Goal: Information Seeking & Learning: Check status

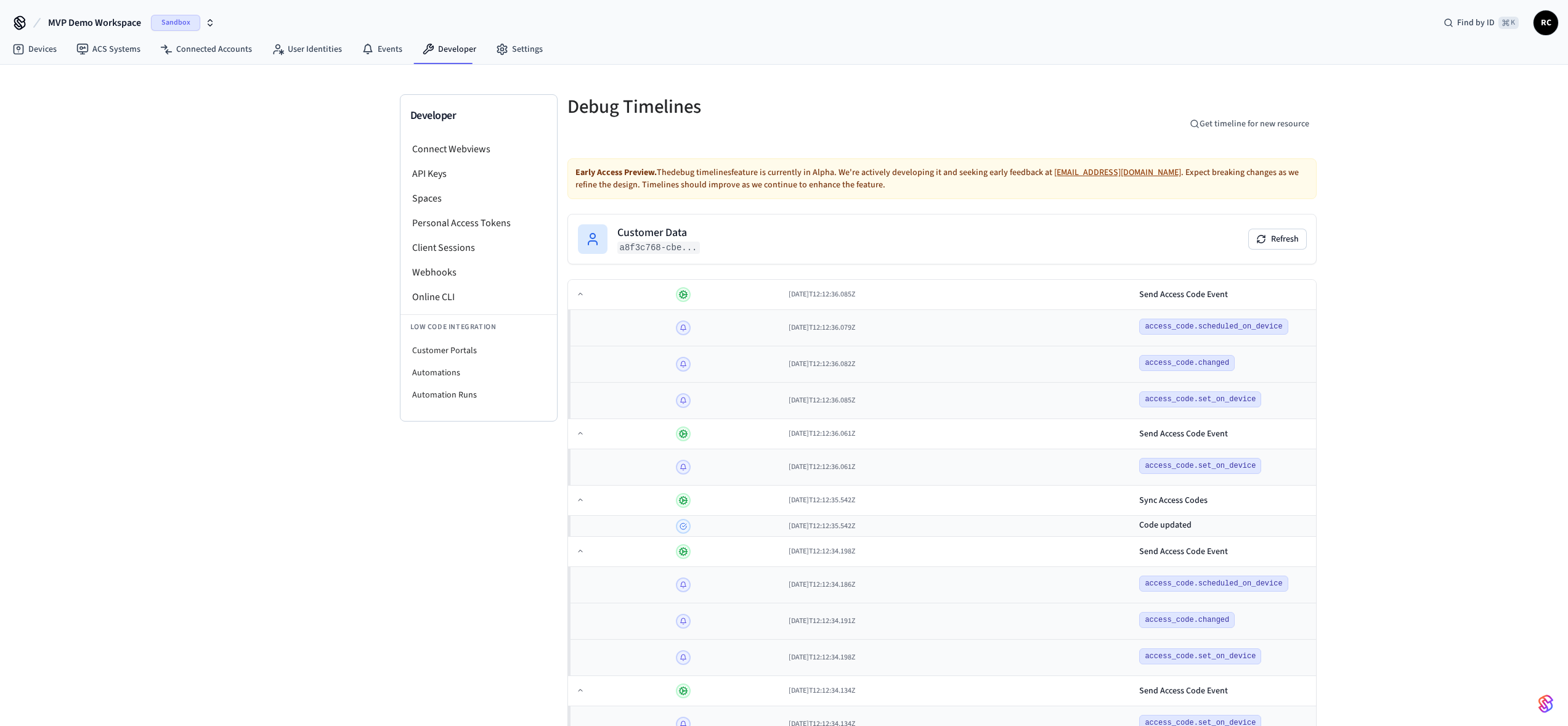
click at [1036, 107] on div "Debug Timelines Get timeline for new resource" at bounding box center [942, 123] width 749 height 59
click at [375, 531] on div "Developer Connect Webviews API Keys Spaces Personal Access Tokens Client Sessio…" at bounding box center [784, 565] width 1568 height 1000
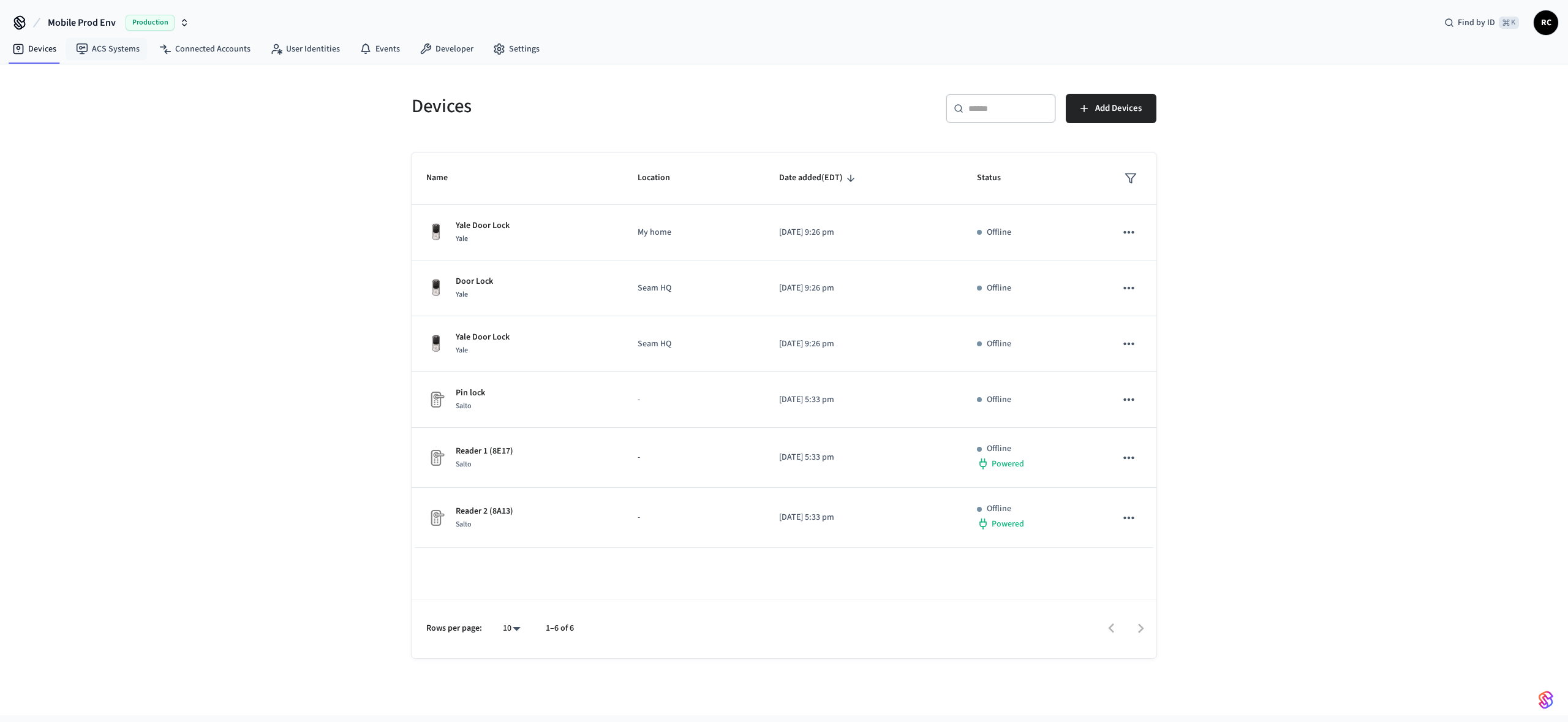
click at [104, 29] on span "Mobile Prod Env" at bounding box center [81, 22] width 68 height 15
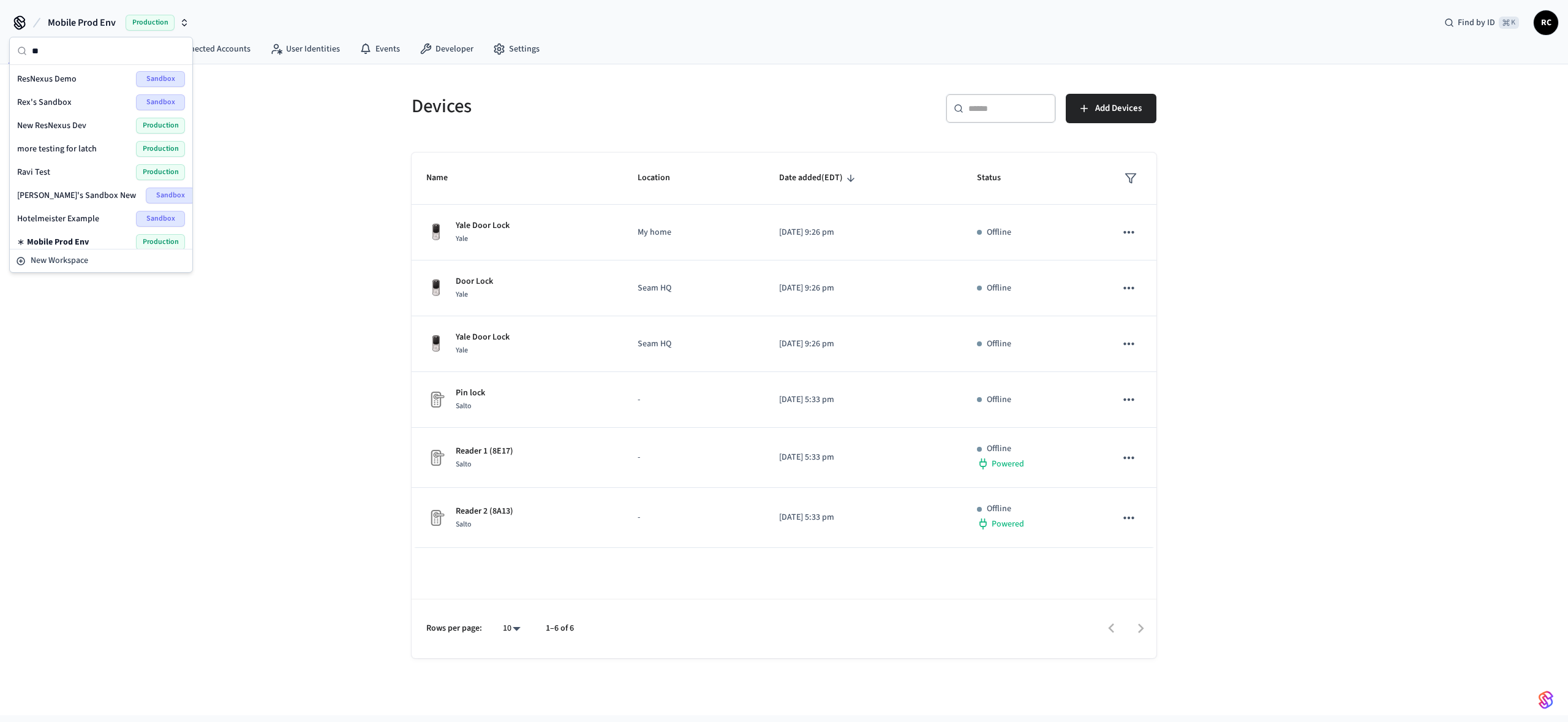
type input "***"
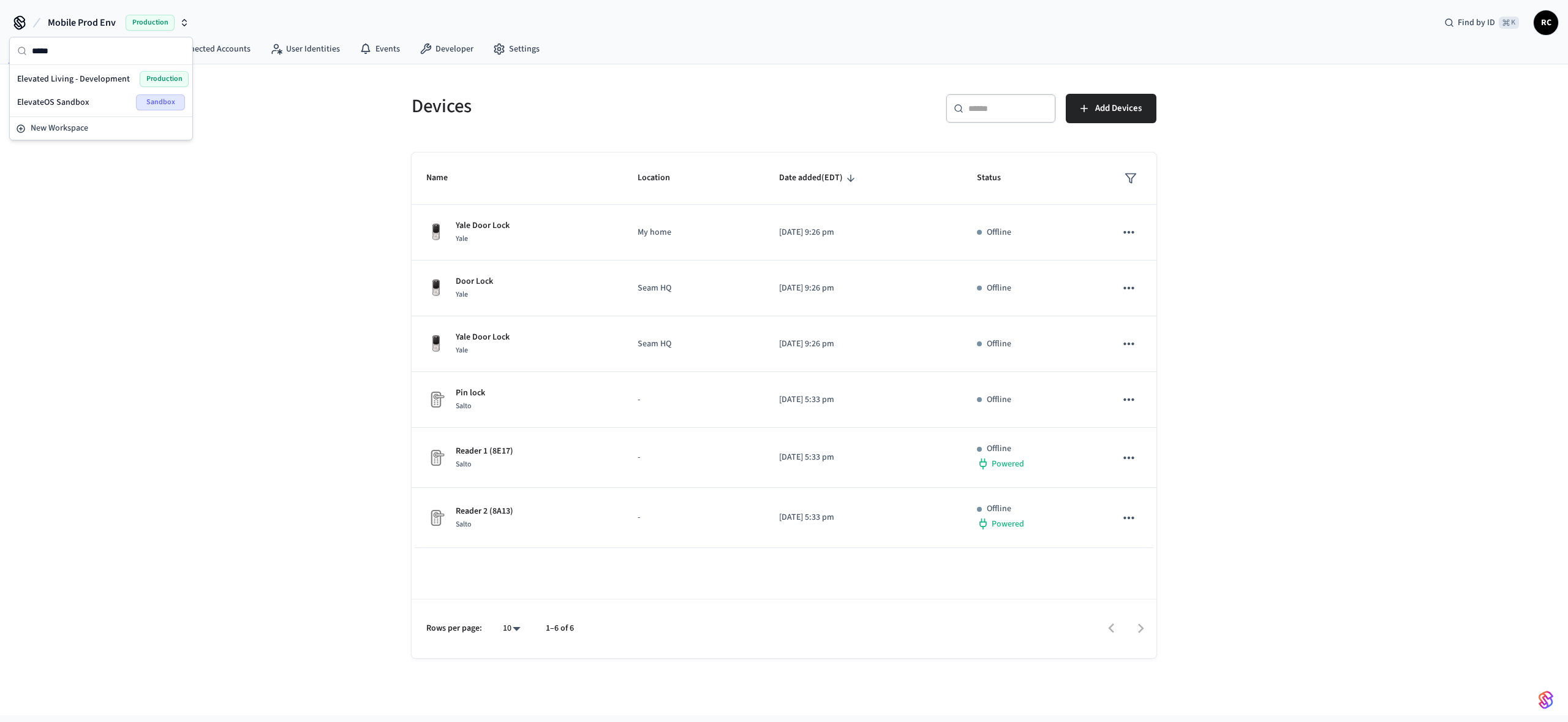
type input "*****"
click at [88, 86] on div "Elevated Living - Development Production" at bounding box center [100, 79] width 167 height 16
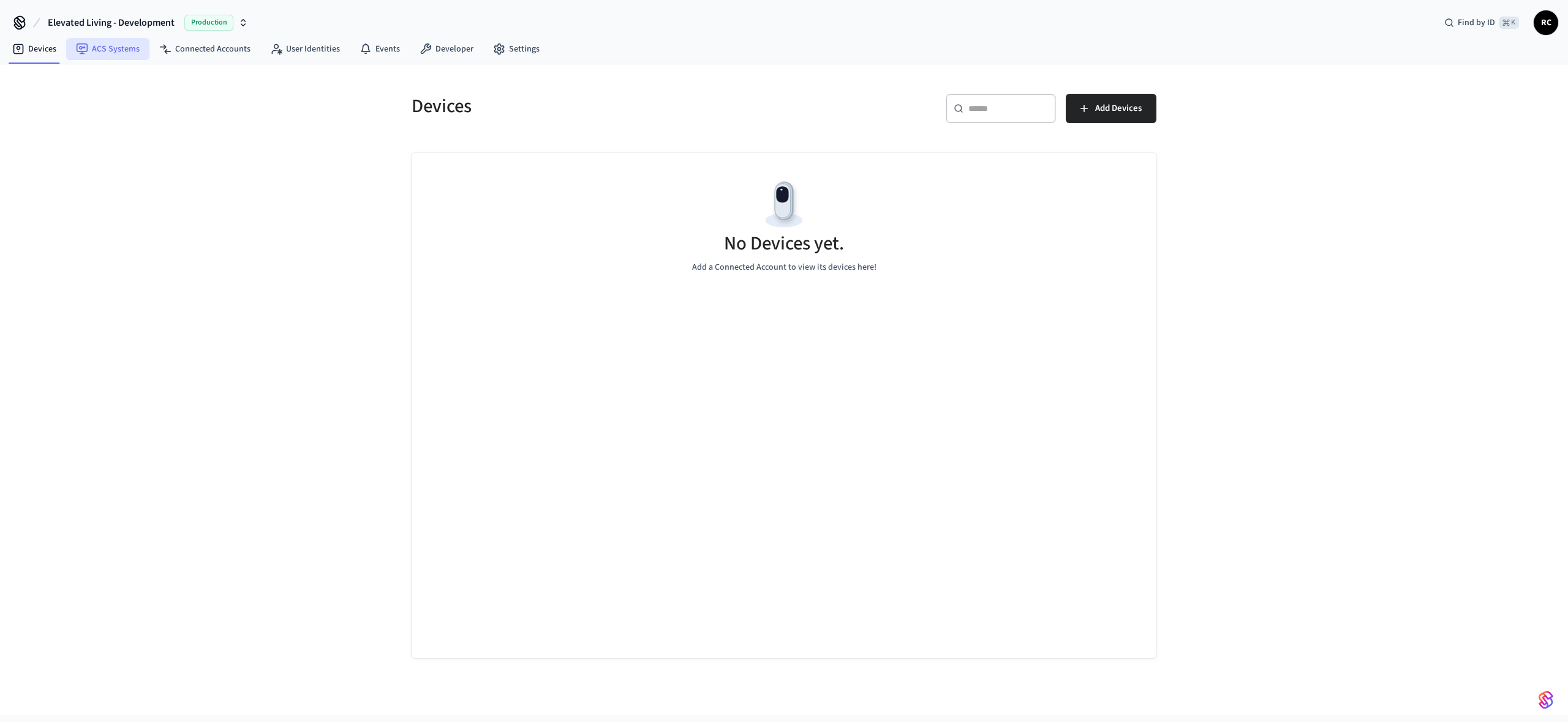
click at [120, 47] on link "ACS Systems" at bounding box center [108, 49] width 83 height 22
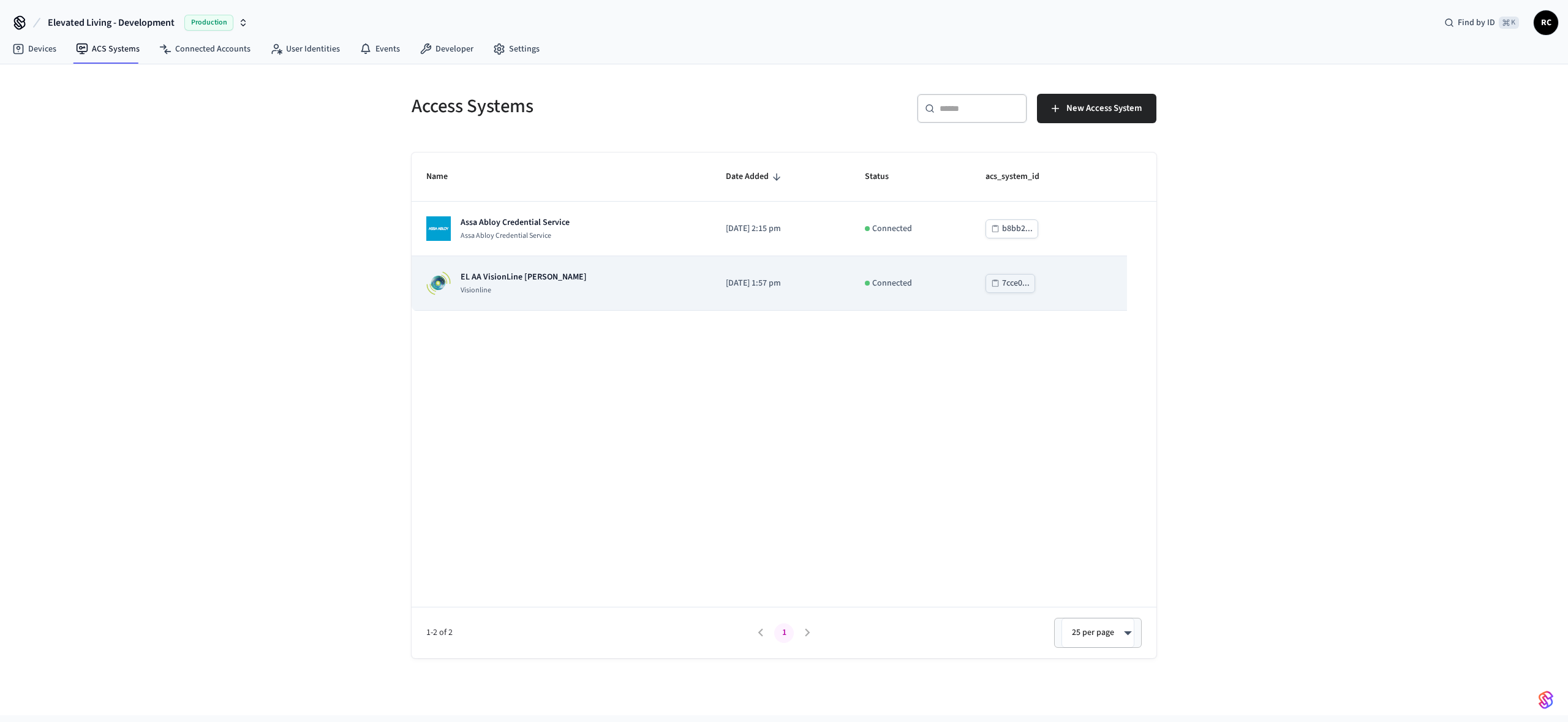
click at [552, 283] on div "EL AA VisionLine [PERSON_NAME]" at bounding box center [561, 282] width 270 height 25
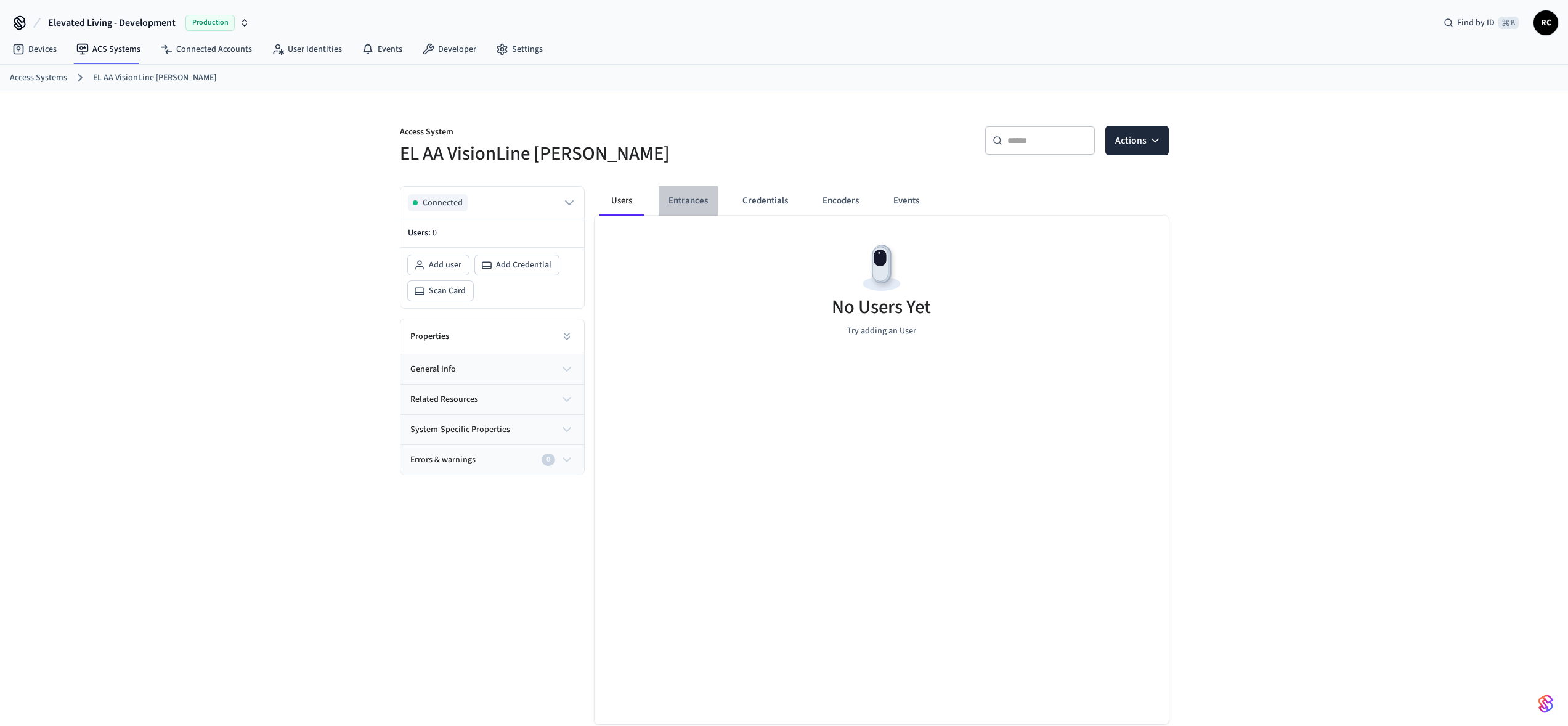
click at [689, 198] on button "Entrances" at bounding box center [687, 201] width 59 height 30
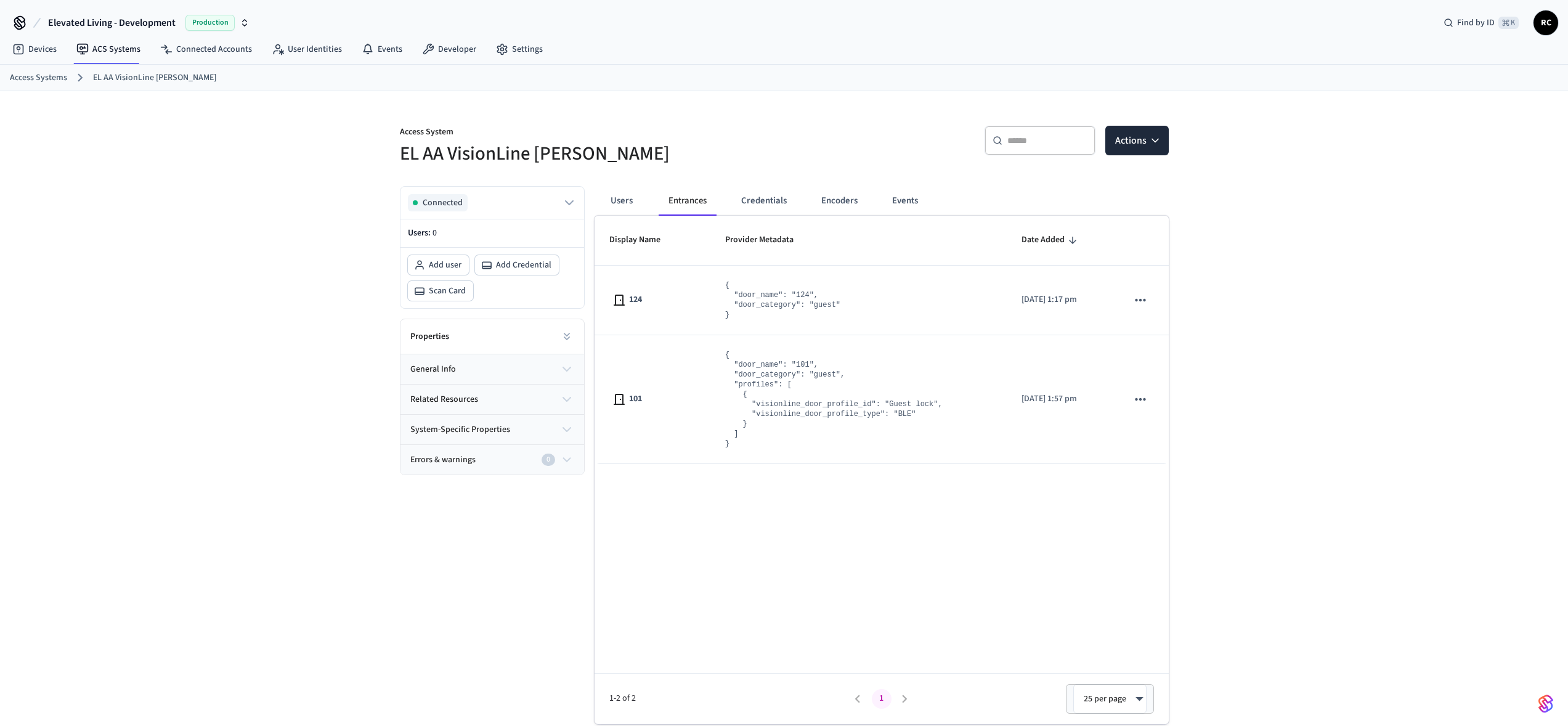
click at [974, 537] on div "Display Name Provider Metadata Date Added 124 { "door_name": "124", "door_categ…" at bounding box center [882, 469] width 574 height 508
click at [971, 540] on div "Display Name Provider Metadata Date Added 124 { "door_name": "124", "door_categ…" at bounding box center [882, 469] width 574 height 508
click at [969, 542] on div "Display Name Provider Metadata Date Added 124 { "door_name": "124", "door_categ…" at bounding box center [882, 469] width 574 height 508
click at [209, 52] on link "Connected Accounts" at bounding box center [206, 49] width 112 height 22
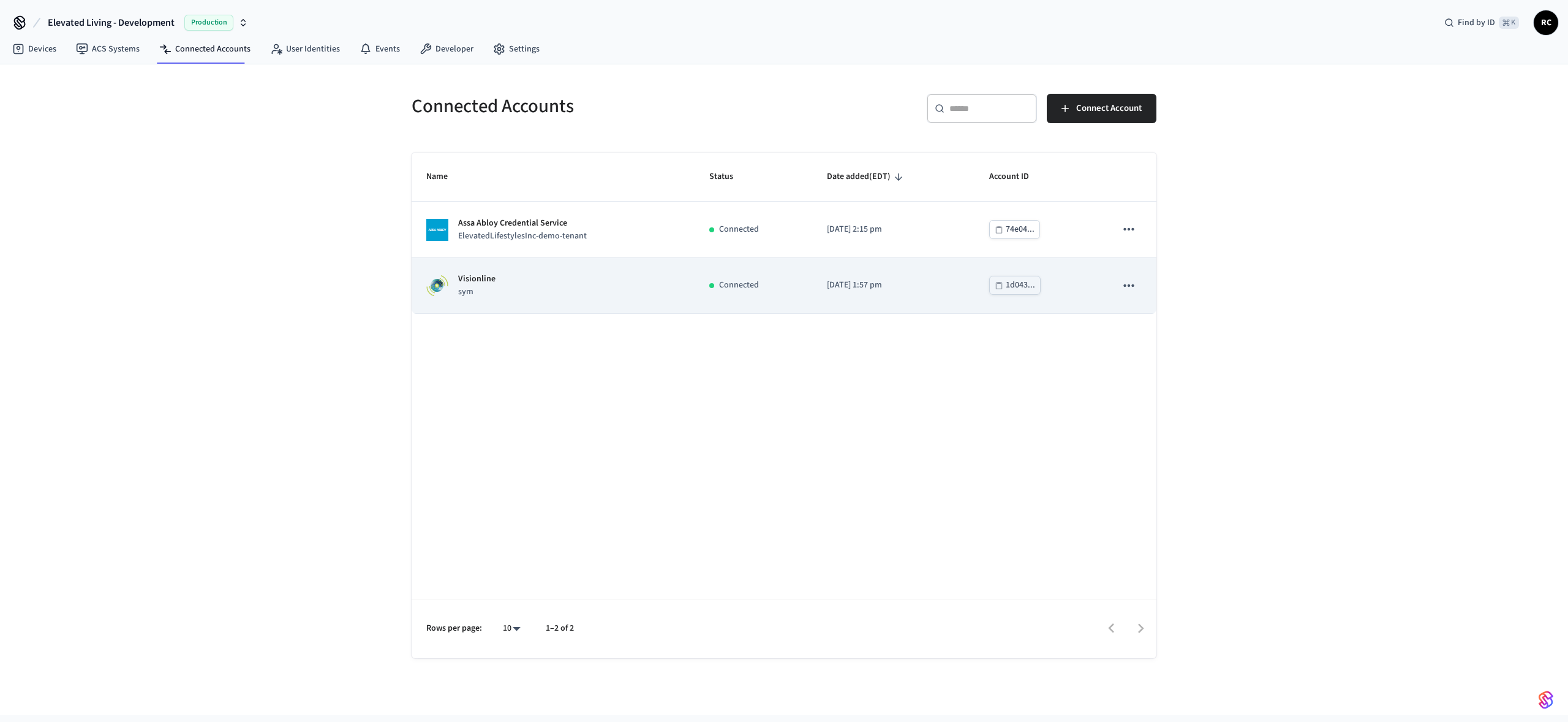
click at [575, 293] on div "Visionline sym" at bounding box center [553, 285] width 254 height 26
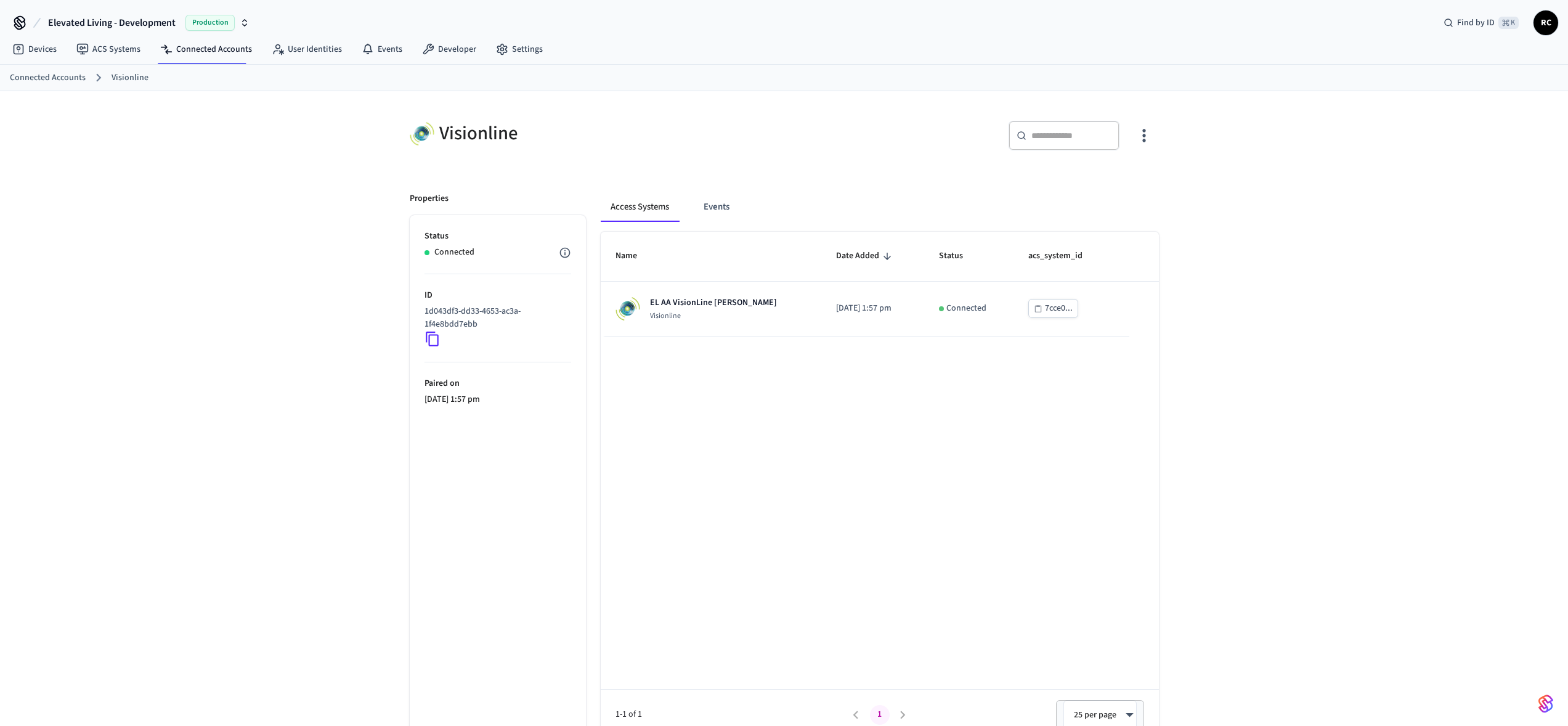
click at [1146, 136] on icon "button" at bounding box center [1144, 134] width 19 height 19
click at [1288, 170] on div at bounding box center [788, 363] width 1577 height 726
click at [1288, 170] on div "Visionline ​ ​ Properties Status Connected ID 1d043df3-dd33-4653-ac3a-1f4e8bdd7…" at bounding box center [784, 418] width 1568 height 654
click at [766, 593] on div "Name Date Added Status acs_system_id EL AA VisionLine [PERSON_NAME] Visionline …" at bounding box center [880, 486] width 558 height 508
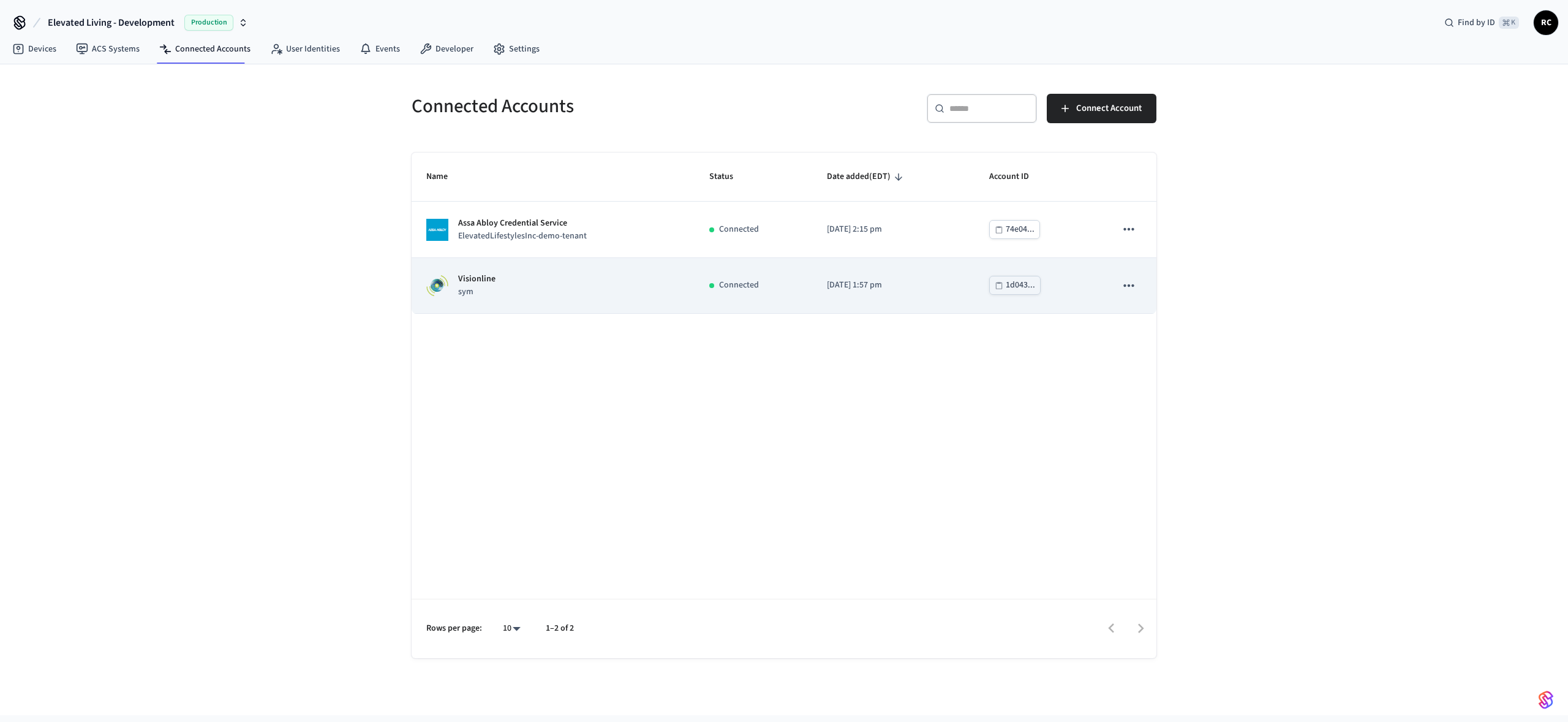
click at [568, 293] on div "Visionline sym" at bounding box center [553, 285] width 254 height 26
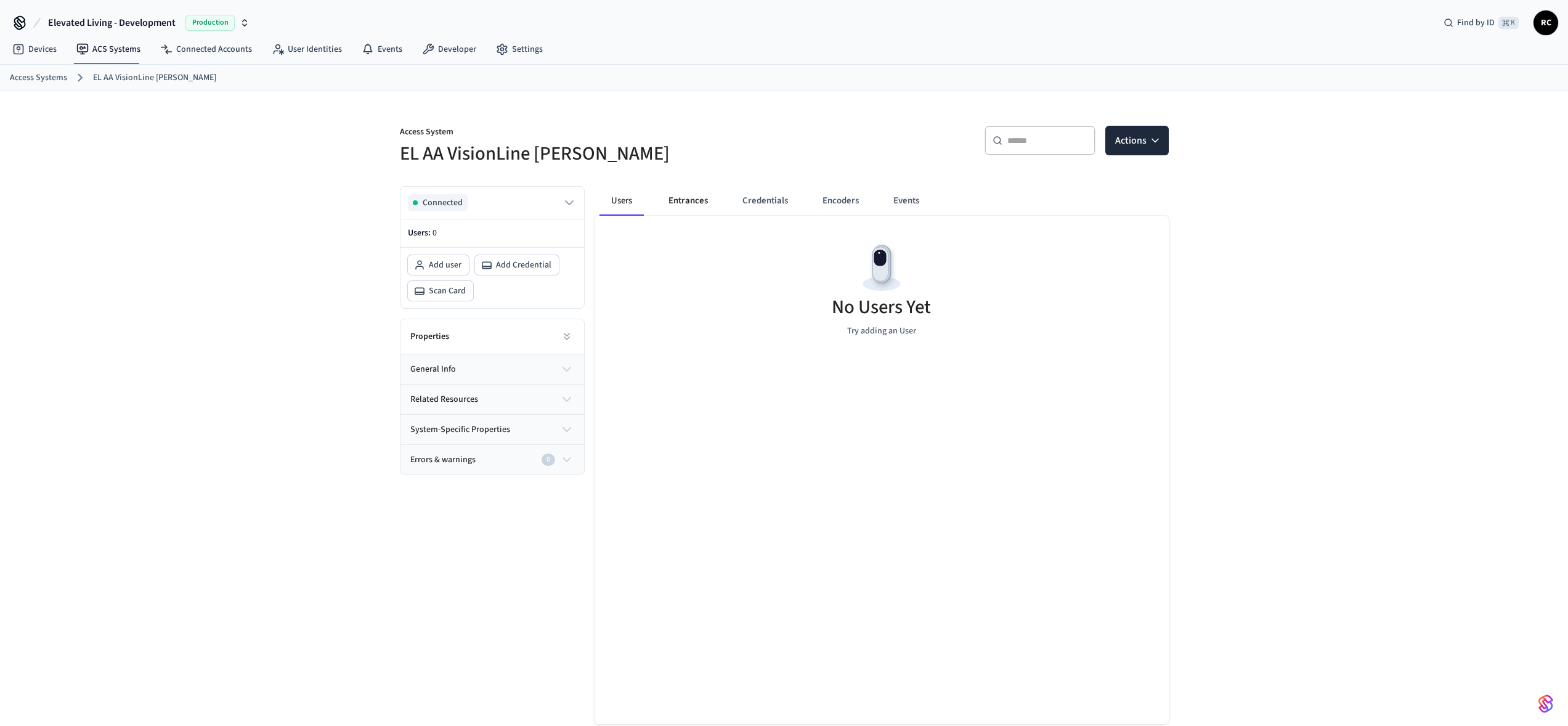
click at [671, 199] on button "Entrances" at bounding box center [687, 201] width 59 height 30
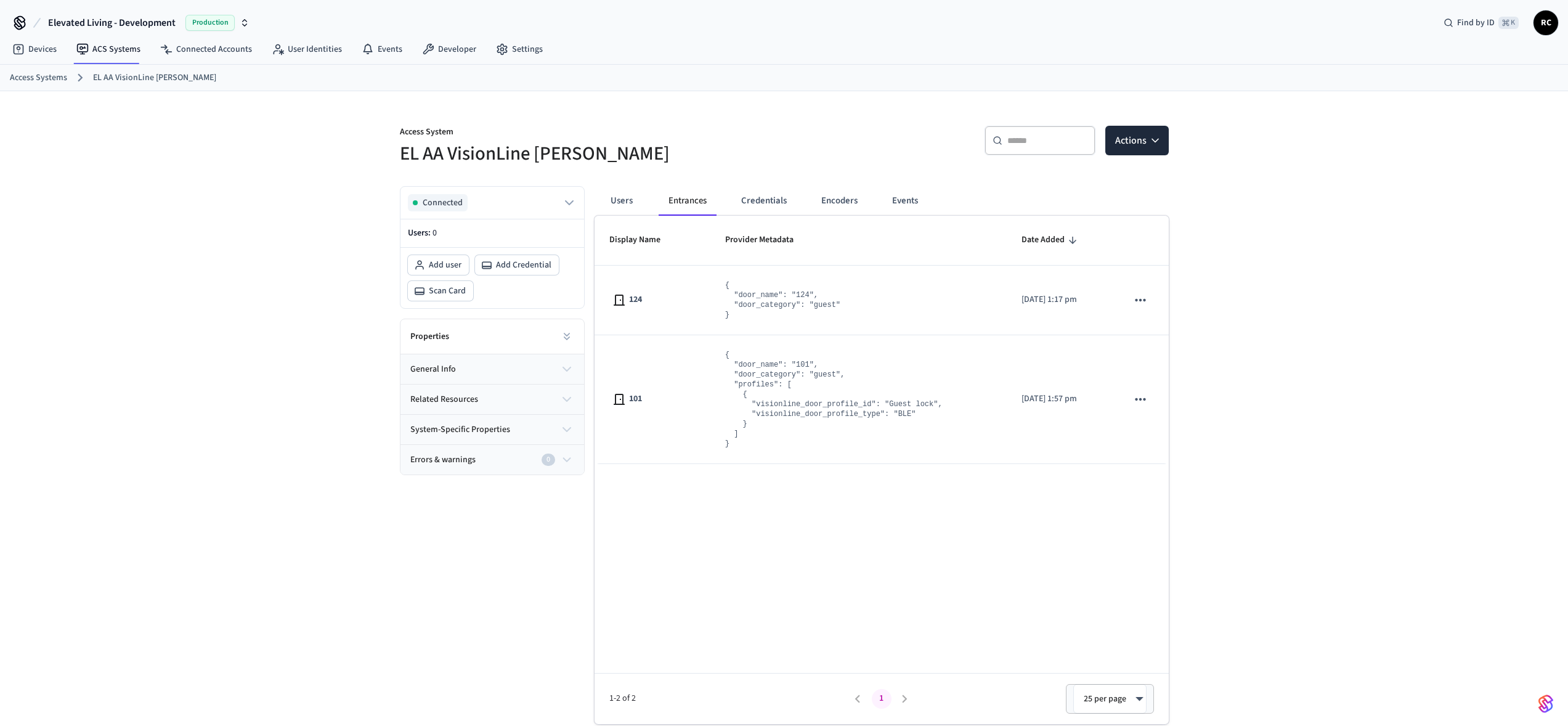
click at [547, 376] on button "general info" at bounding box center [492, 369] width 183 height 30
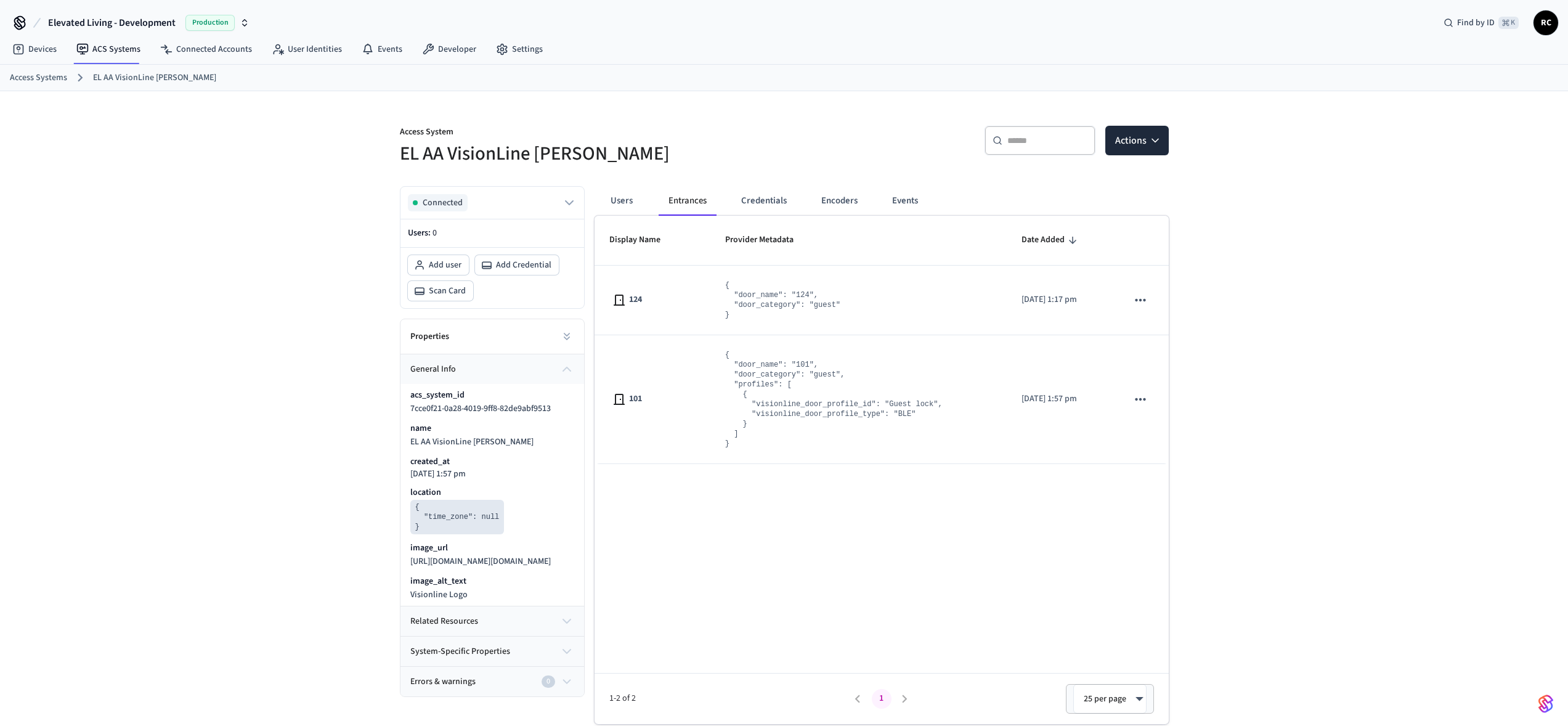
click at [966, 586] on div "Display Name Provider Metadata Date Added 124 { "door_name": "124", "door_categ…" at bounding box center [882, 469] width 574 height 508
click at [963, 579] on div "Display Name Provider Metadata Date Added 124 { "door_name": "124", "door_categ…" at bounding box center [882, 469] width 574 height 508
click at [1415, 569] on div "Access System EL AA VisionLine [PERSON_NAME] ​ ​ Actions Connected Users: 0 Add…" at bounding box center [784, 418] width 1568 height 654
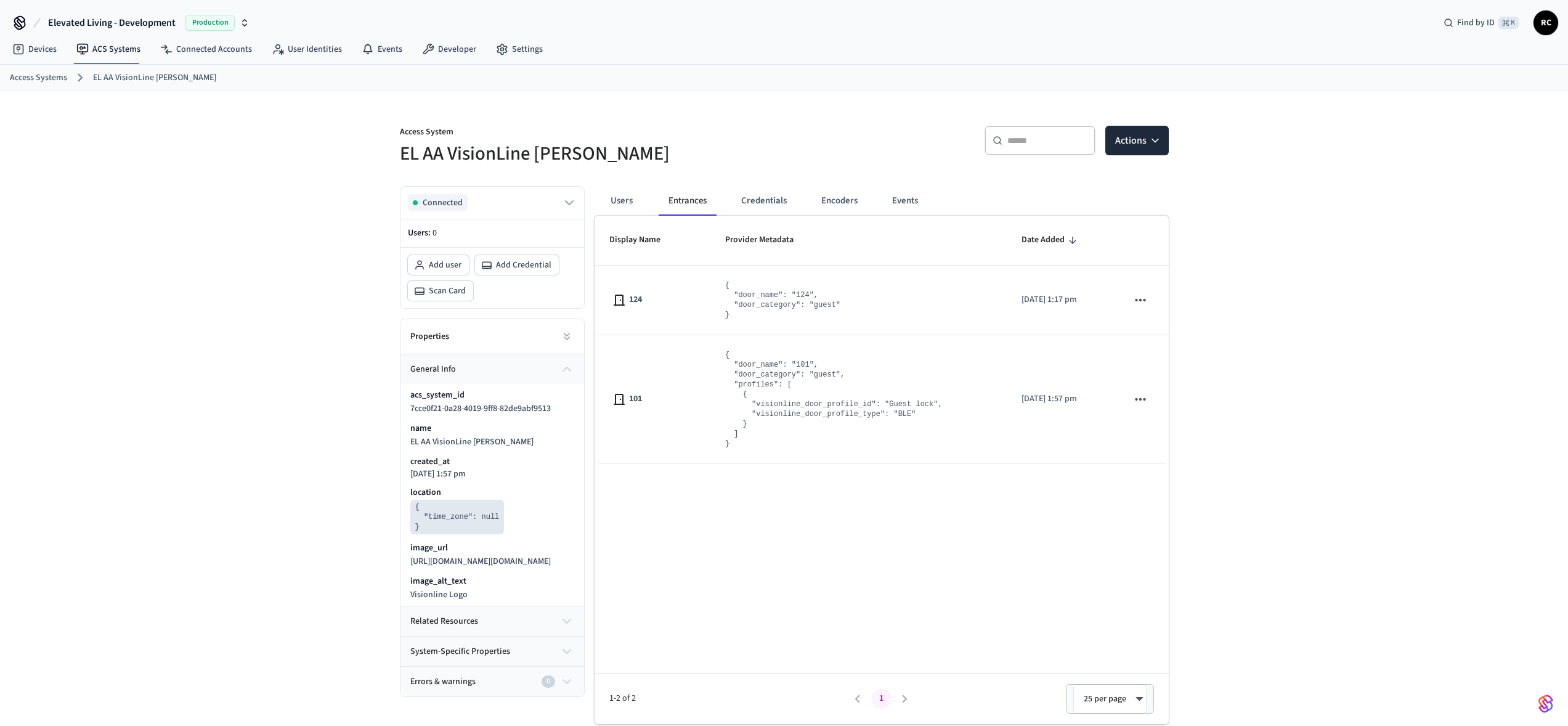
click at [930, 575] on div "Display Name Provider Metadata Date Added 124 { "door_name": "124", "door_categ…" at bounding box center [882, 469] width 574 height 508
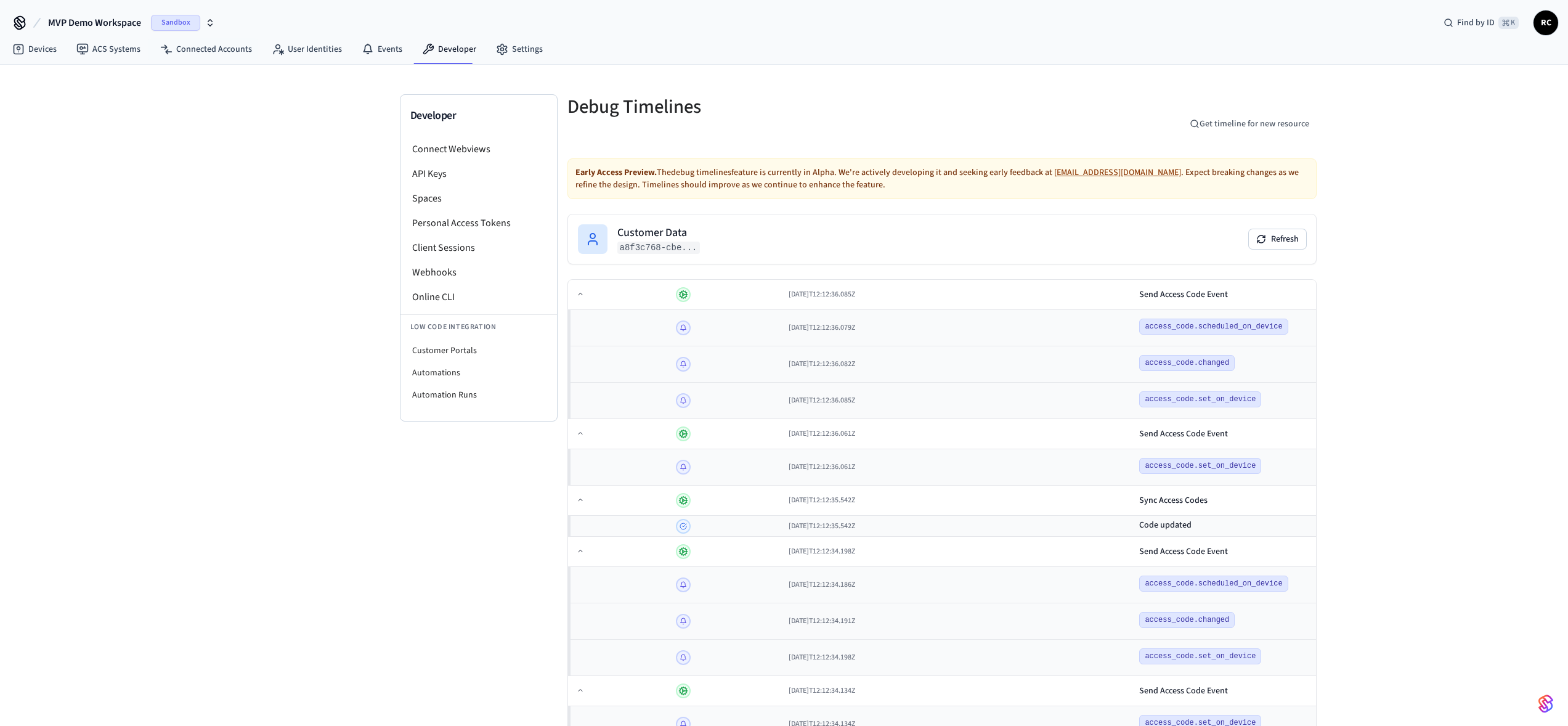
click at [108, 19] on span "MVP Demo Workspace" at bounding box center [94, 22] width 93 height 15
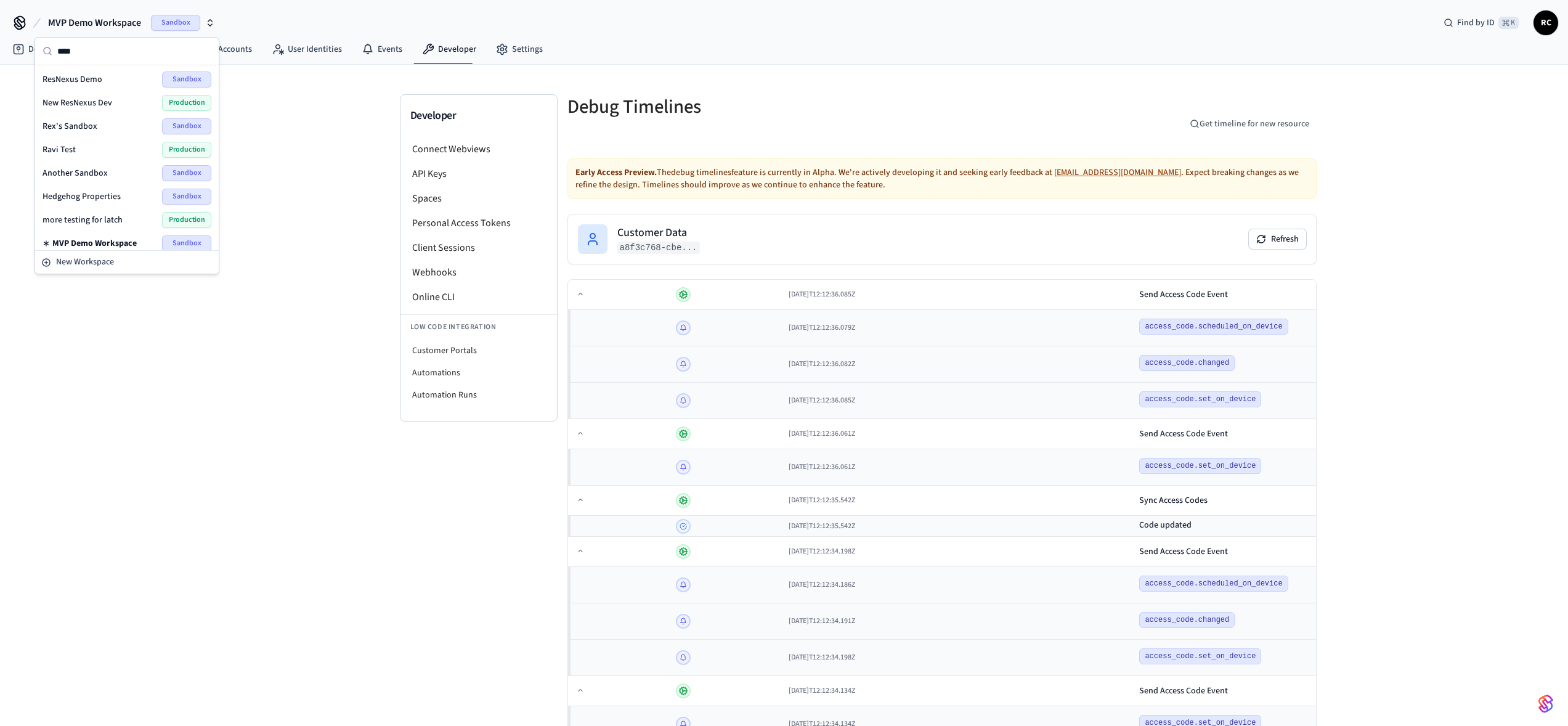
type input "****"
click at [92, 106] on span "New ResNexus Dev" at bounding box center [78, 103] width 70 height 12
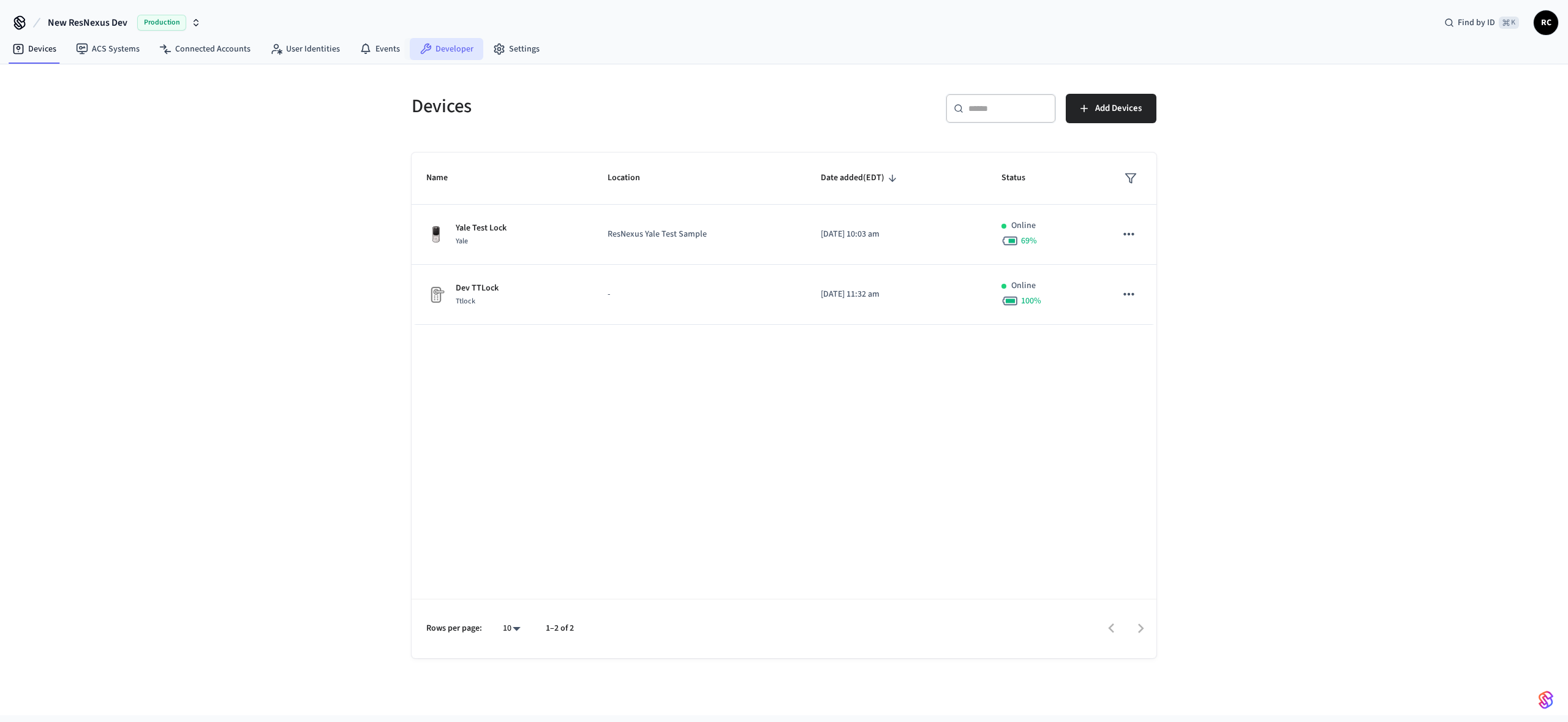
click at [435, 45] on link "Developer" at bounding box center [447, 49] width 73 height 22
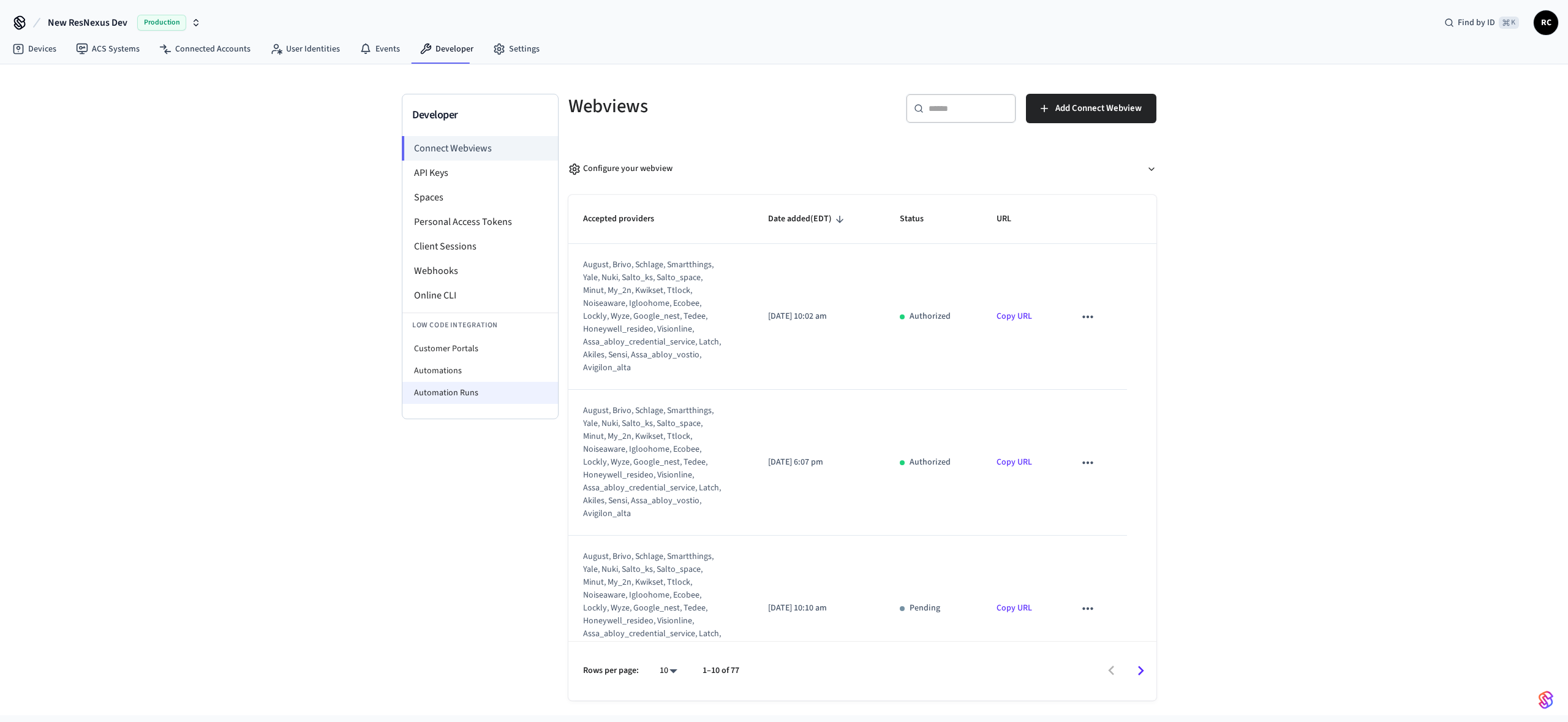
click at [472, 381] on li "Automation Runs" at bounding box center [479, 392] width 156 height 22
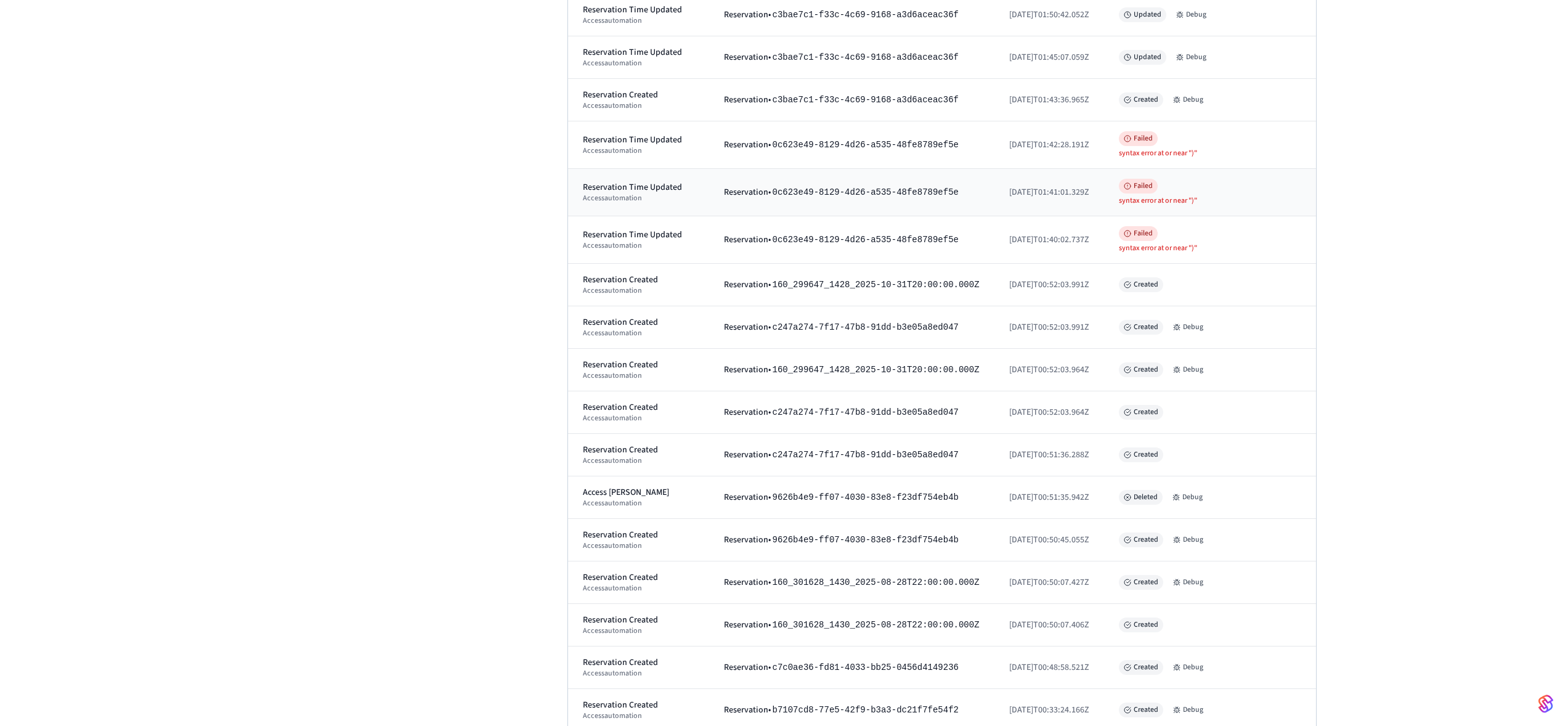
scroll to position [458, 0]
click at [1194, 322] on button "Debug" at bounding box center [1188, 329] width 40 height 15
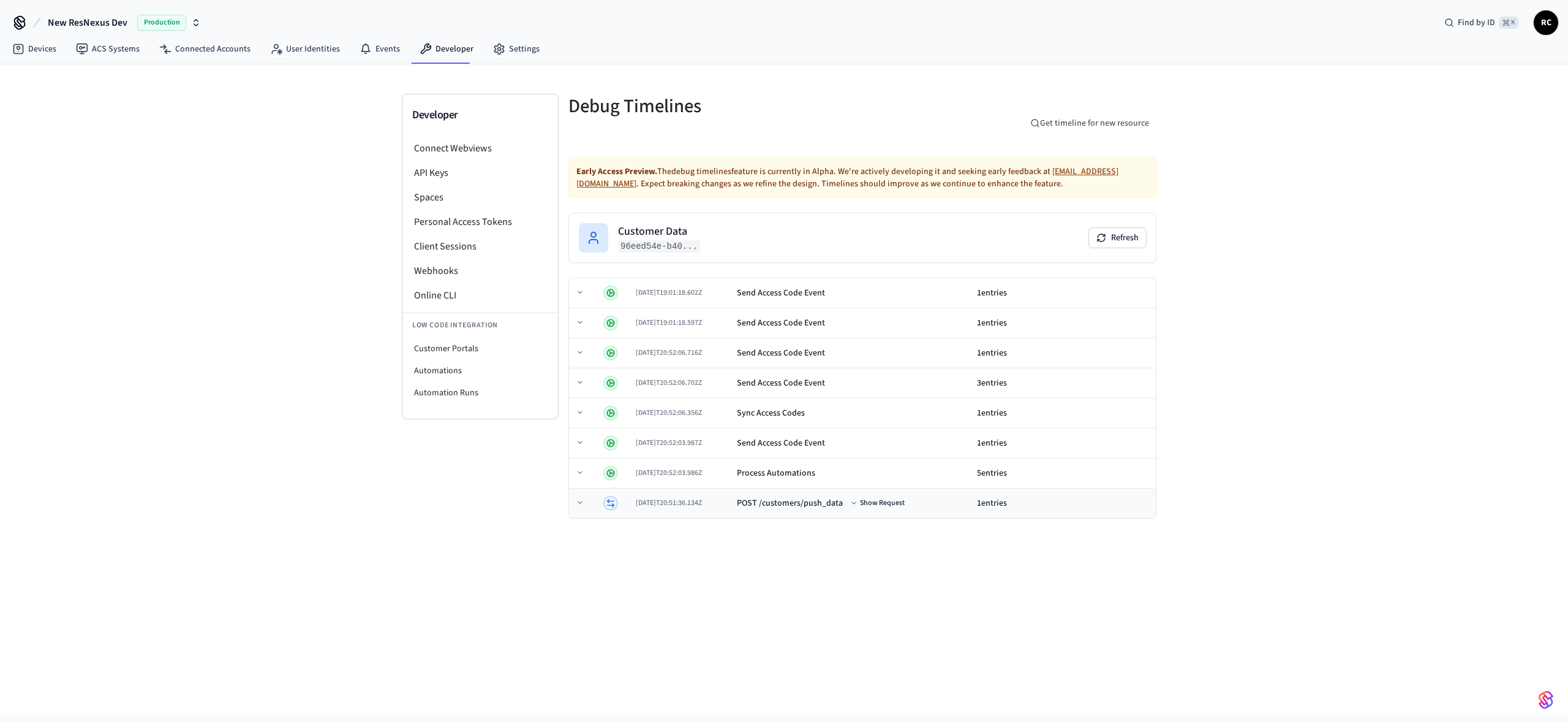
click at [895, 491] on td "POST /customers/push_data Show Request" at bounding box center [852, 503] width 240 height 30
click at [888, 508] on button "Show Request" at bounding box center [879, 502] width 59 height 15
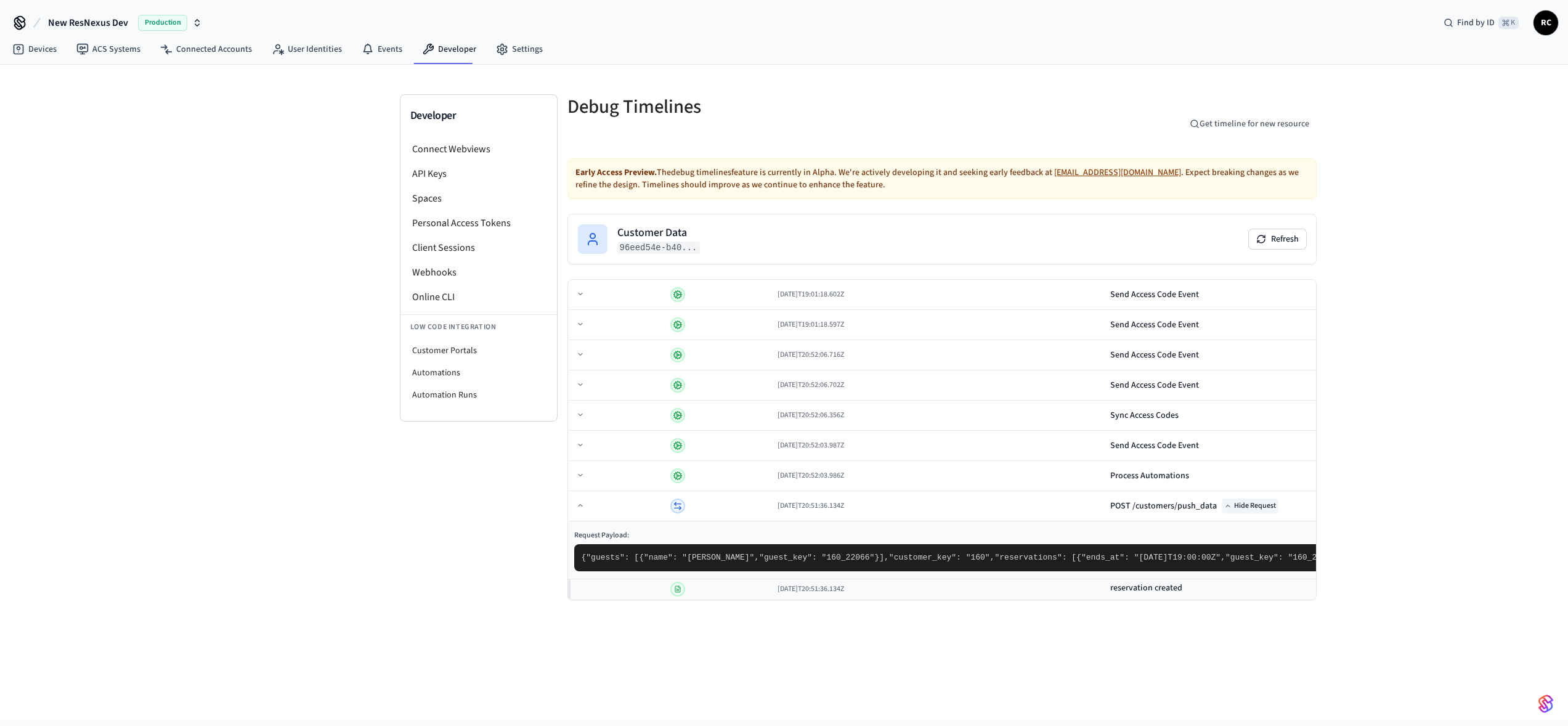
scroll to position [134, 0]
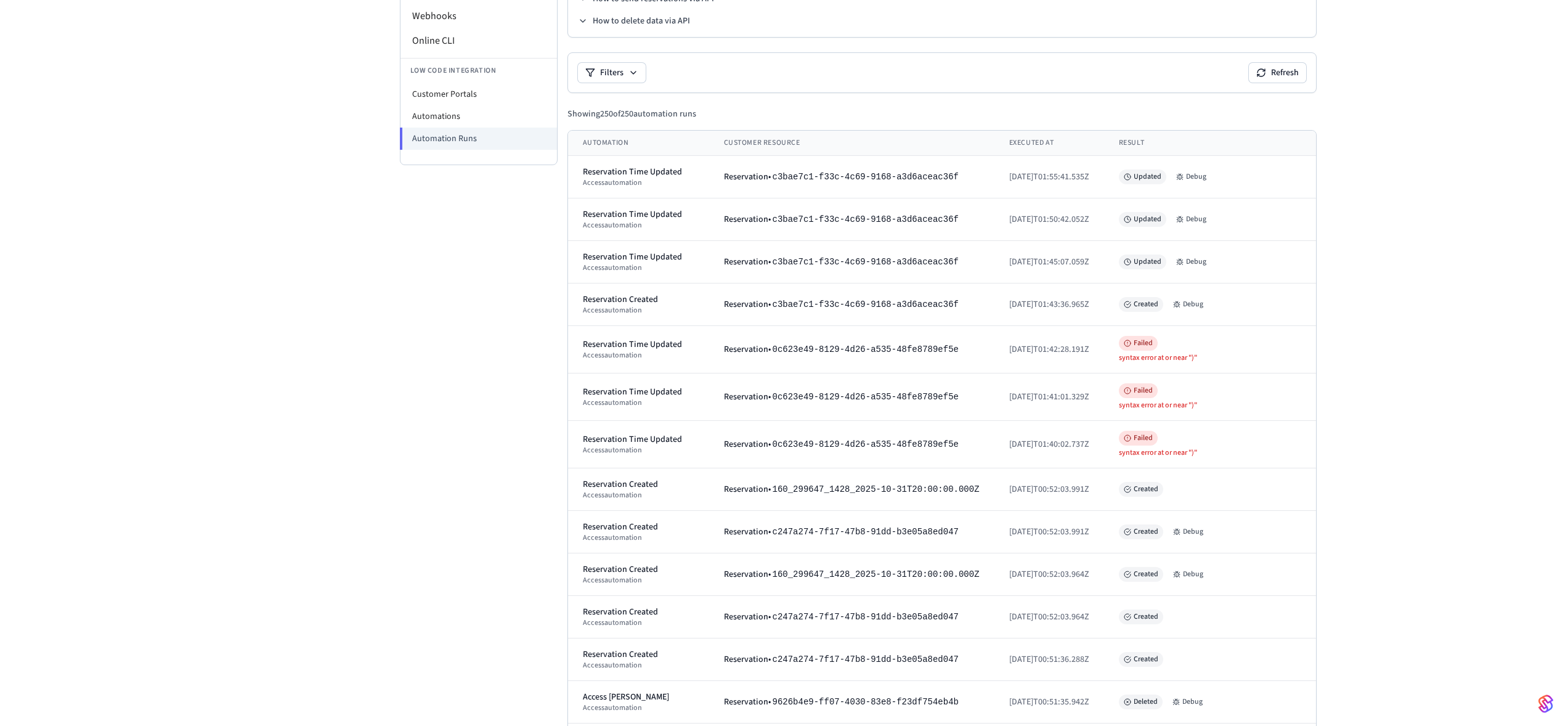
scroll to position [121, 0]
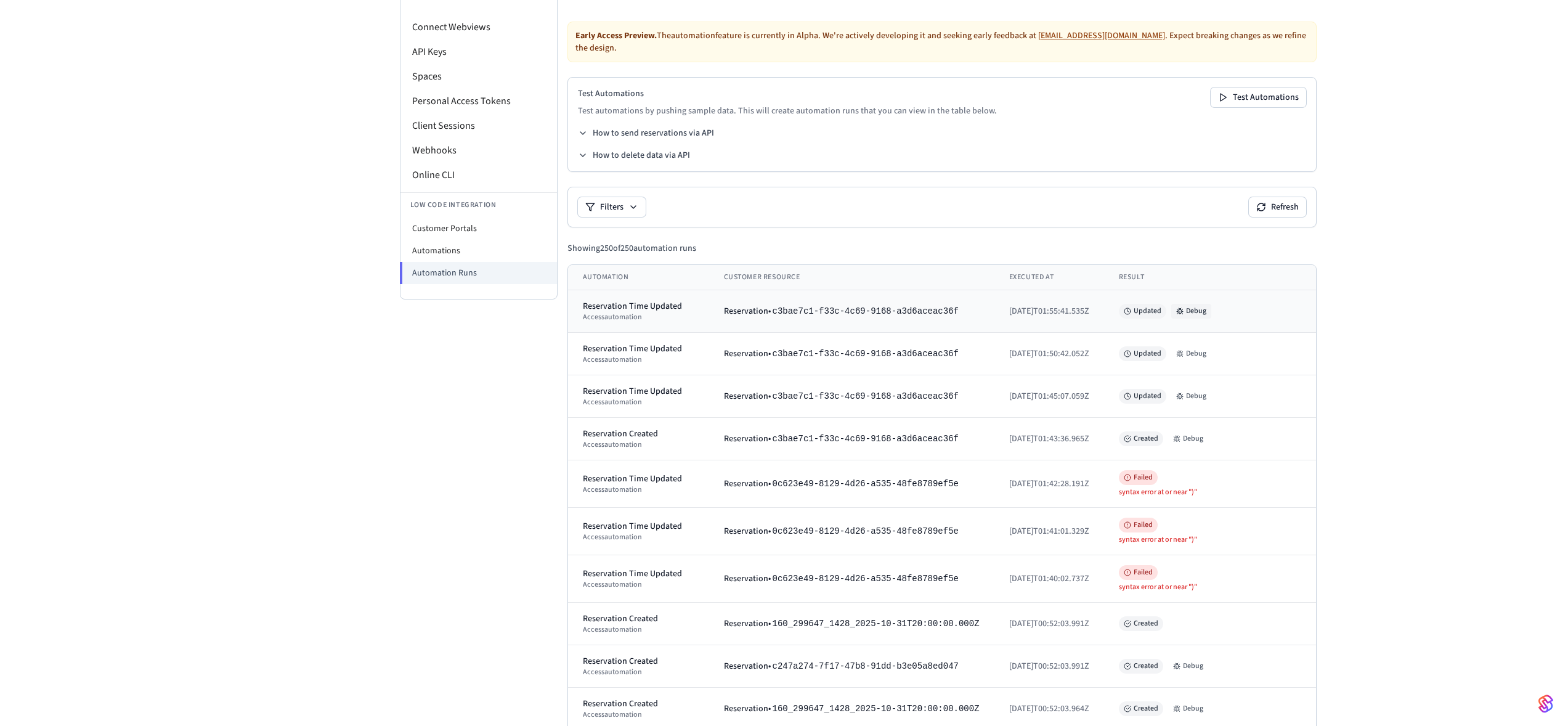
click at [1197, 304] on button "Debug" at bounding box center [1191, 311] width 40 height 15
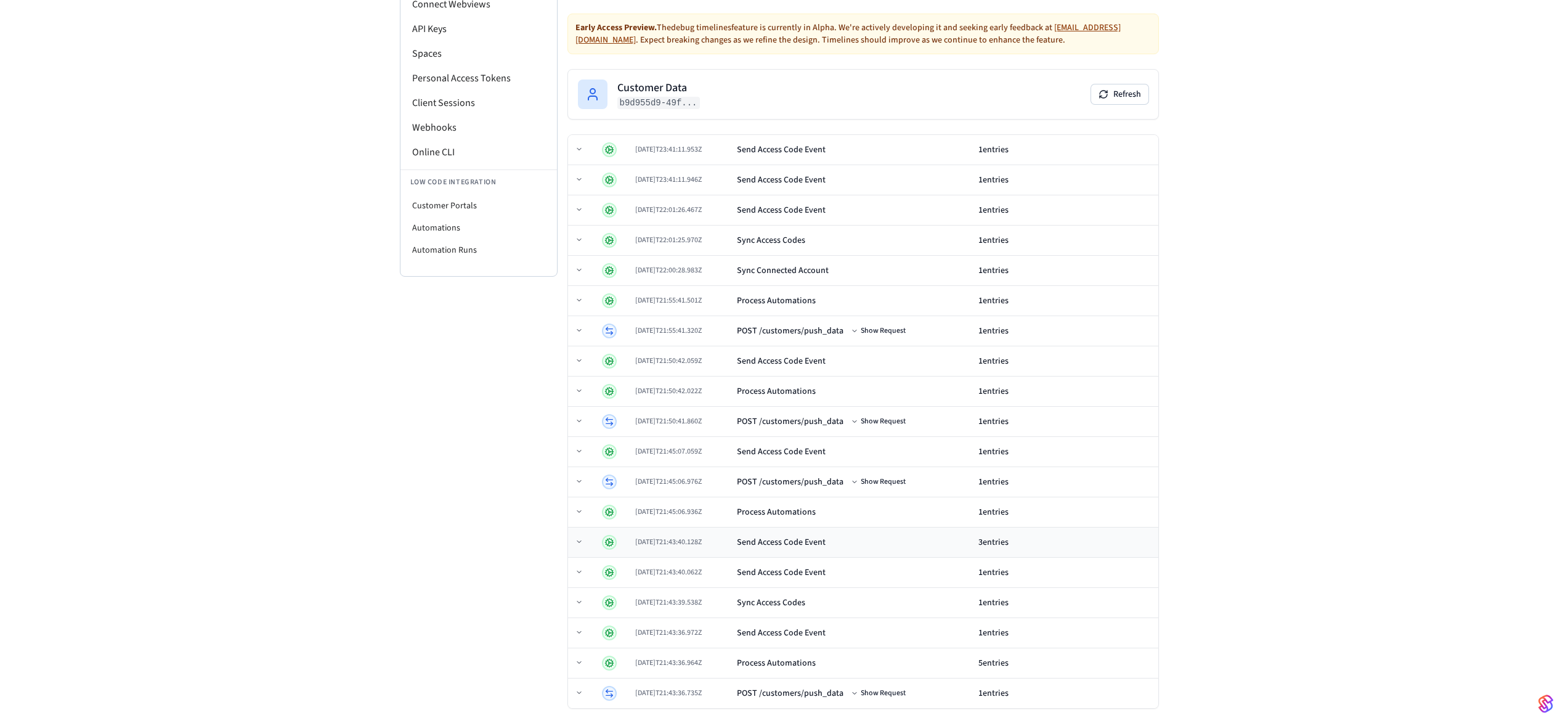
scroll to position [147, 0]
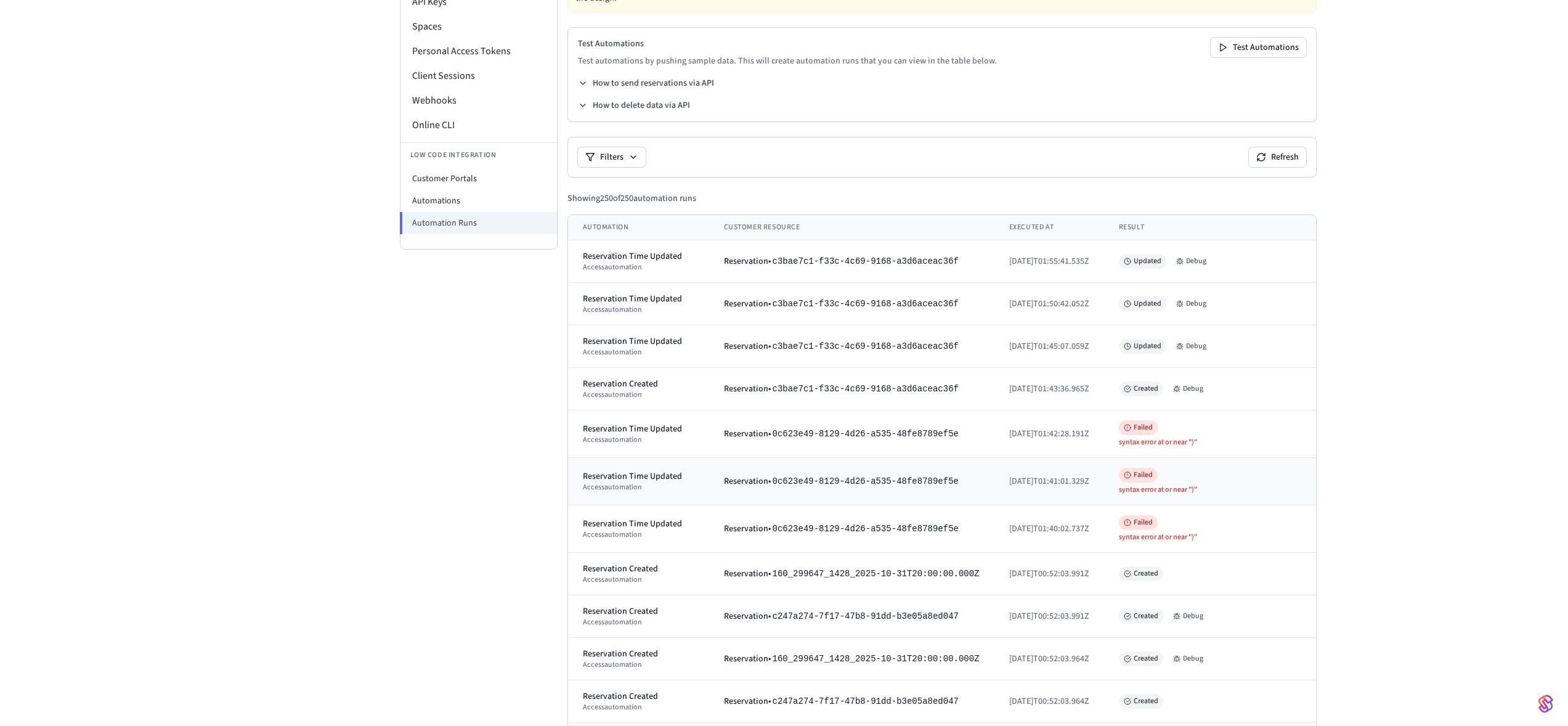
scroll to position [190, 0]
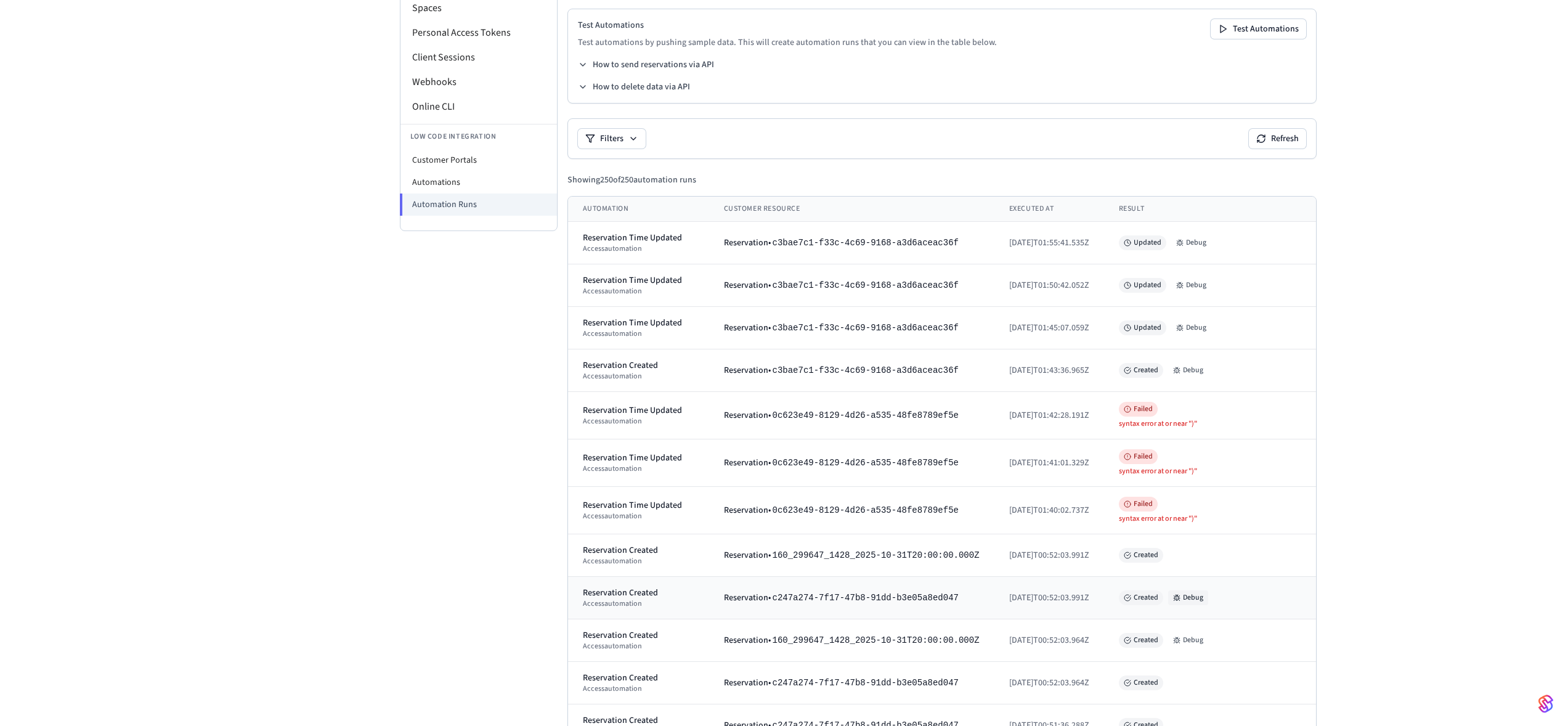
click at [1191, 591] on button "Debug" at bounding box center [1188, 598] width 40 height 15
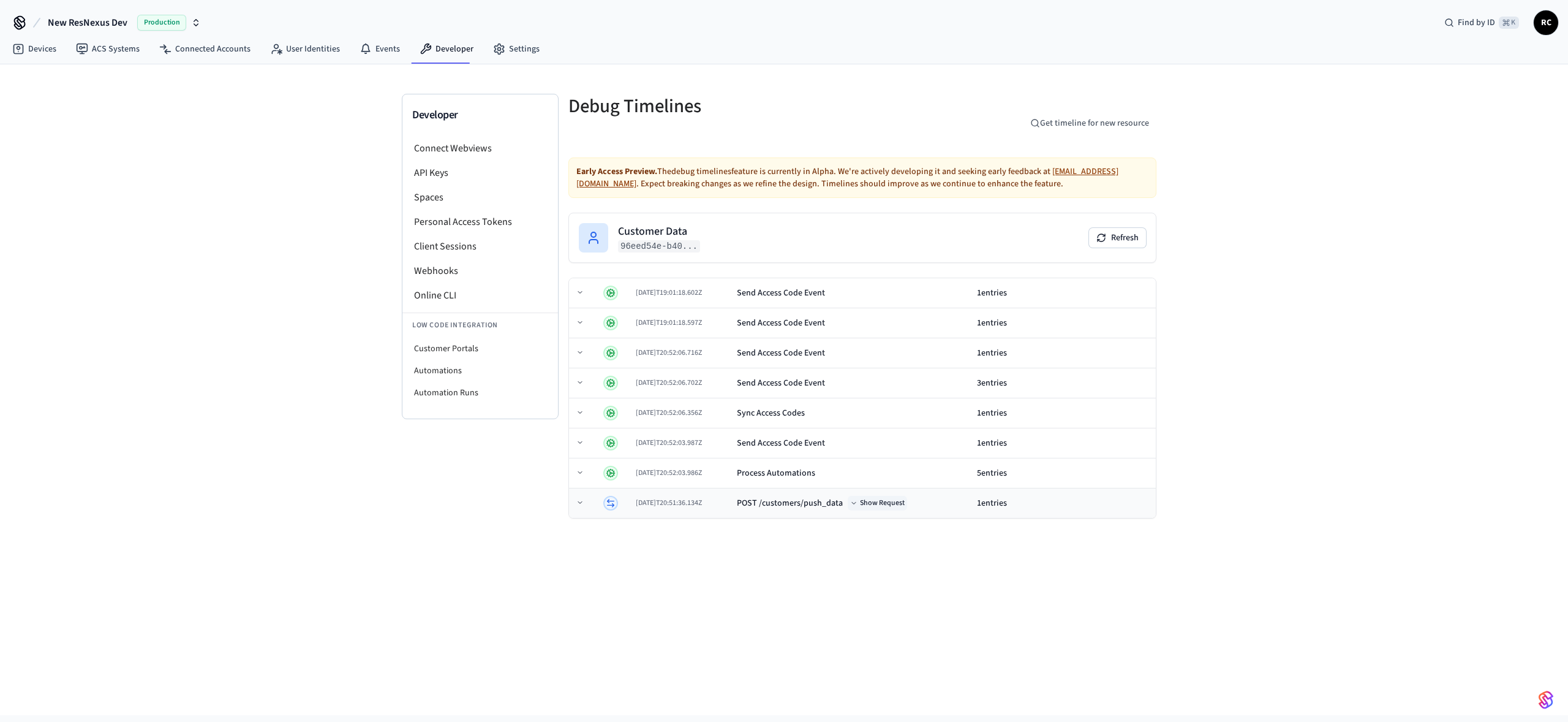
click at [899, 505] on button "Show Request" at bounding box center [878, 502] width 59 height 15
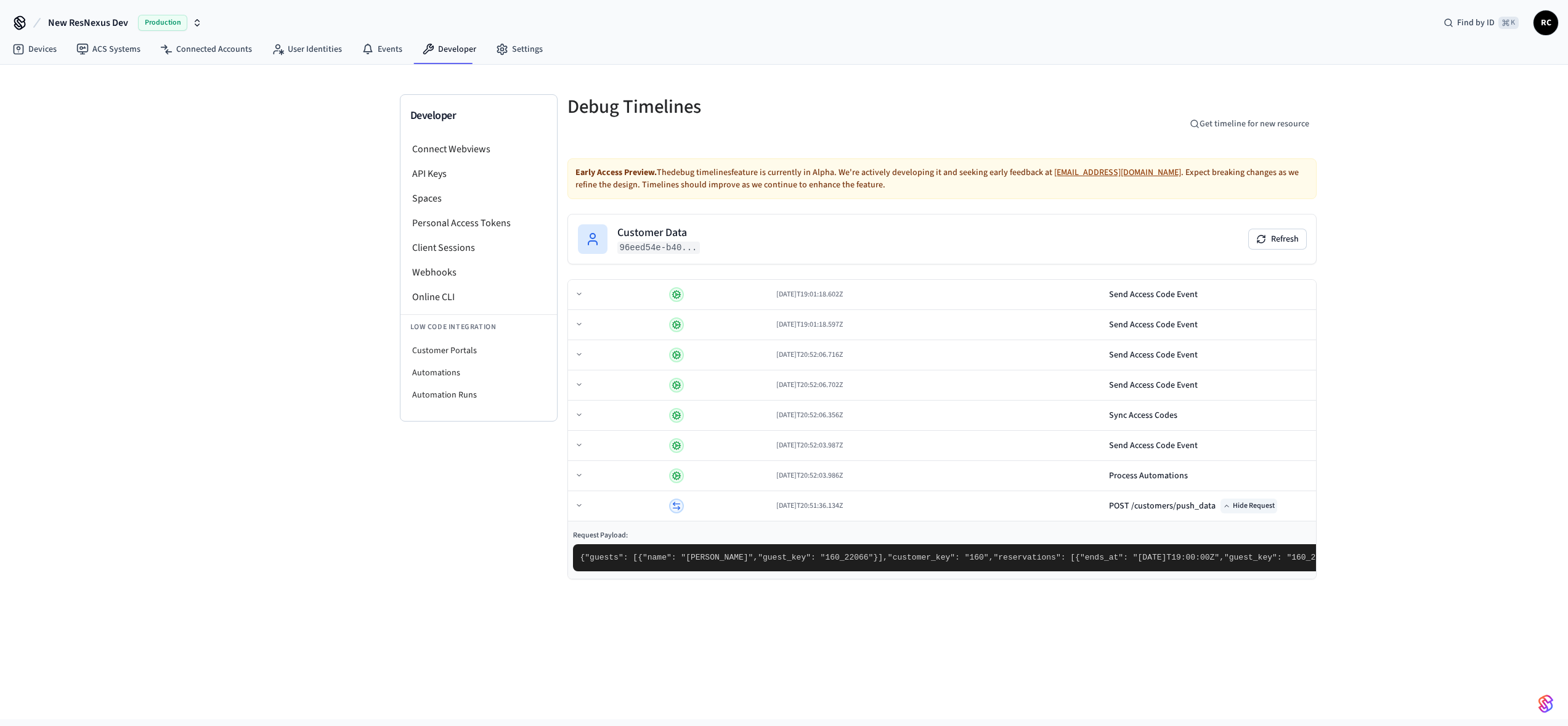
scroll to position [114, 0]
click at [1104, 280] on td "Send Access Code Event" at bounding box center [1490, 295] width 774 height 30
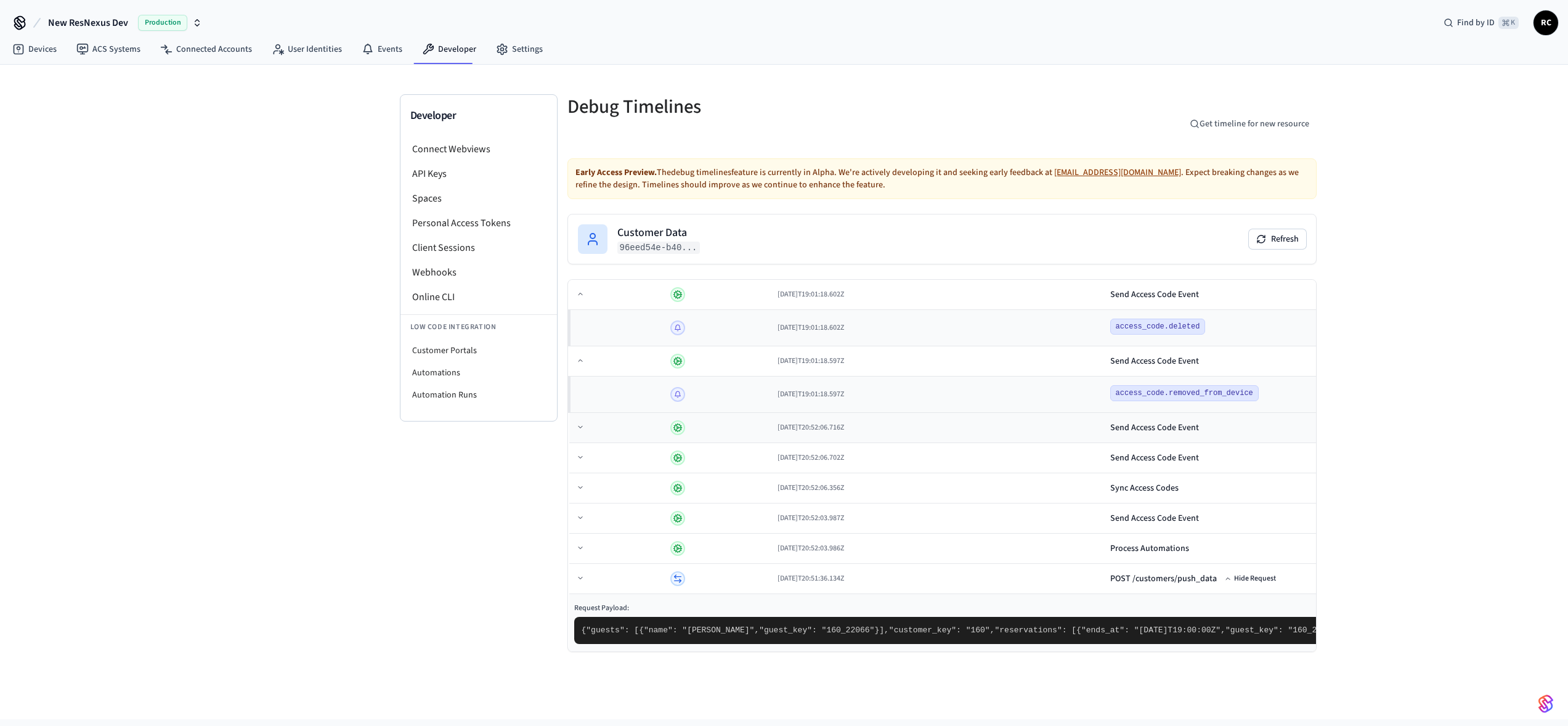
click at [1110, 421] on div "Send Access Code Event" at bounding box center [1492, 427] width 765 height 12
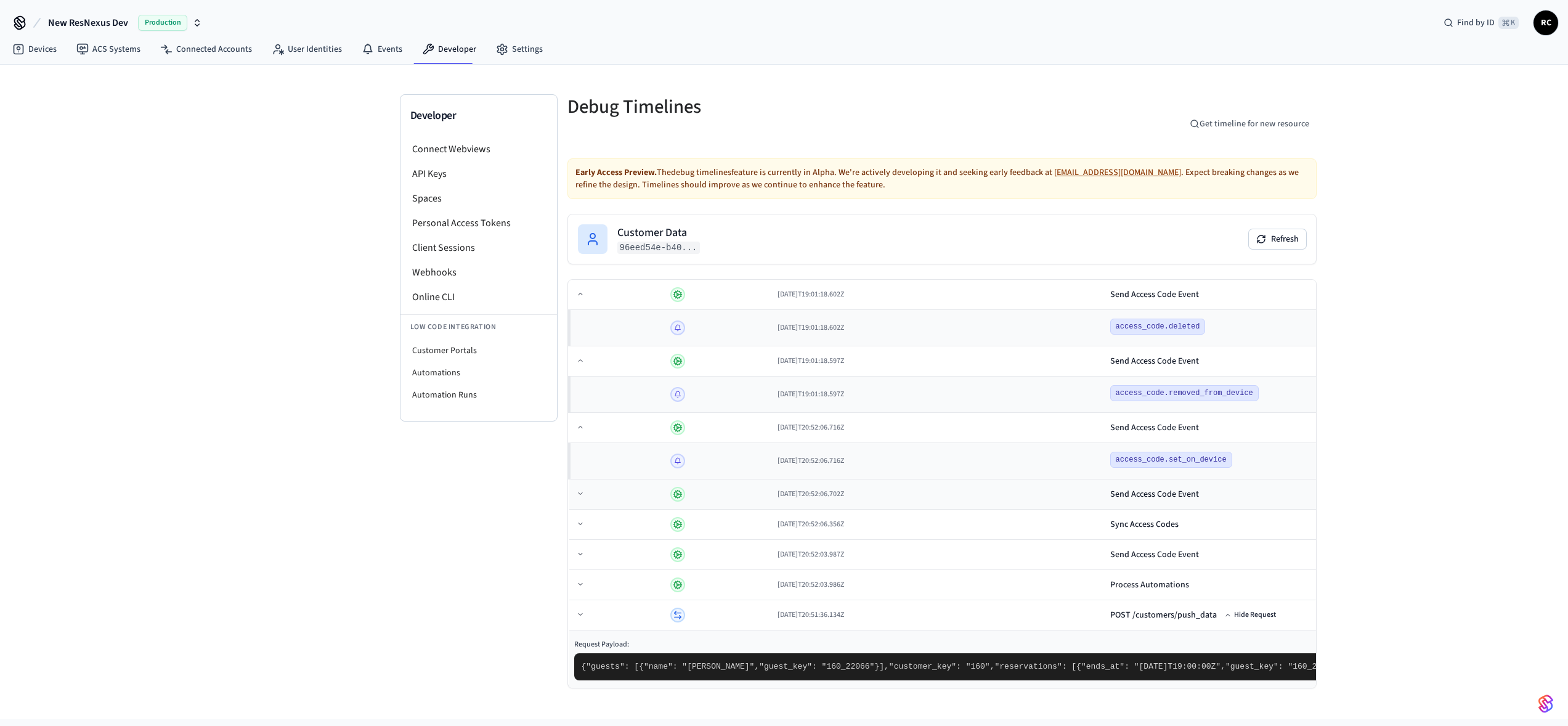
click at [1110, 488] on div "Send Access Code Event" at bounding box center [1492, 494] width 765 height 12
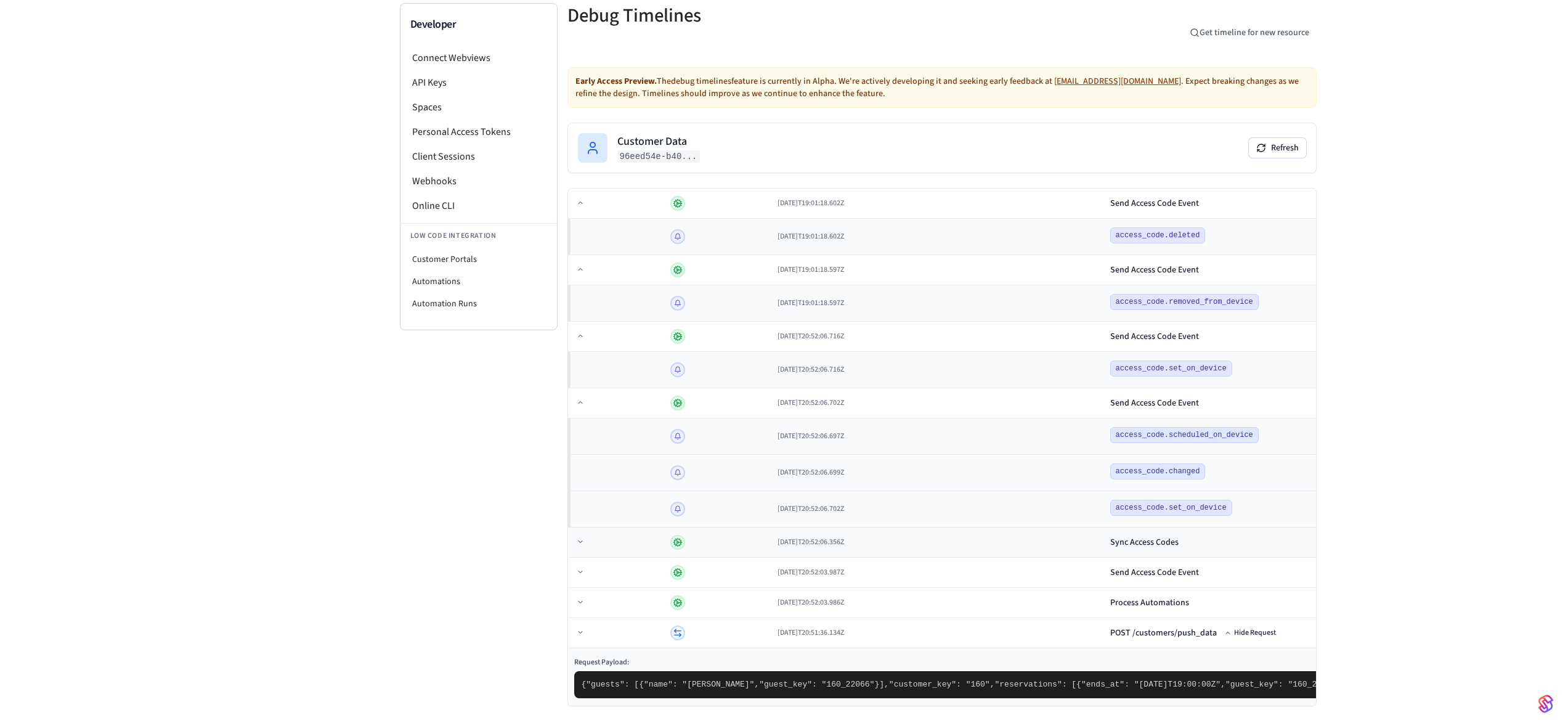
scroll to position [68, 0]
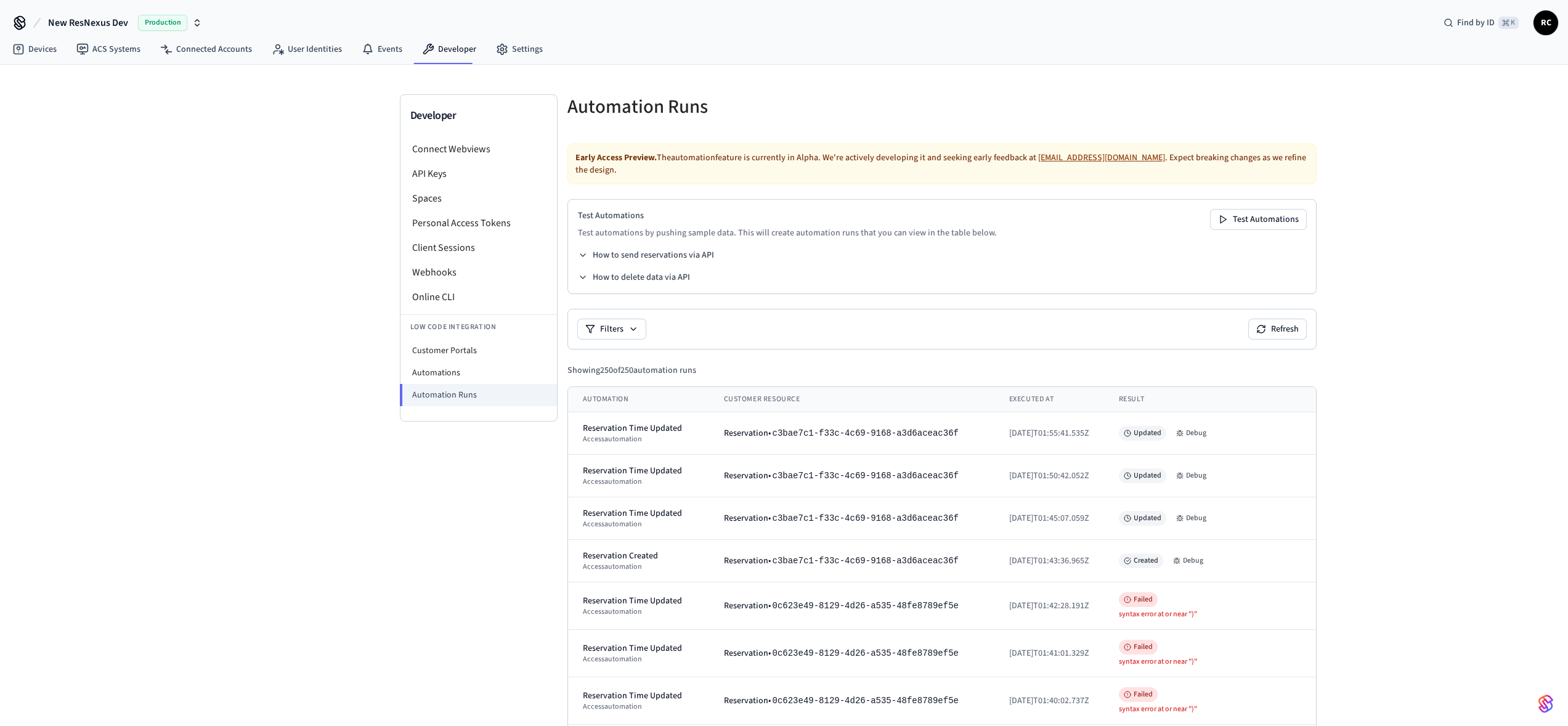
click at [97, 12] on button "New ResNexus Dev Production" at bounding box center [126, 23] width 161 height 26
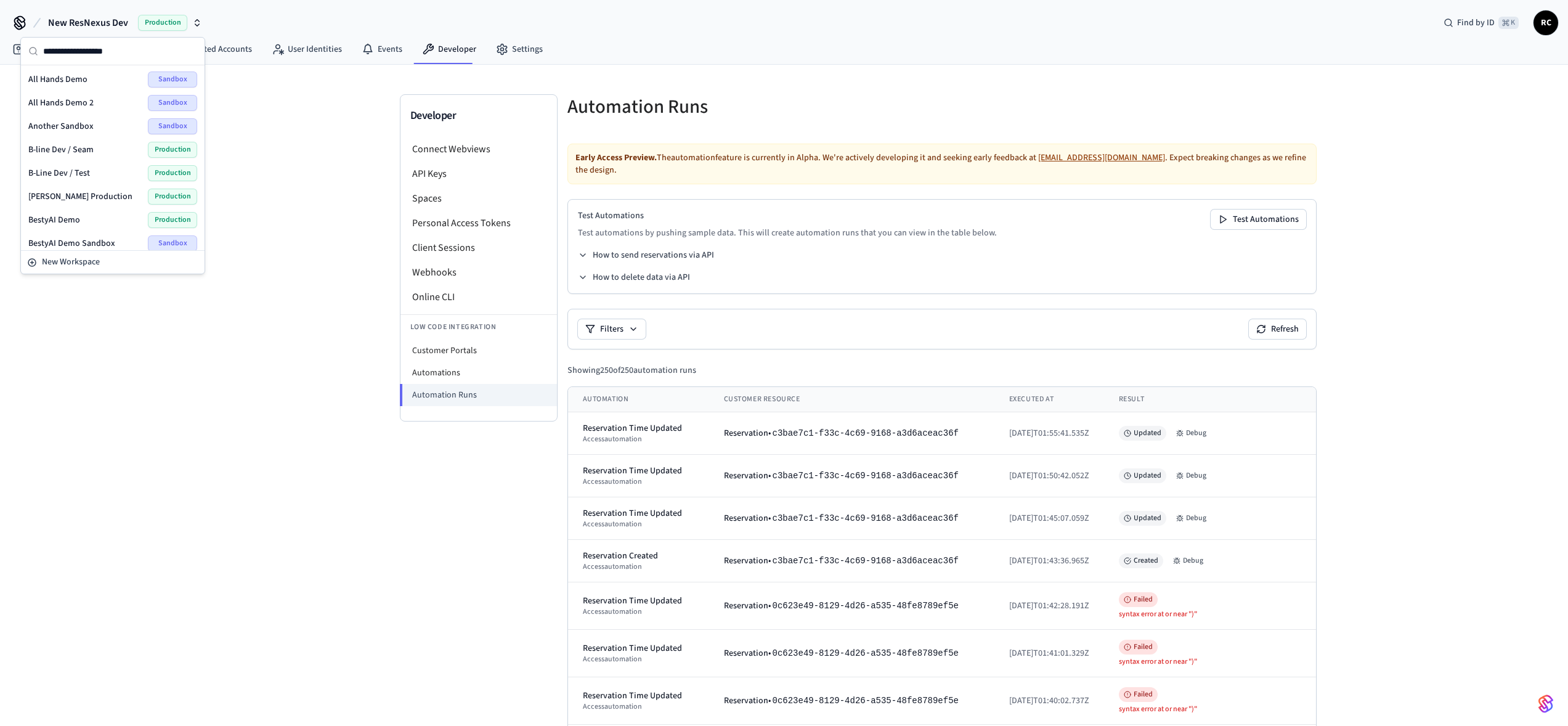
click at [104, 85] on div "All Hands Demo Sandbox" at bounding box center [112, 80] width 168 height 16
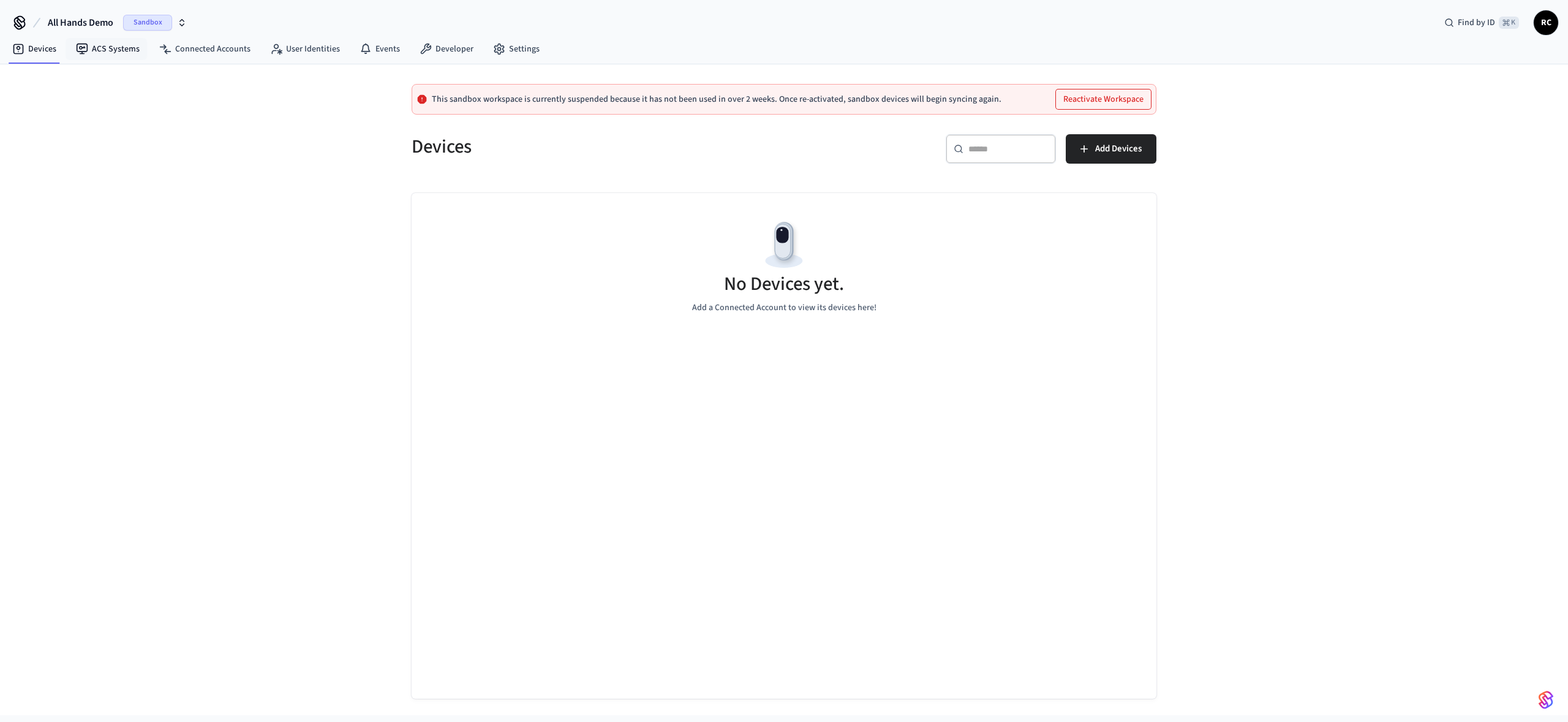
click at [95, 36] on nav "Devices ACS Systems Connected Accounts User Identities Events Developer Settings" at bounding box center [275, 50] width 547 height 28
click at [95, 48] on link "ACS Systems" at bounding box center [108, 49] width 83 height 22
click at [182, 55] on link "Connected Accounts" at bounding box center [205, 49] width 111 height 22
click at [628, 428] on div "No Accounts yet. Pair a Third-Party Account to begin viewing them here." at bounding box center [784, 446] width 745 height 505
click at [63, 13] on button "All Hands Demo Sandbox" at bounding box center [118, 23] width 147 height 26
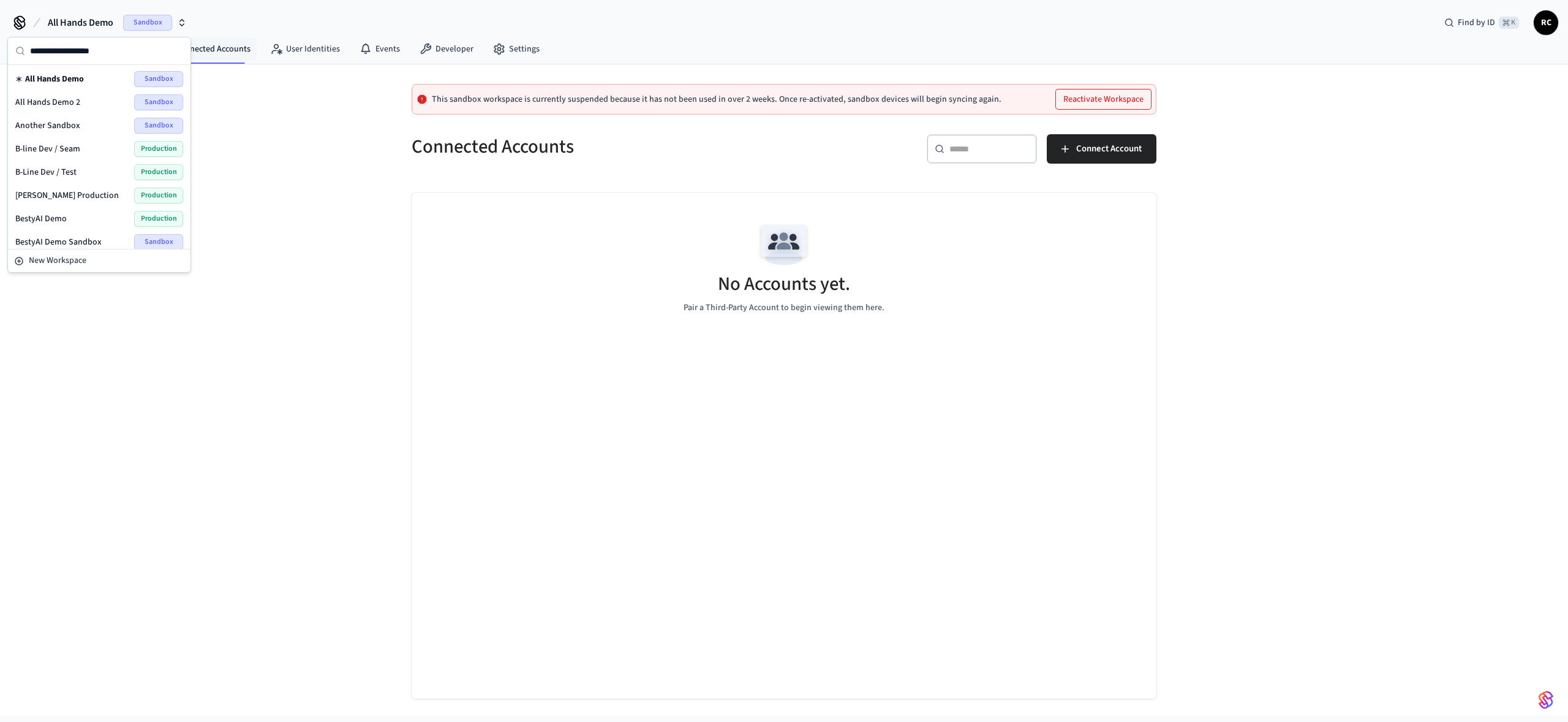
click at [50, 100] on span "All Hands Demo 2" at bounding box center [48, 102] width 65 height 12
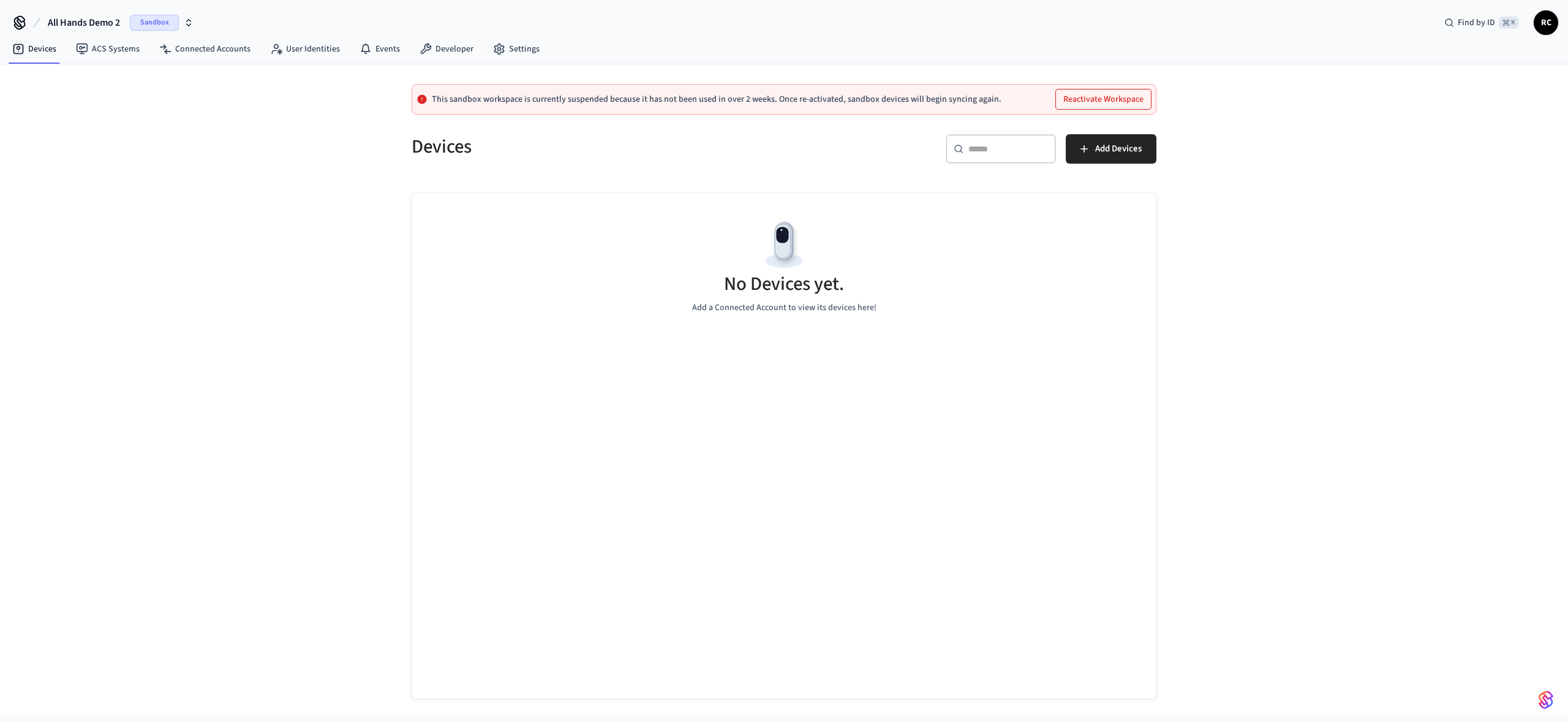
click at [77, 19] on span "All Hands Demo 2" at bounding box center [83, 22] width 72 height 15
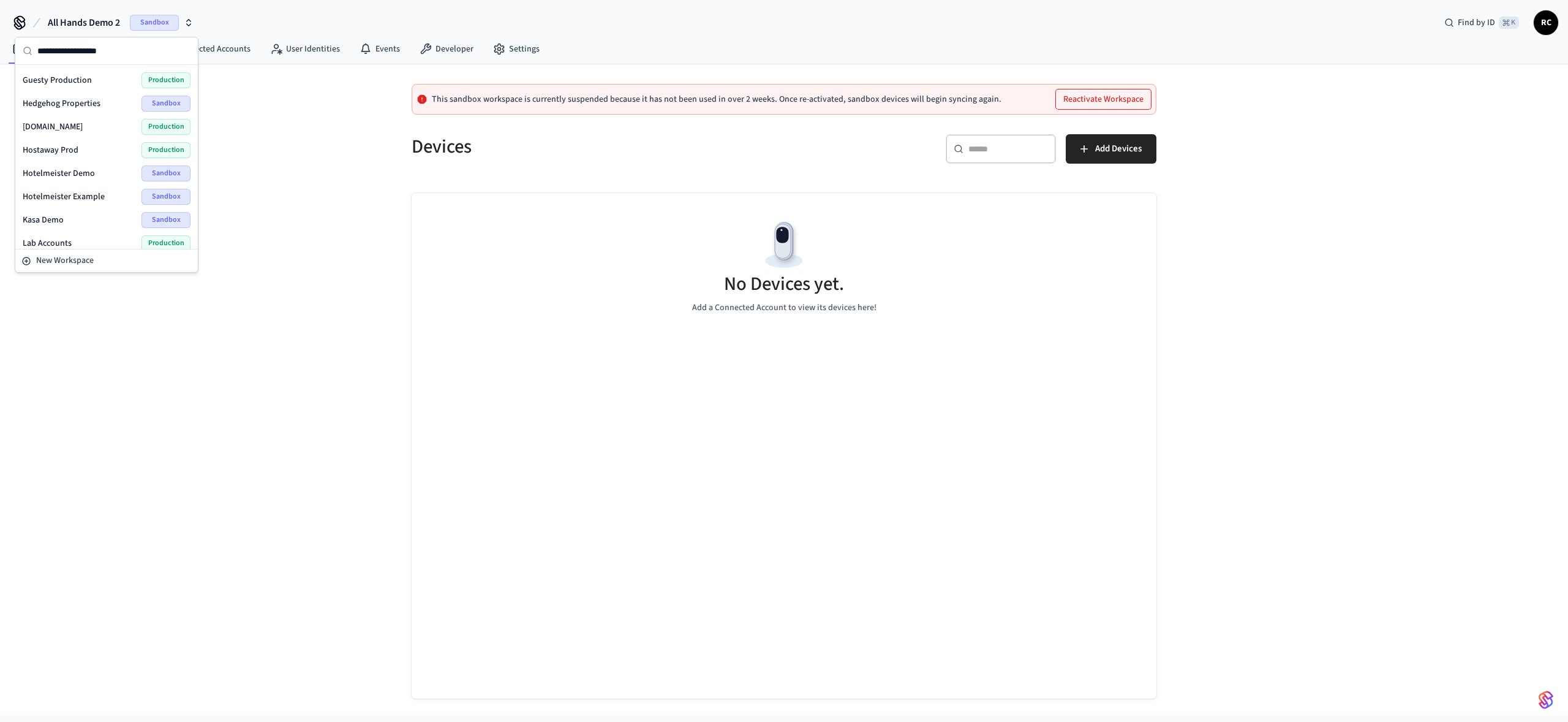
scroll to position [1613, 0]
click at [67, 230] on span "Wodify Example" at bounding box center [52, 235] width 59 height 12
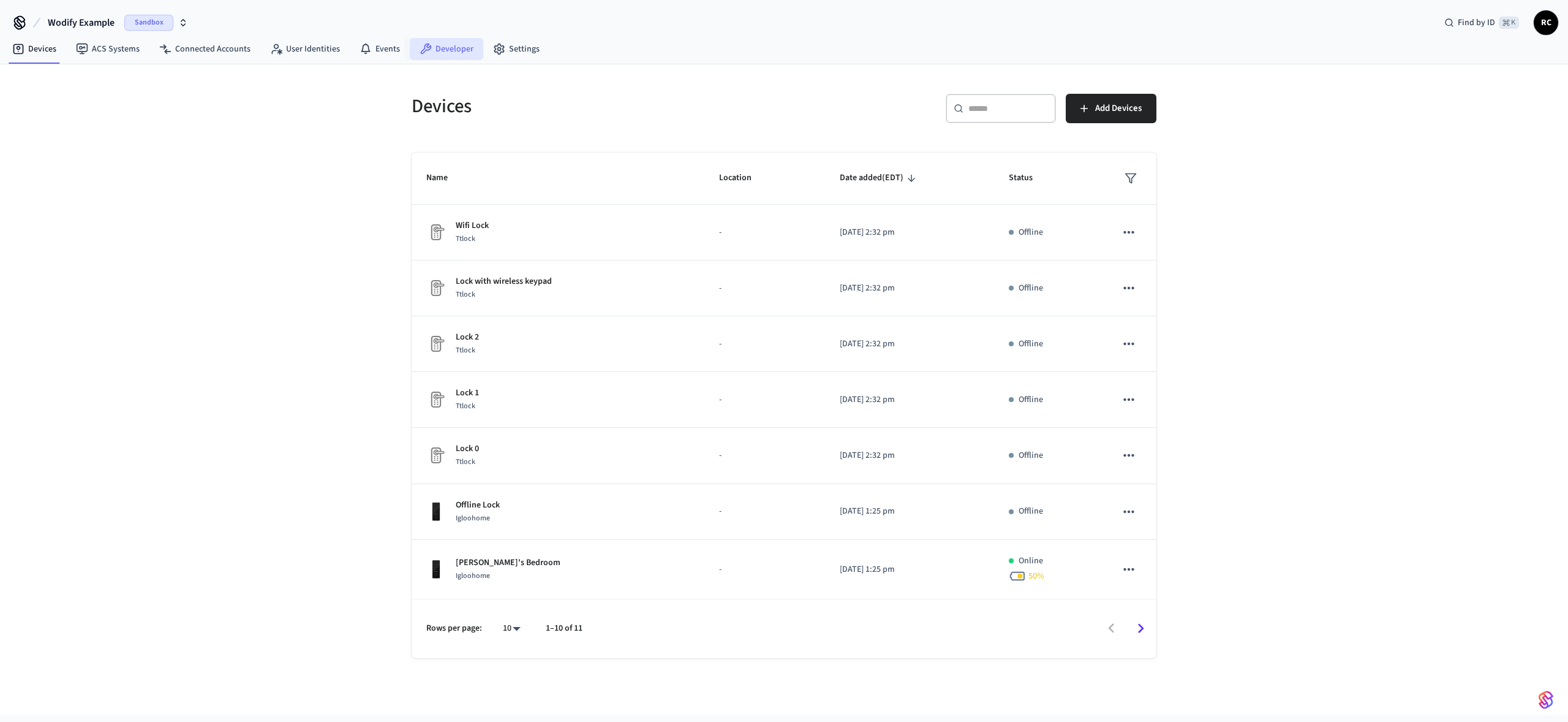
click at [441, 46] on link "Developer" at bounding box center [447, 49] width 73 height 22
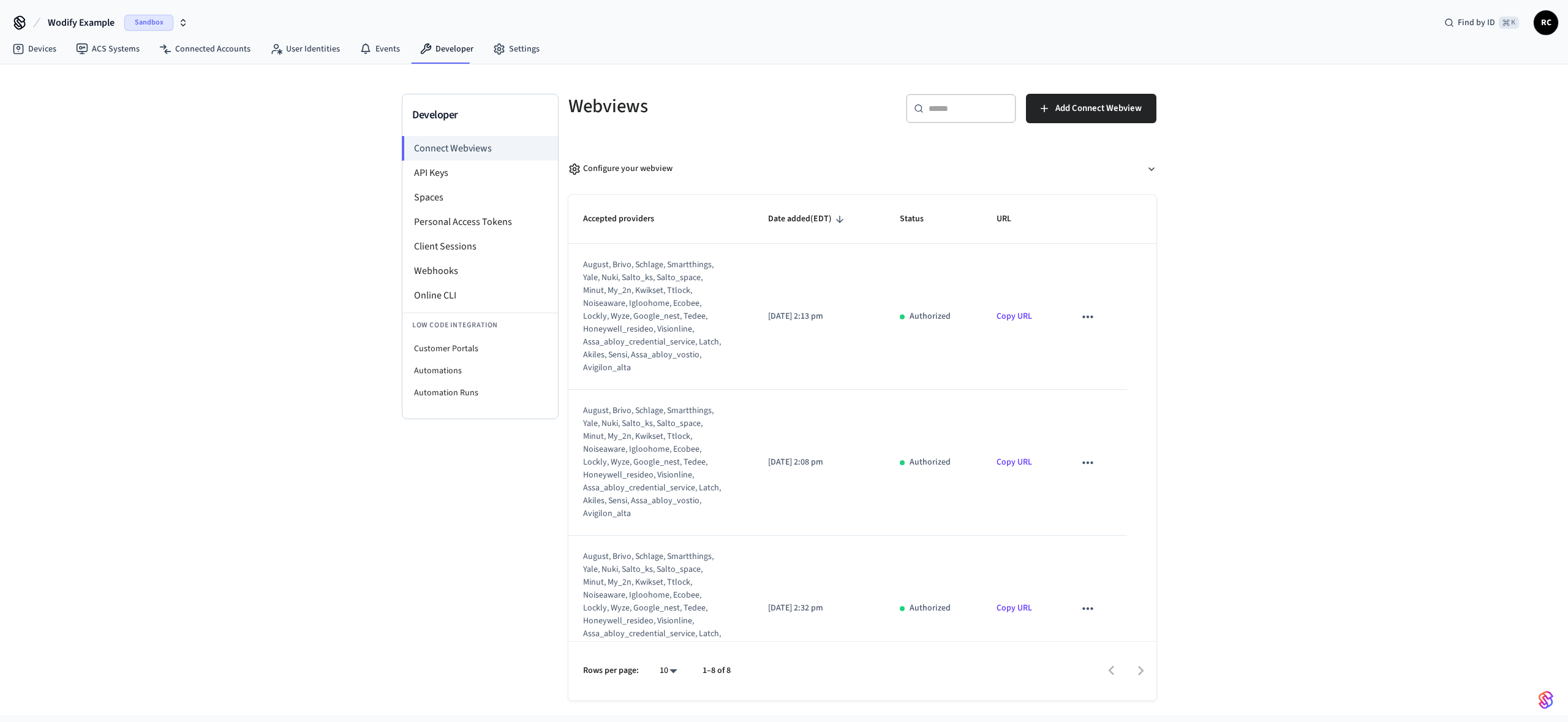
click at [151, 456] on div "Developer Connect Webviews API Keys Spaces Personal Access Tokens Client Sessio…" at bounding box center [784, 389] width 1568 height 651
click at [37, 51] on link "Devices" at bounding box center [34, 49] width 63 height 22
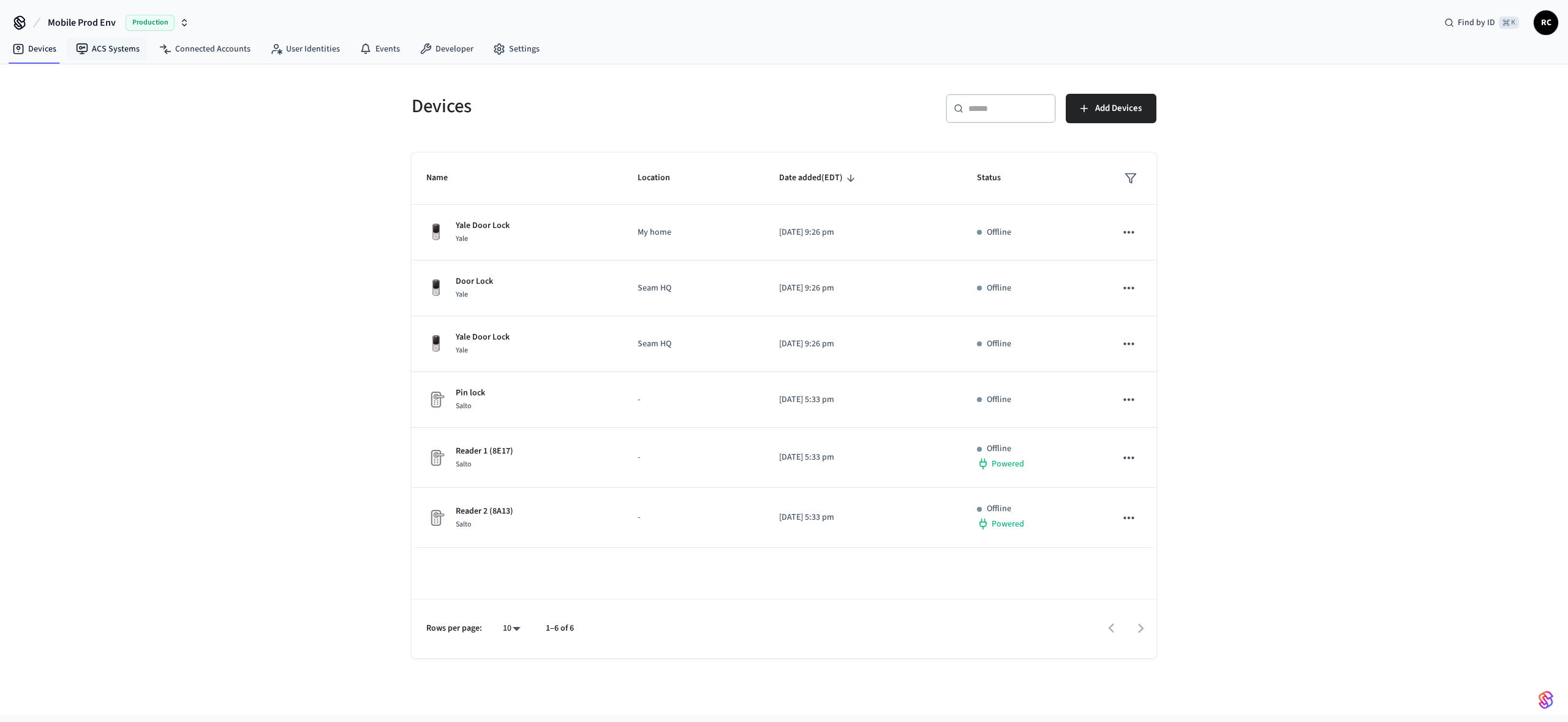
click at [78, 36] on nav "Devices ACS Systems Connected Accounts User Identities Events Developer Settings" at bounding box center [275, 50] width 547 height 28
click at [81, 28] on span "Mobile Prod Env" at bounding box center [81, 22] width 68 height 15
type input "*****"
click at [60, 81] on span "[PERSON_NAME] Production" at bounding box center [68, 79] width 104 height 12
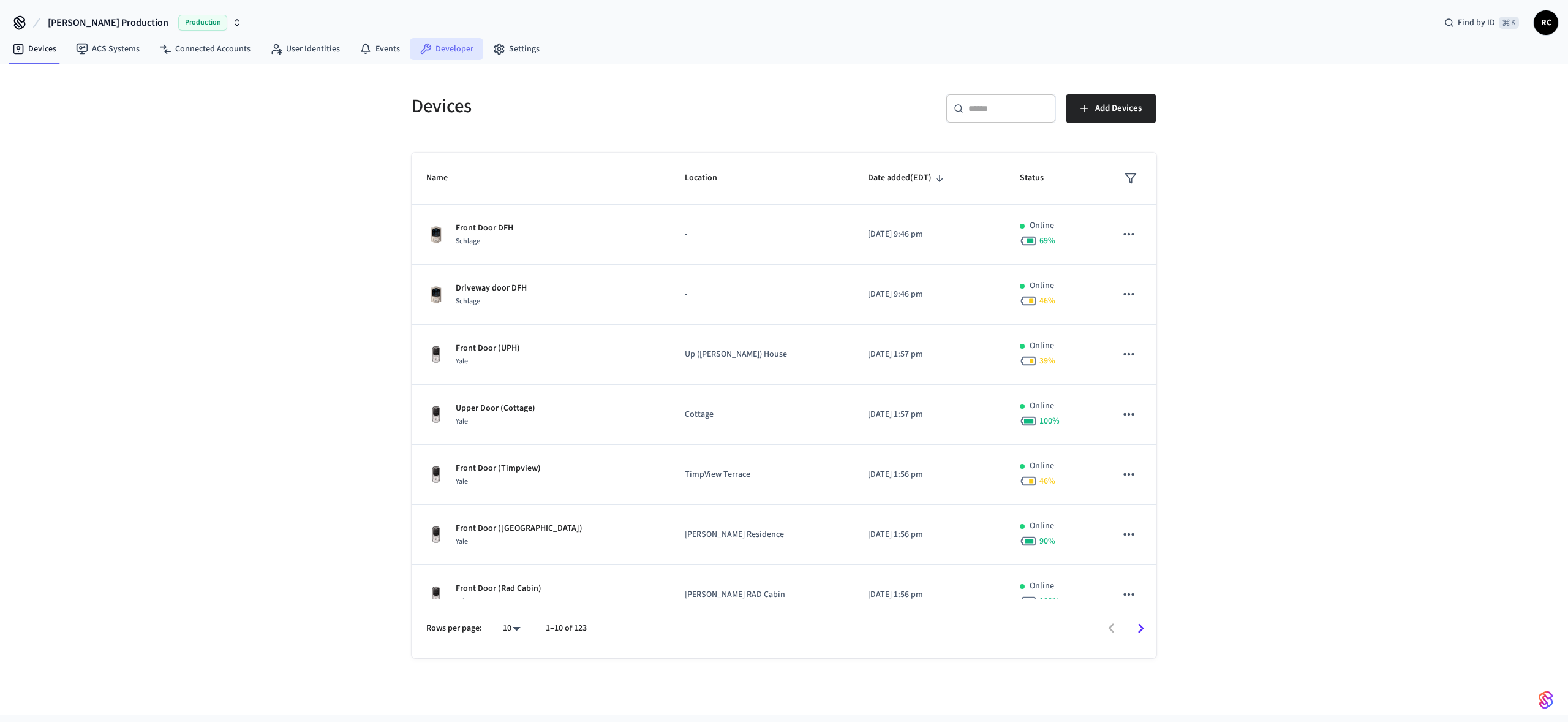
click at [433, 52] on link "Developer" at bounding box center [447, 49] width 73 height 22
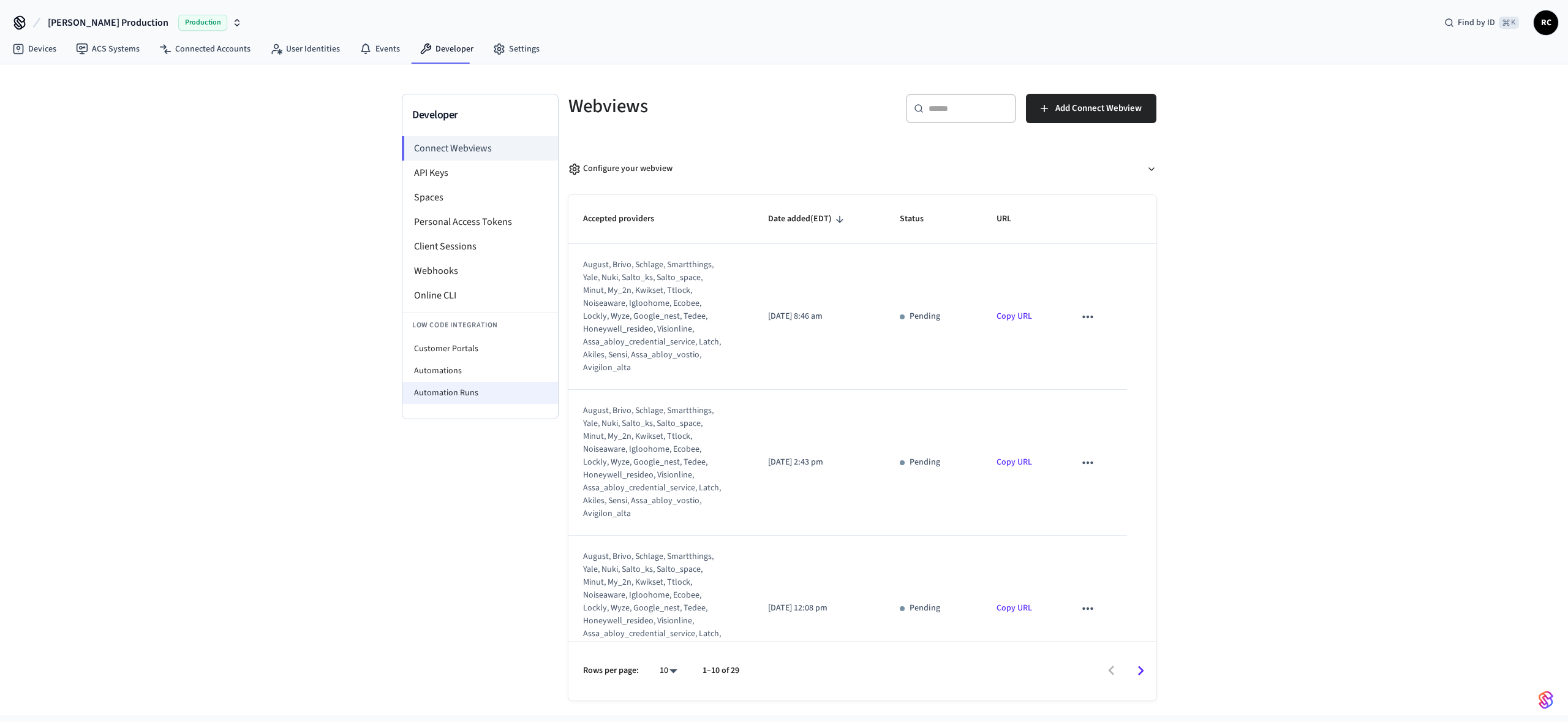
click at [452, 402] on li "Automation Runs" at bounding box center [479, 392] width 156 height 22
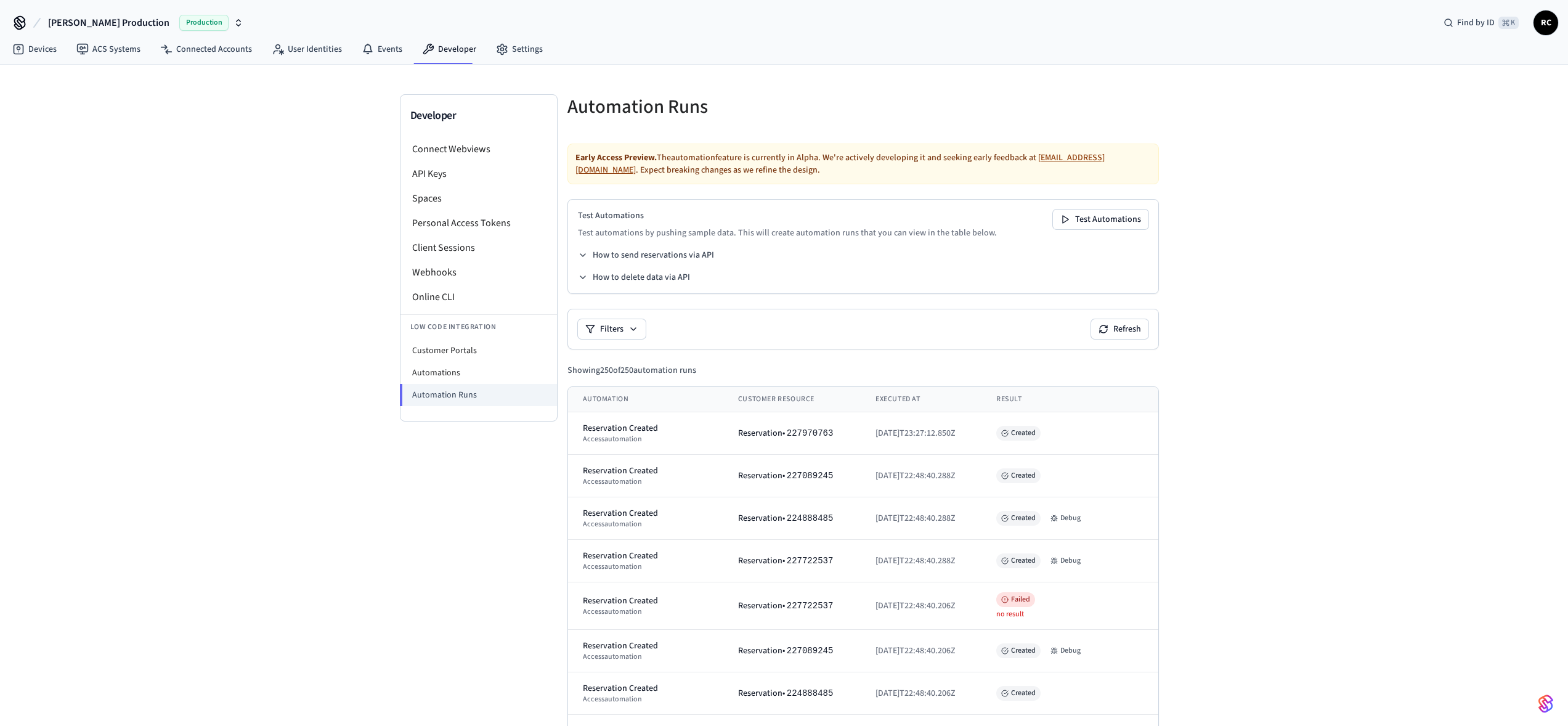
scroll to position [672, 0]
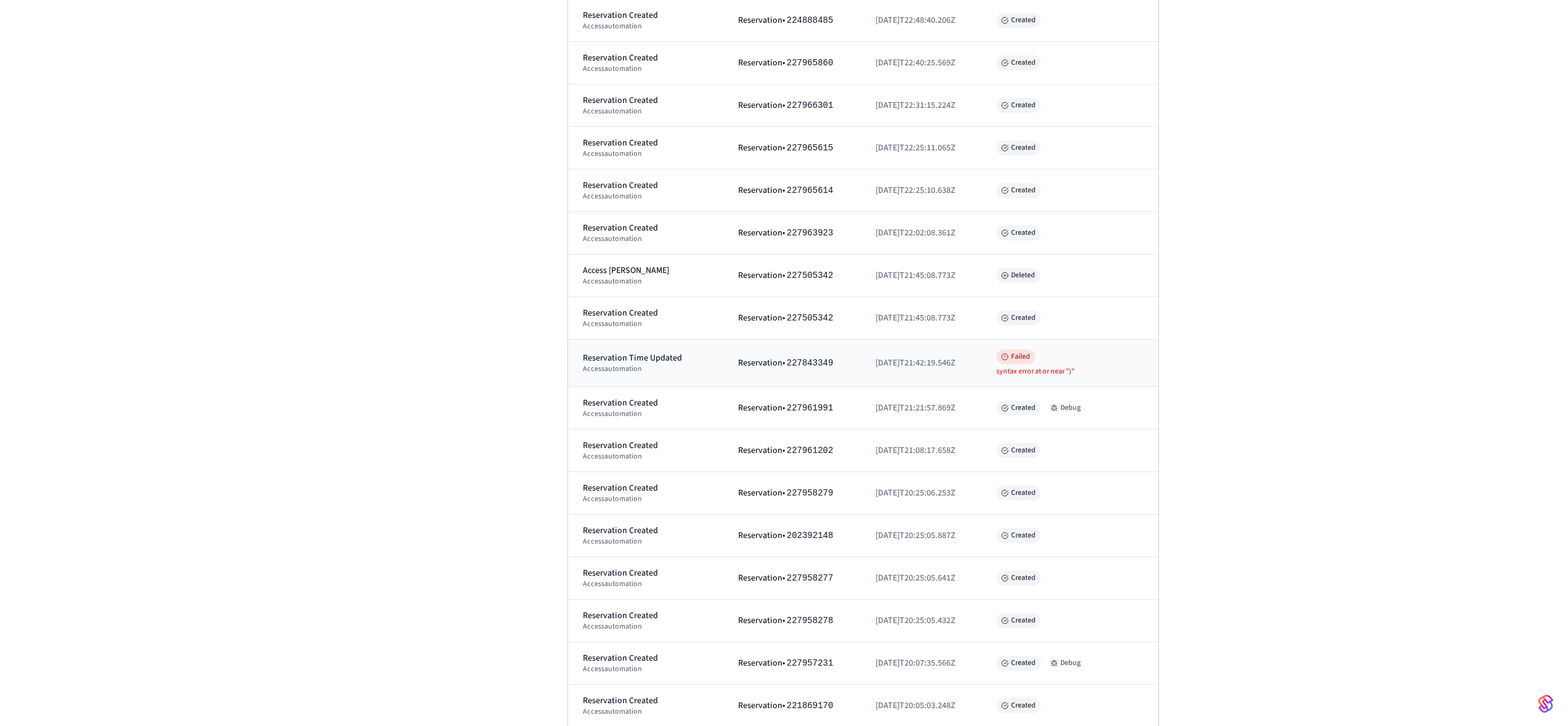
click at [668, 358] on div "Reservation Time Updated" at bounding box center [646, 358] width 126 height 12
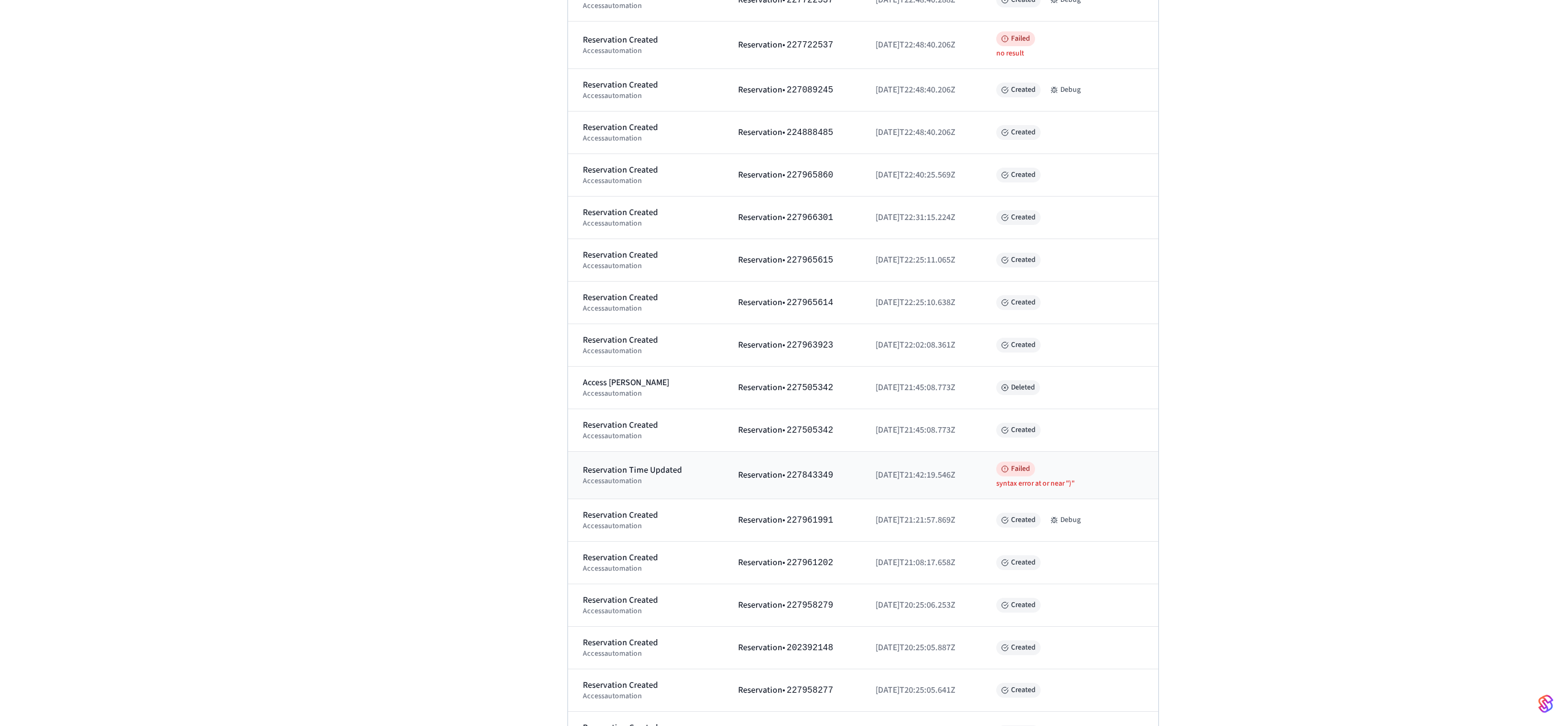
click at [799, 473] on span "227843349" at bounding box center [810, 475] width 47 height 10
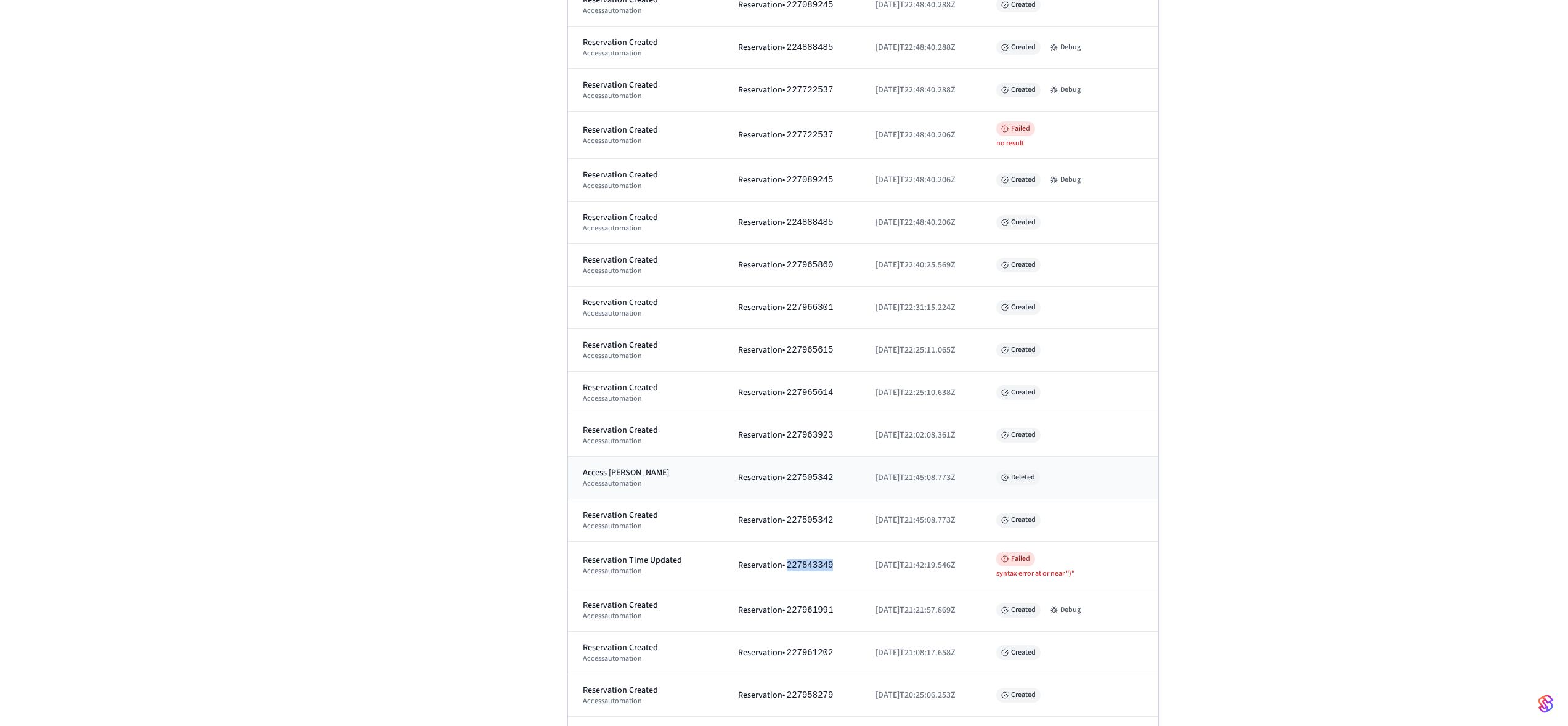
scroll to position [479, 0]
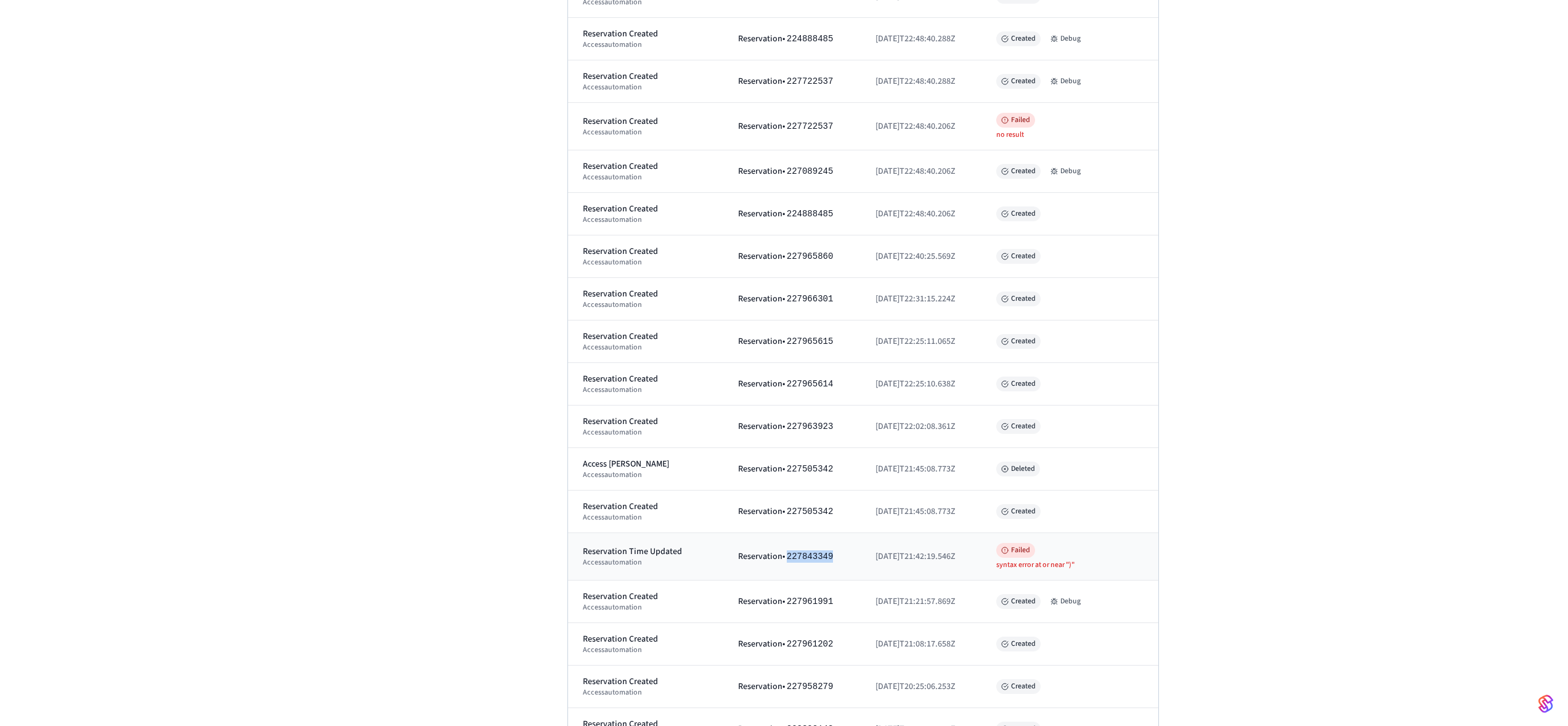
copy span "227843349"
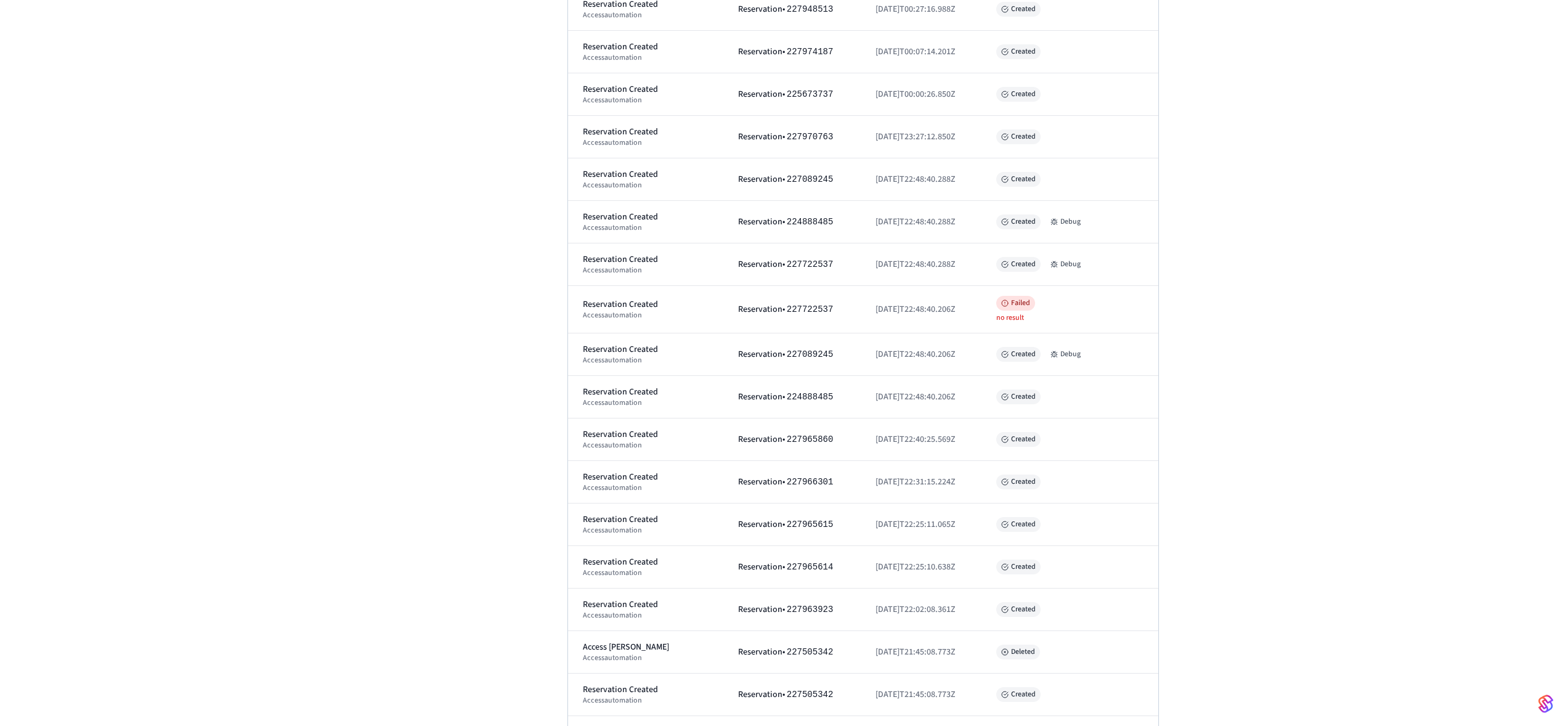
scroll to position [721, 0]
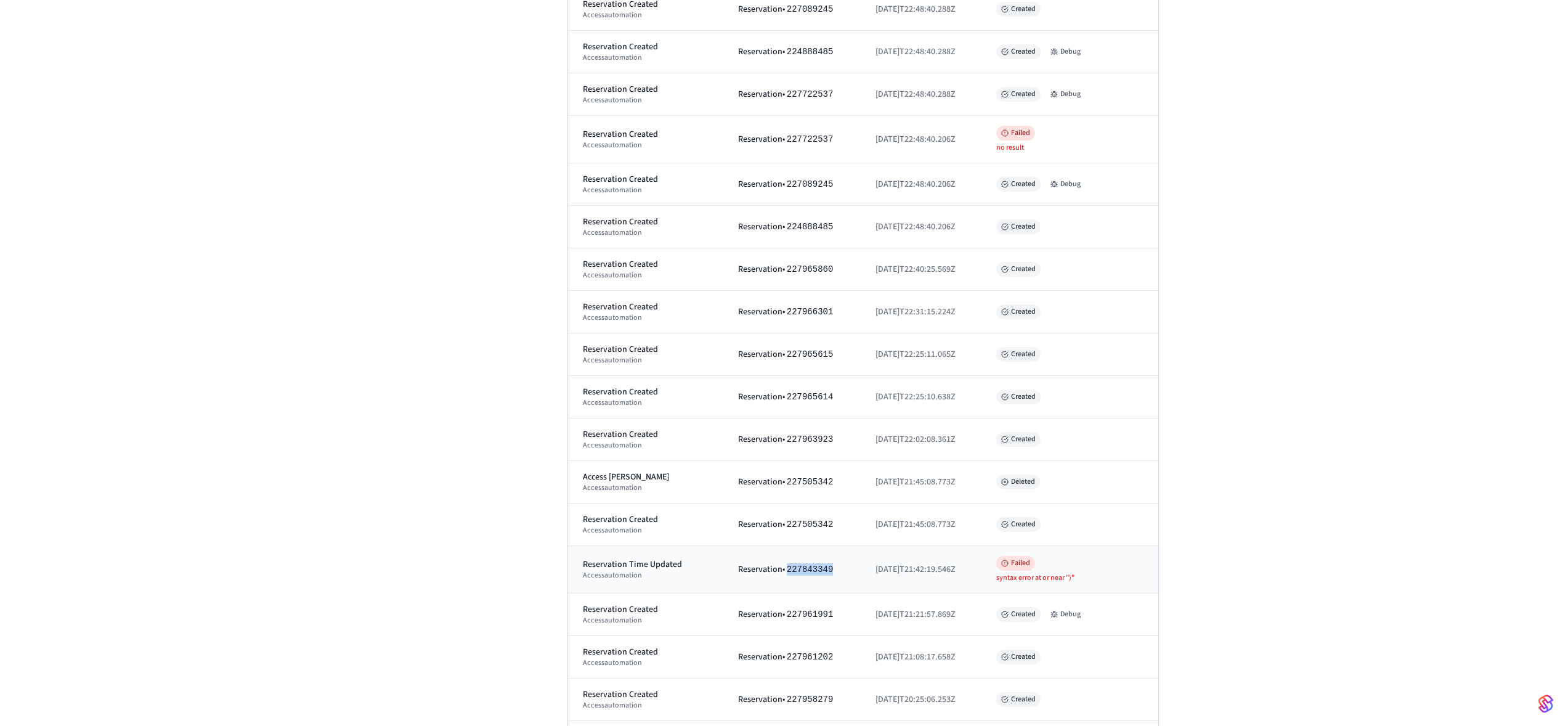
click at [804, 570] on span "227843349" at bounding box center [810, 570] width 47 height 10
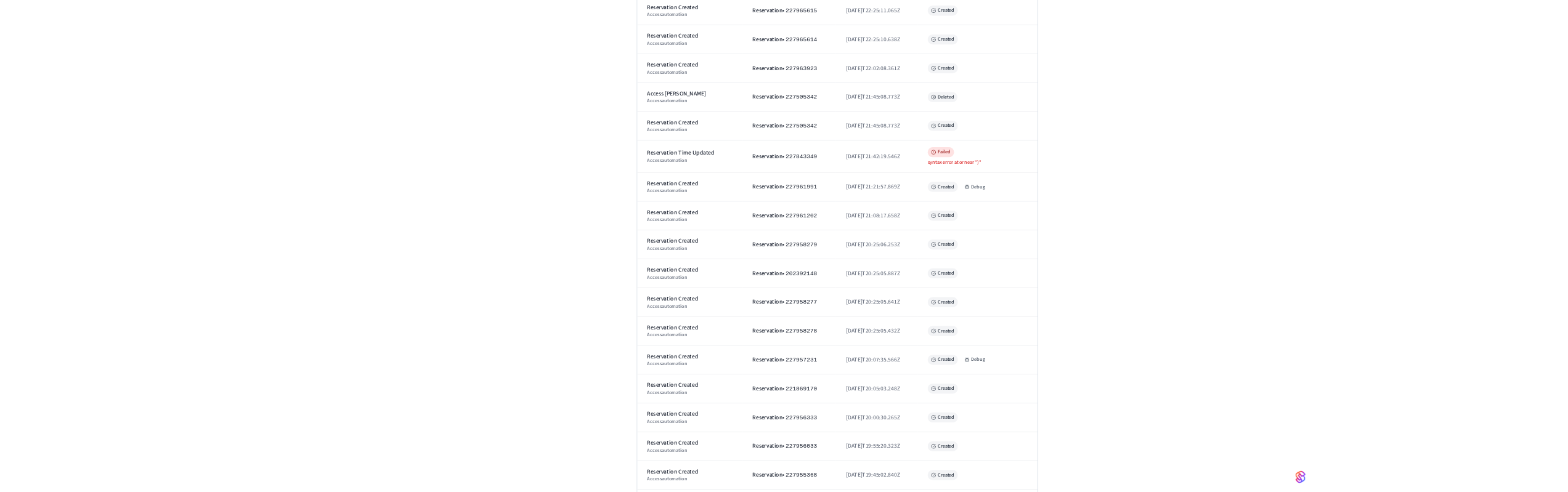
scroll to position [989, 0]
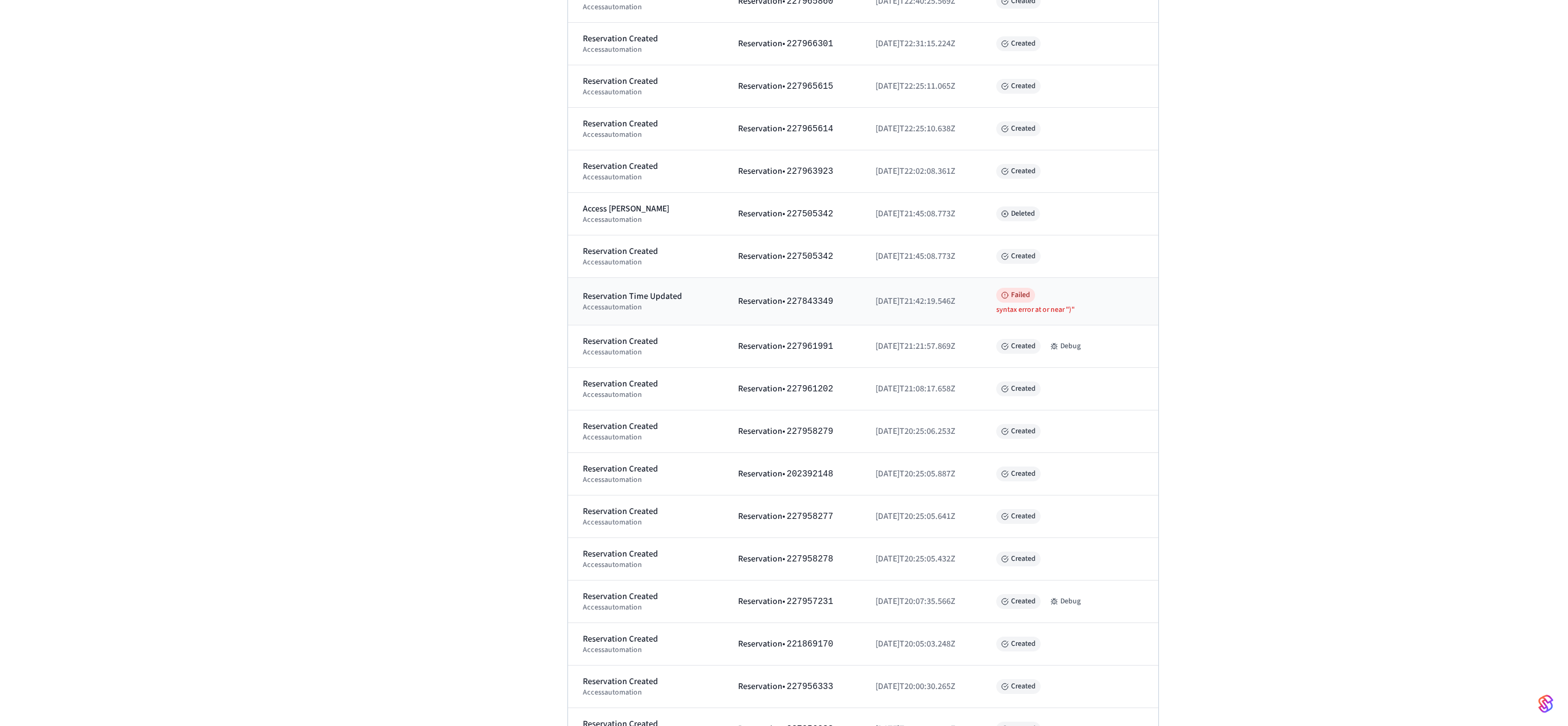
click at [802, 303] on span "227843349" at bounding box center [810, 301] width 47 height 10
copy span "227843349"
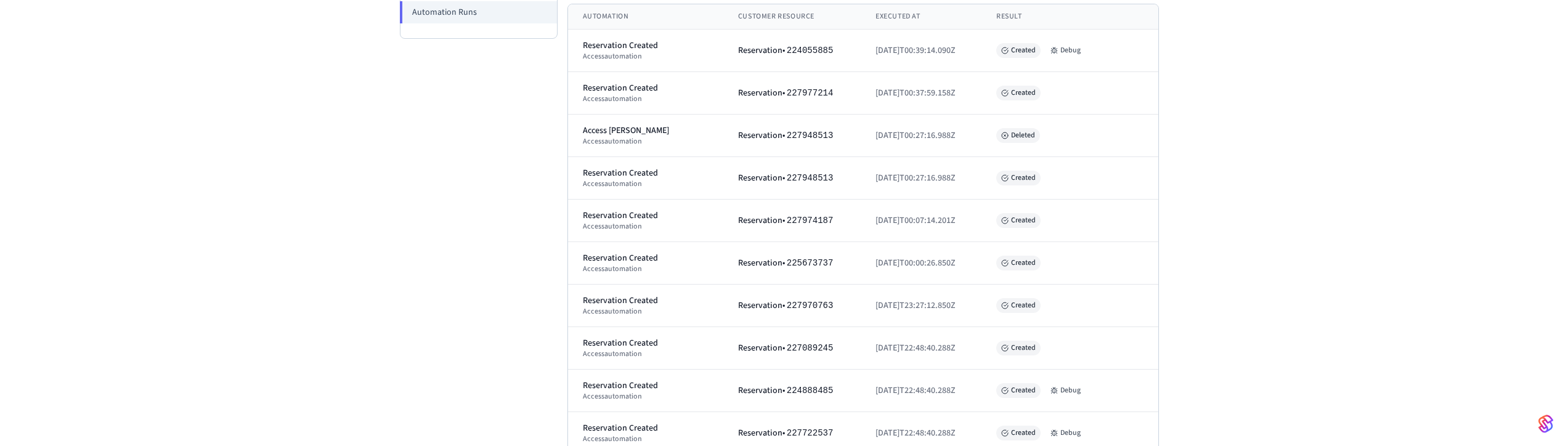
scroll to position [519, 0]
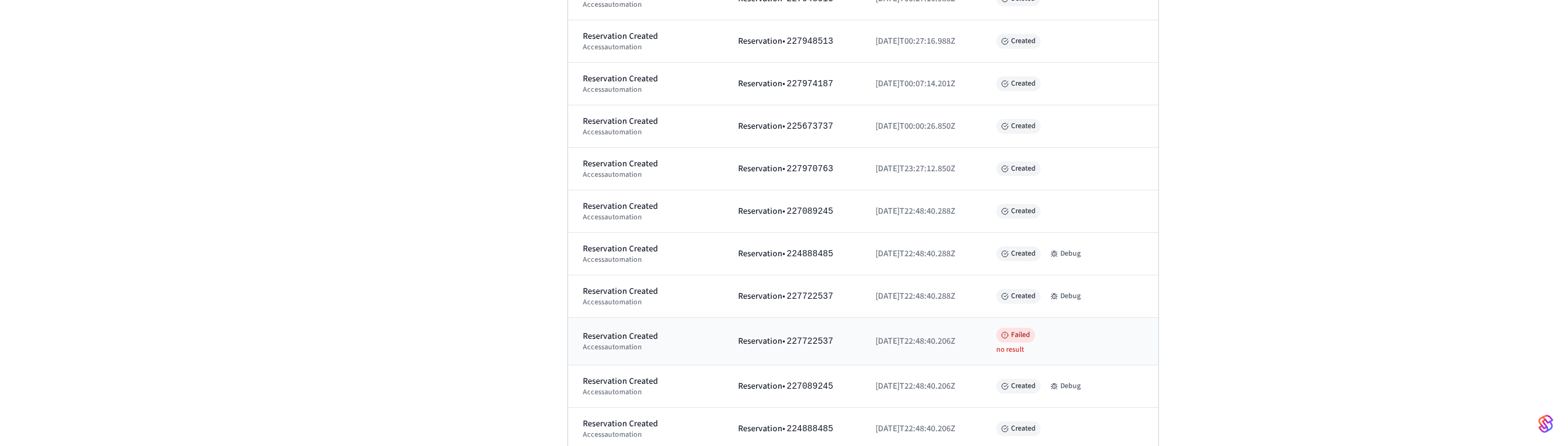
click at [808, 339] on span "227722537" at bounding box center [810, 341] width 47 height 10
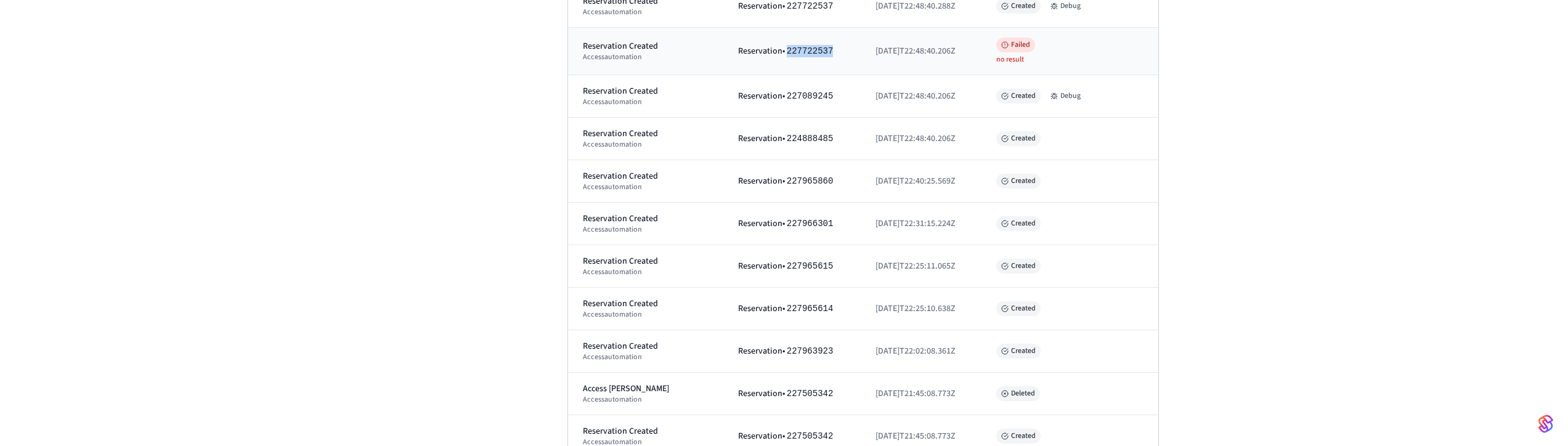
scroll to position [985, 0]
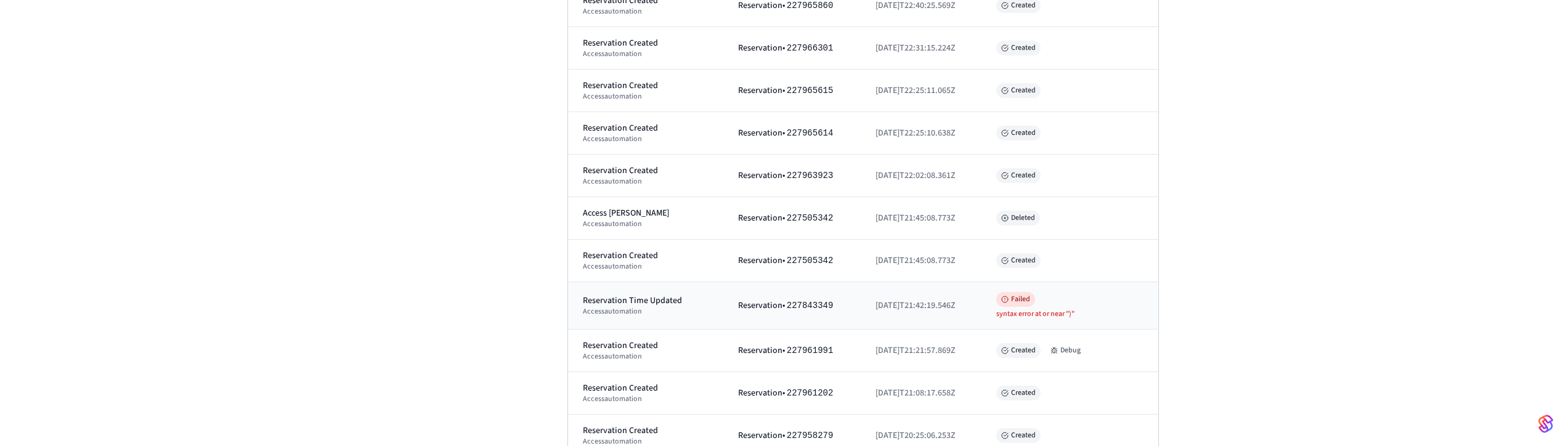
click at [803, 307] on span "227843349" at bounding box center [810, 306] width 47 height 10
copy span "227843349"
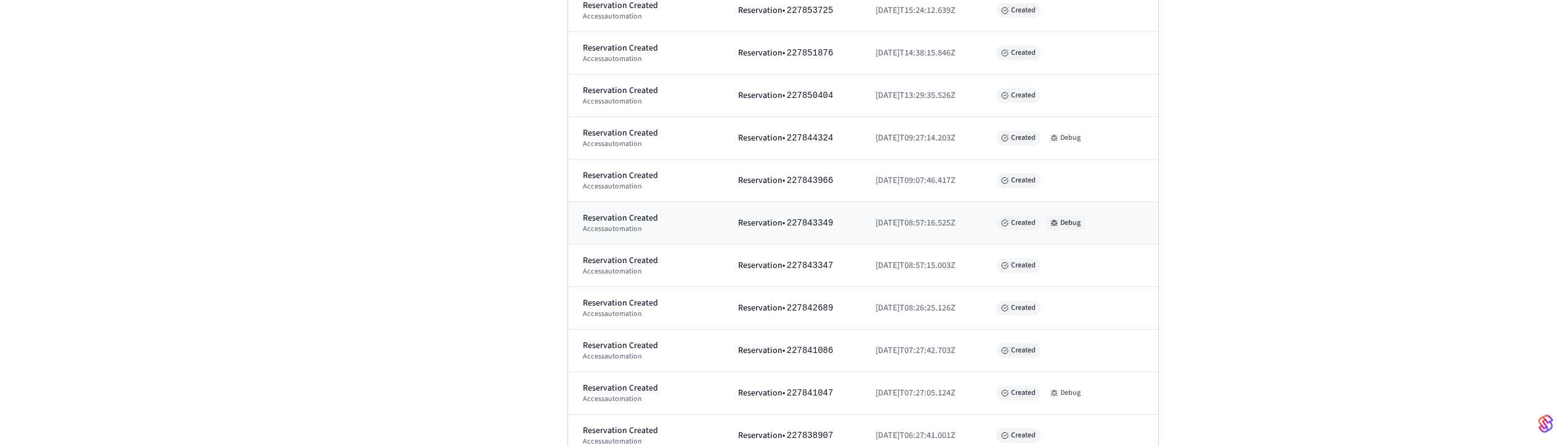
click at [1062, 222] on button "Debug" at bounding box center [1066, 222] width 40 height 15
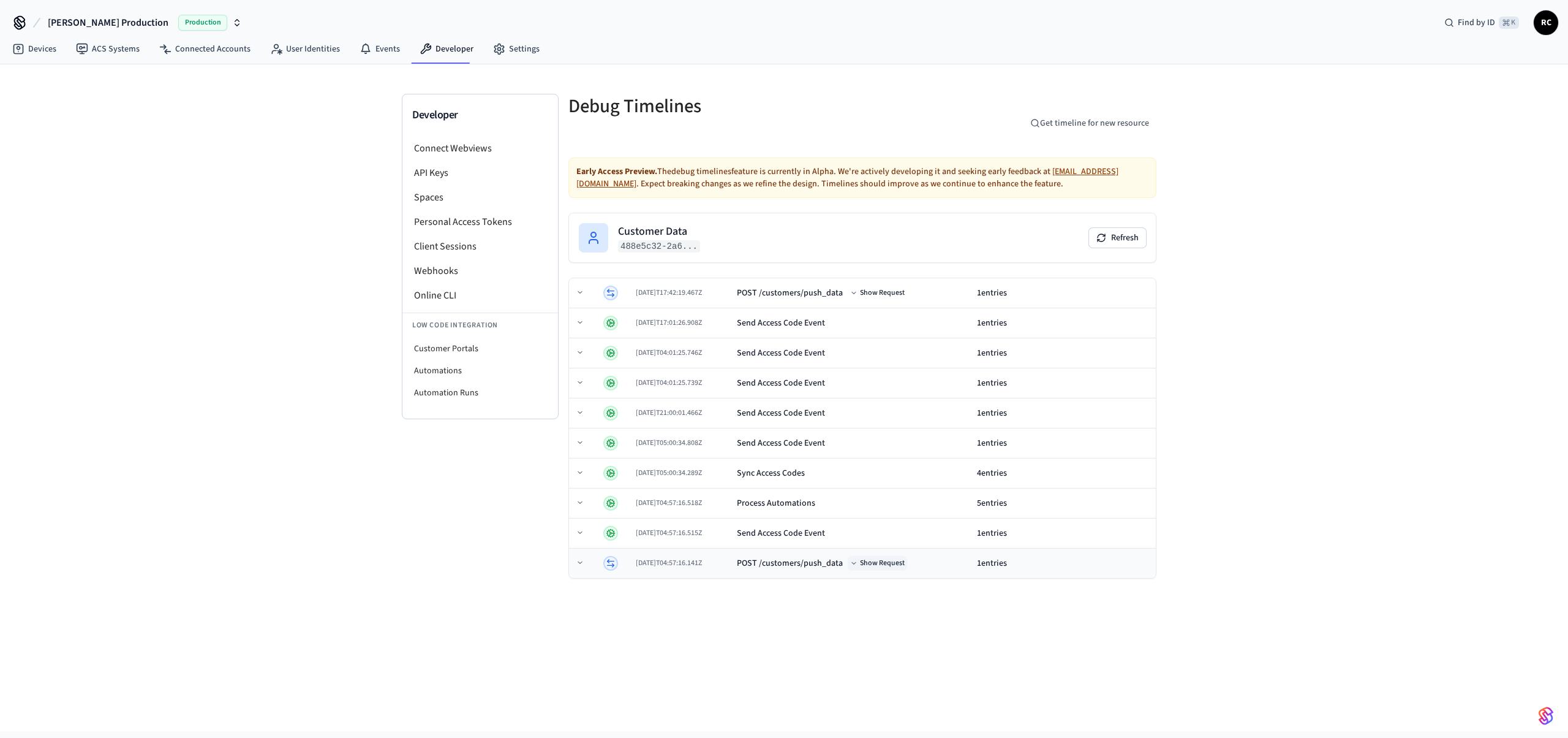
click at [892, 489] on button "Show Request" at bounding box center [878, 563] width 59 height 15
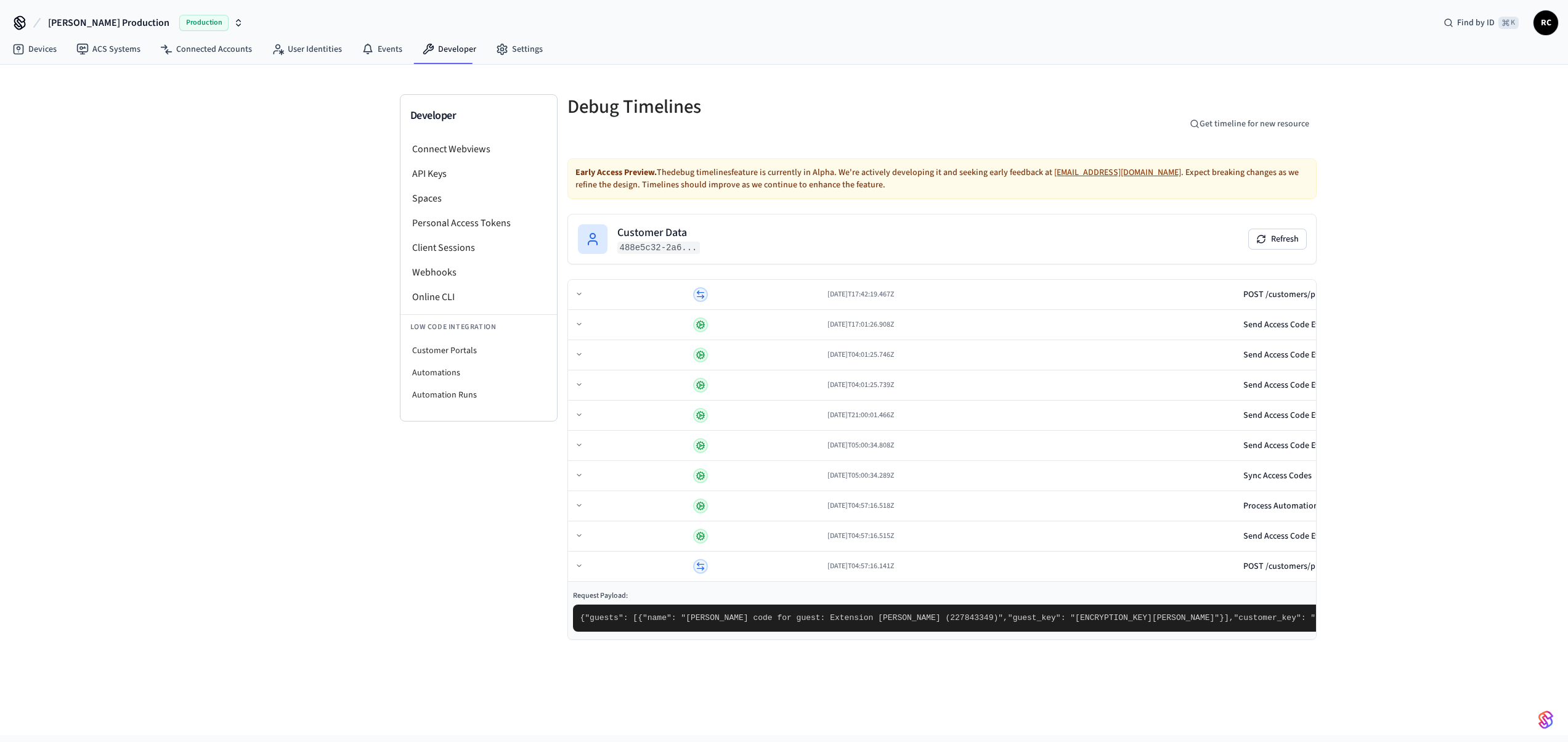
scroll to position [155, 0]
click at [1355, 287] on button "Show Request" at bounding box center [1385, 294] width 60 height 15
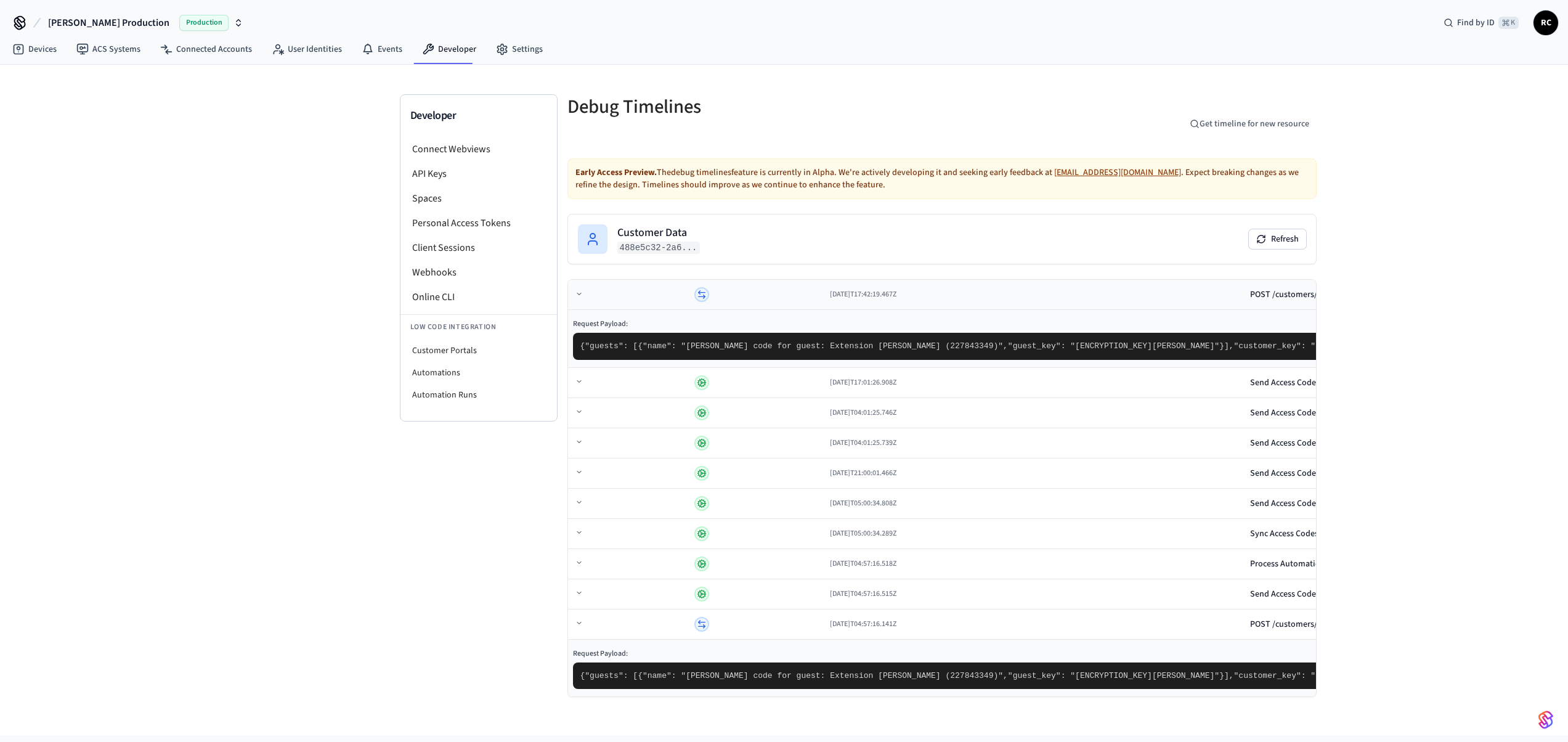
click at [1362, 287] on button "Hide Request" at bounding box center [1390, 294] width 57 height 15
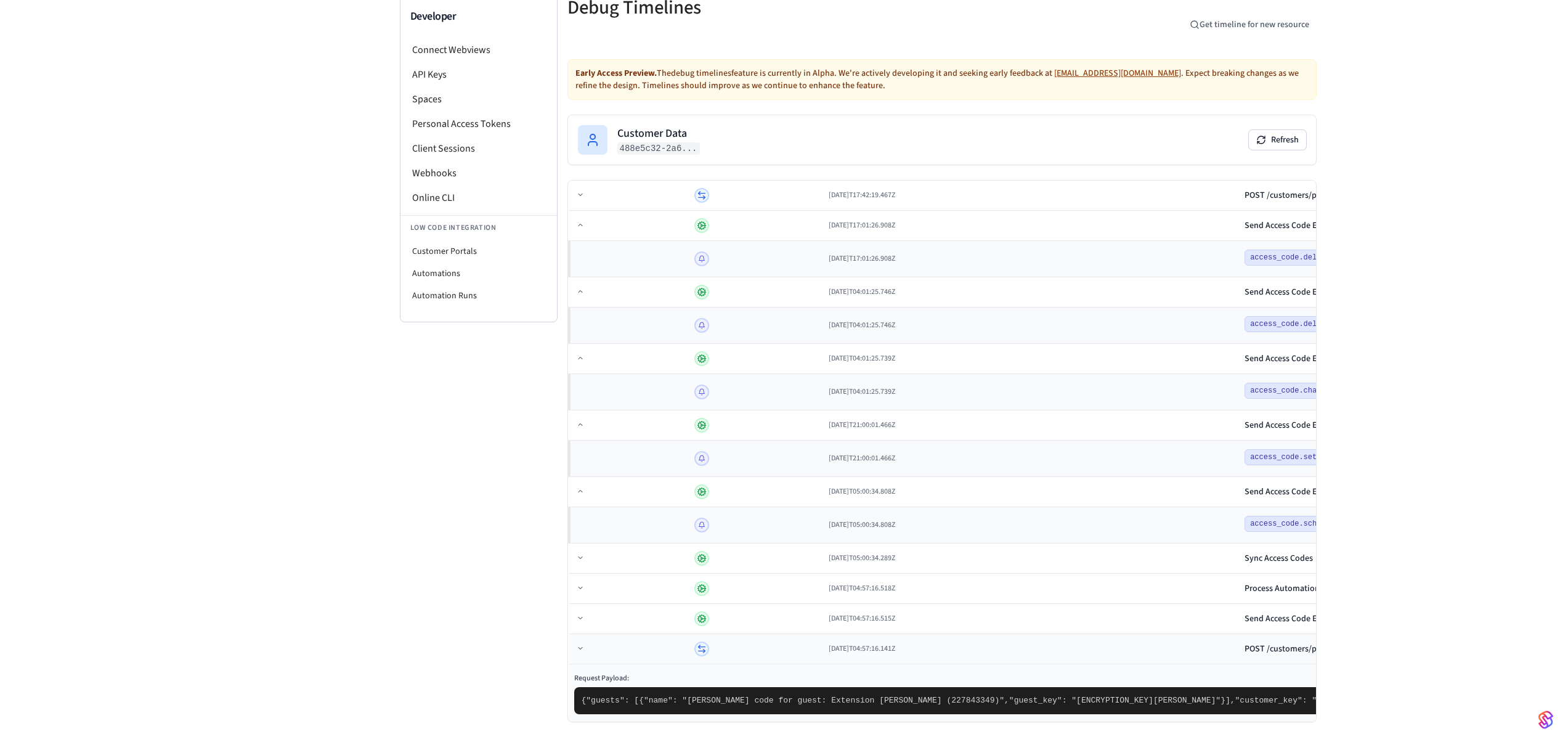
scroll to position [332, 0]
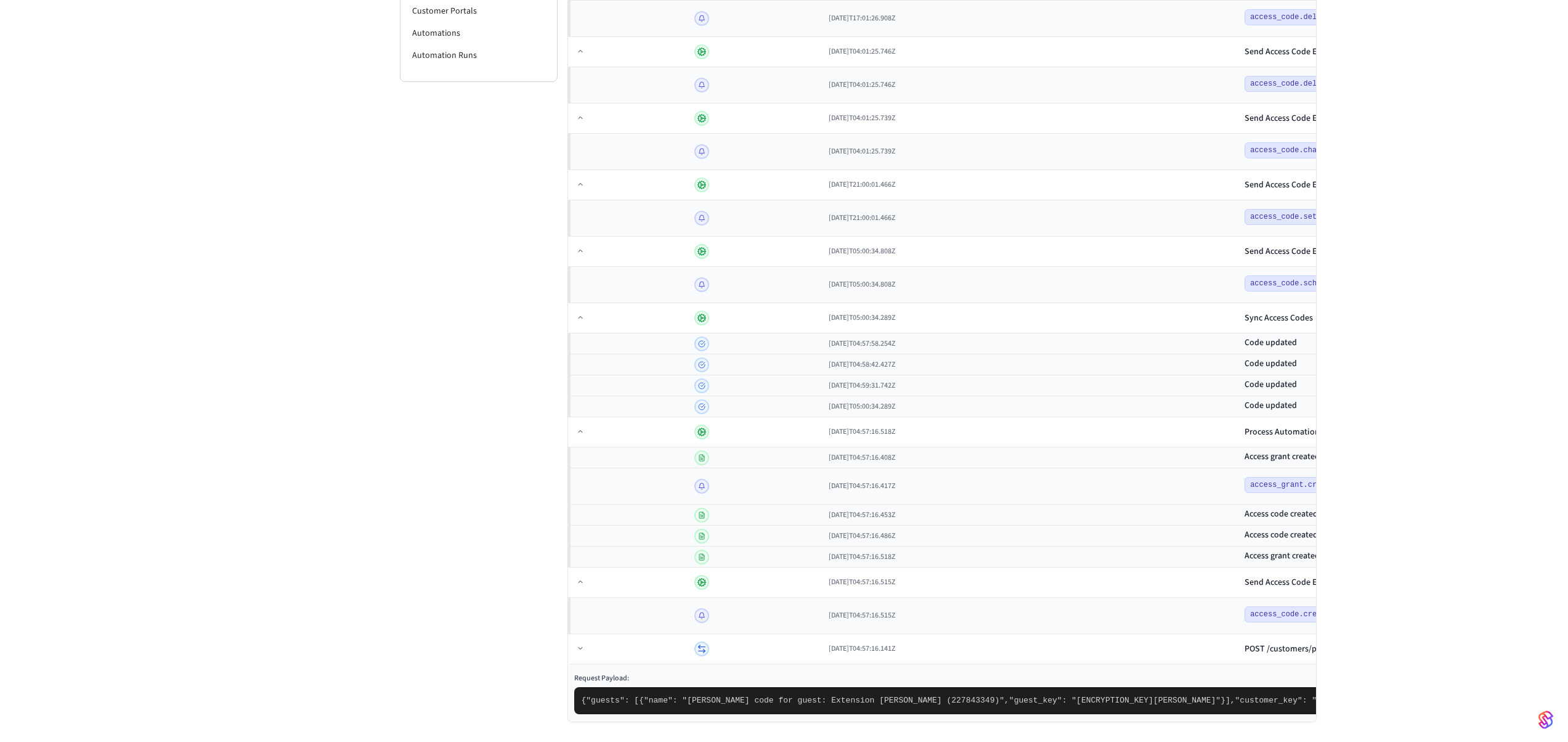
scroll to position [580, 0]
click at [1244, 492] on div "POST /customers/push_data" at bounding box center [1297, 648] width 107 height 12
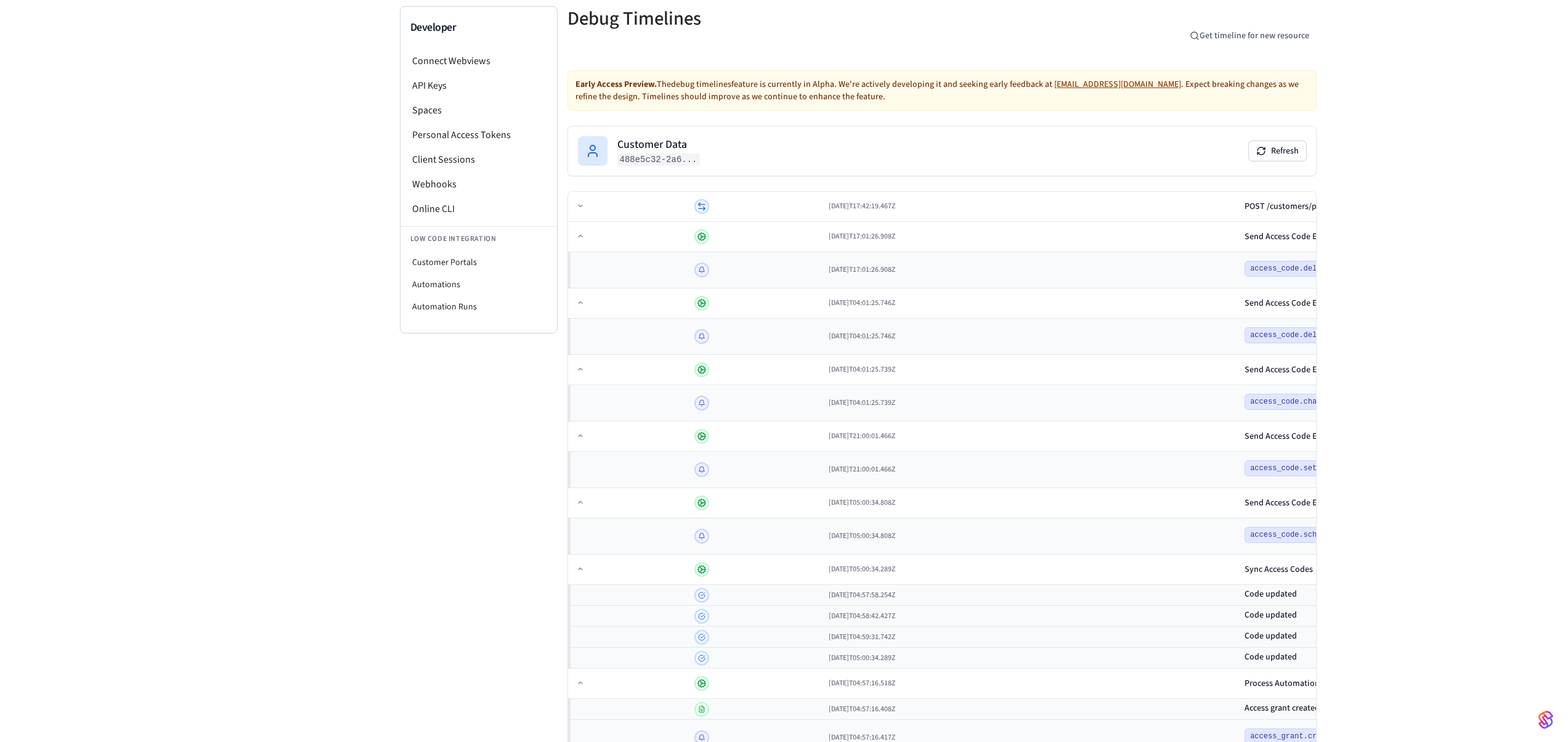
scroll to position [86, 0]
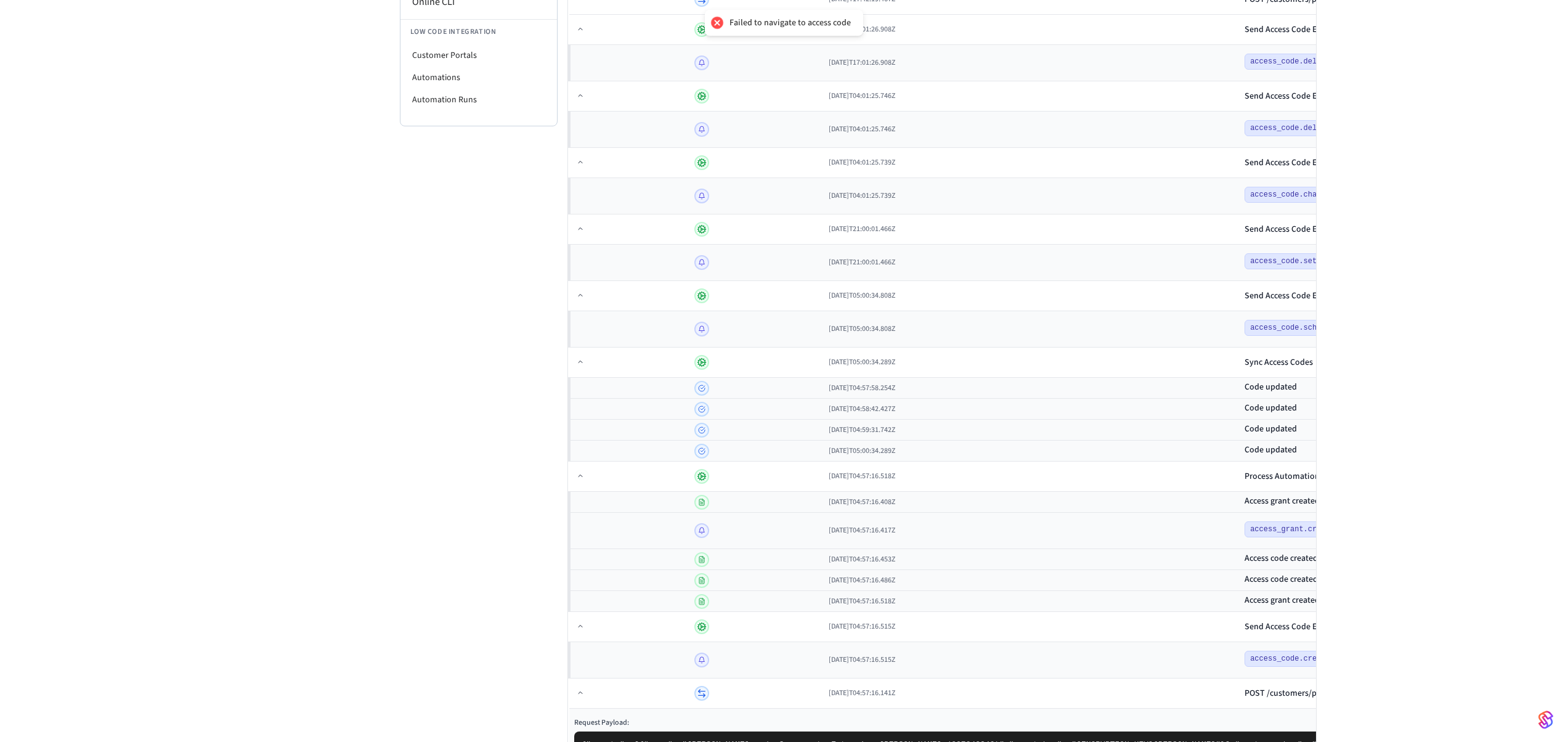
scroll to position [293, 0]
click at [1301, 472] on div "Developer Connect Webviews API Keys Spaces Personal Access Tokens Client Sessio…" at bounding box center [784, 291] width 1568 height 1038
click at [1301, 467] on div "Developer Connect Webviews API Keys Spaces Personal Access Tokens Client Sessio…" at bounding box center [784, 291] width 1568 height 1038
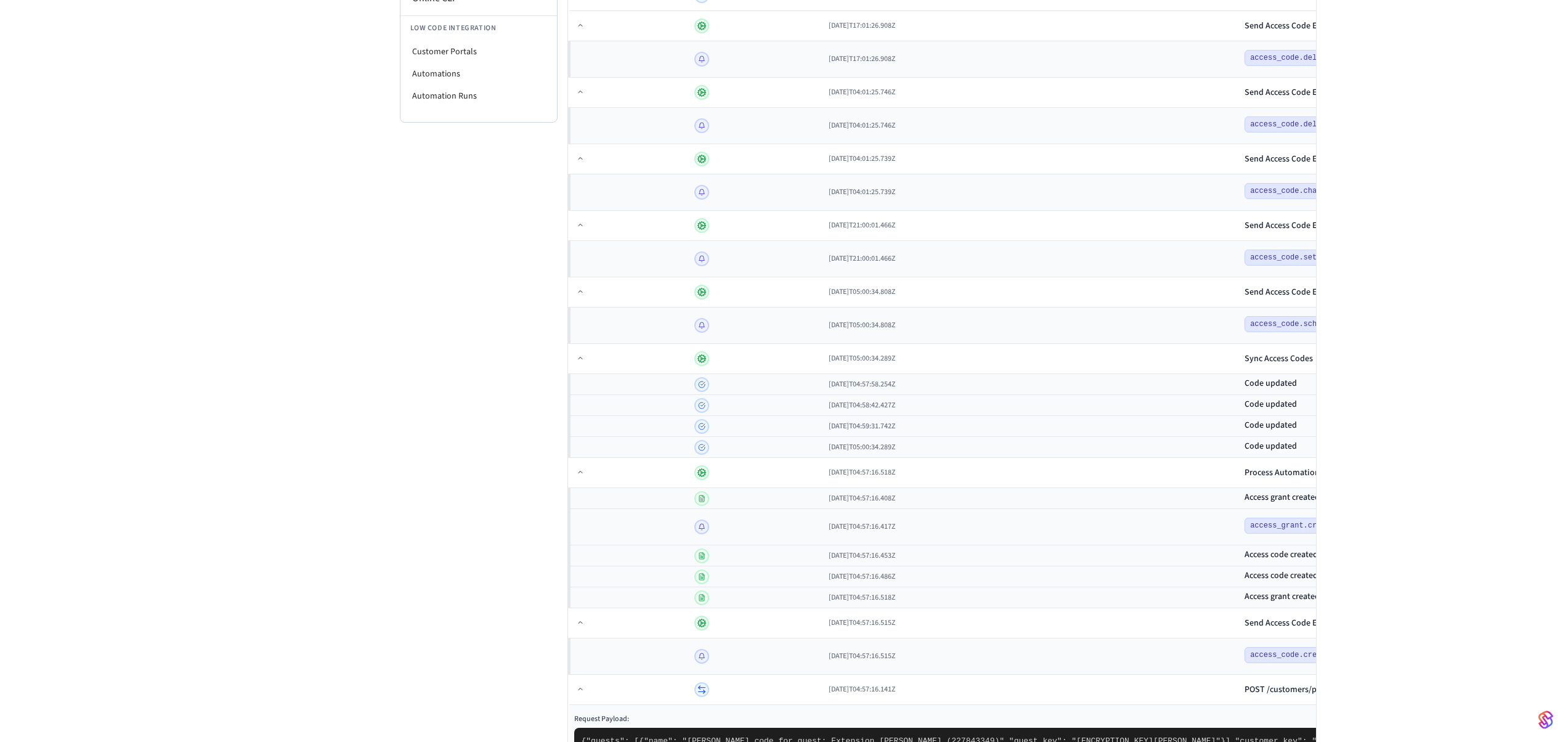
scroll to position [0, 0]
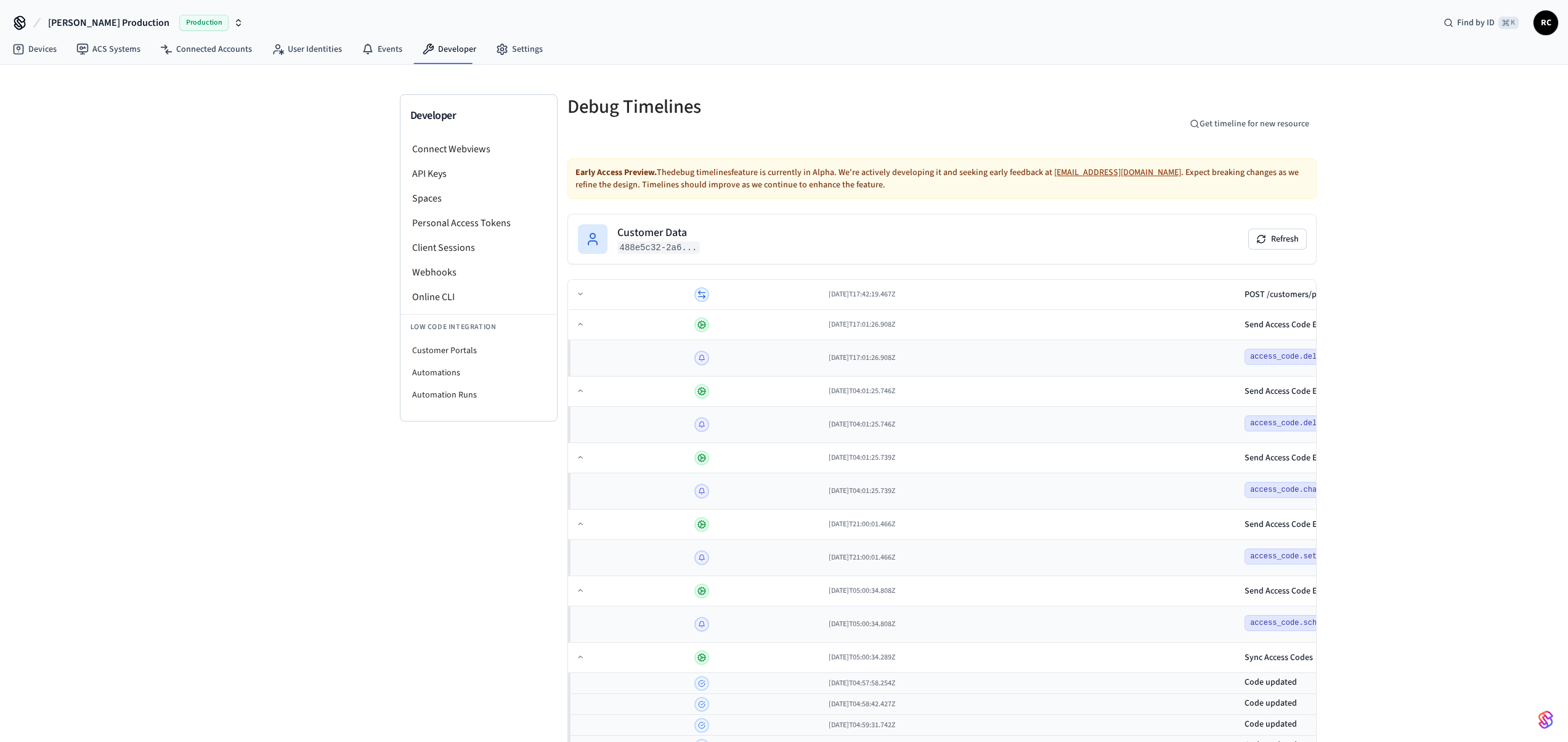
click at [1324, 266] on div "Developer Connect Webviews API Keys Spaces Personal Access Tokens Client Sessio…" at bounding box center [784, 584] width 1568 height 1038
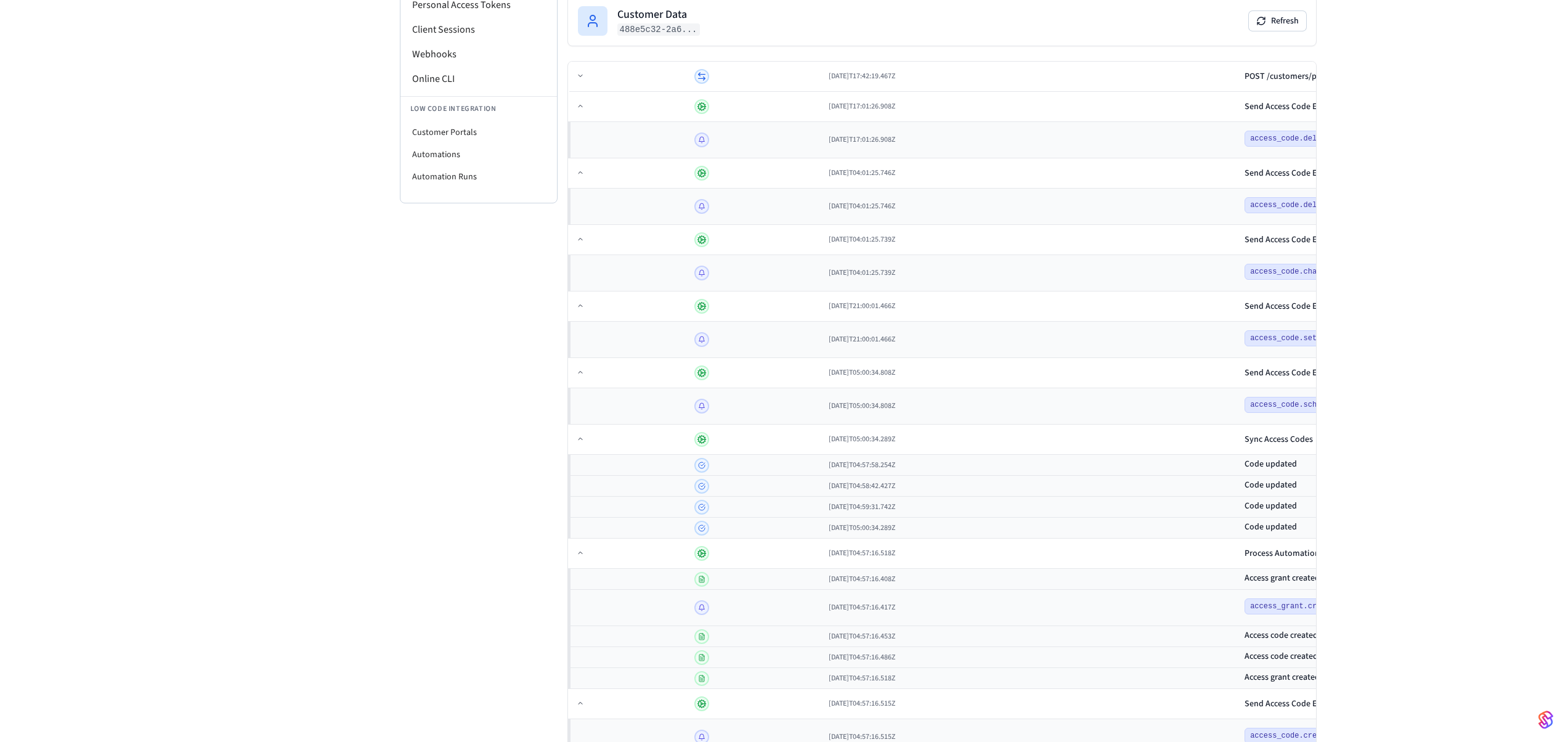
click at [1311, 455] on div "Developer Connect Webviews API Keys Spaces Personal Access Tokens Client Sessio…" at bounding box center [784, 366] width 1568 height 1038
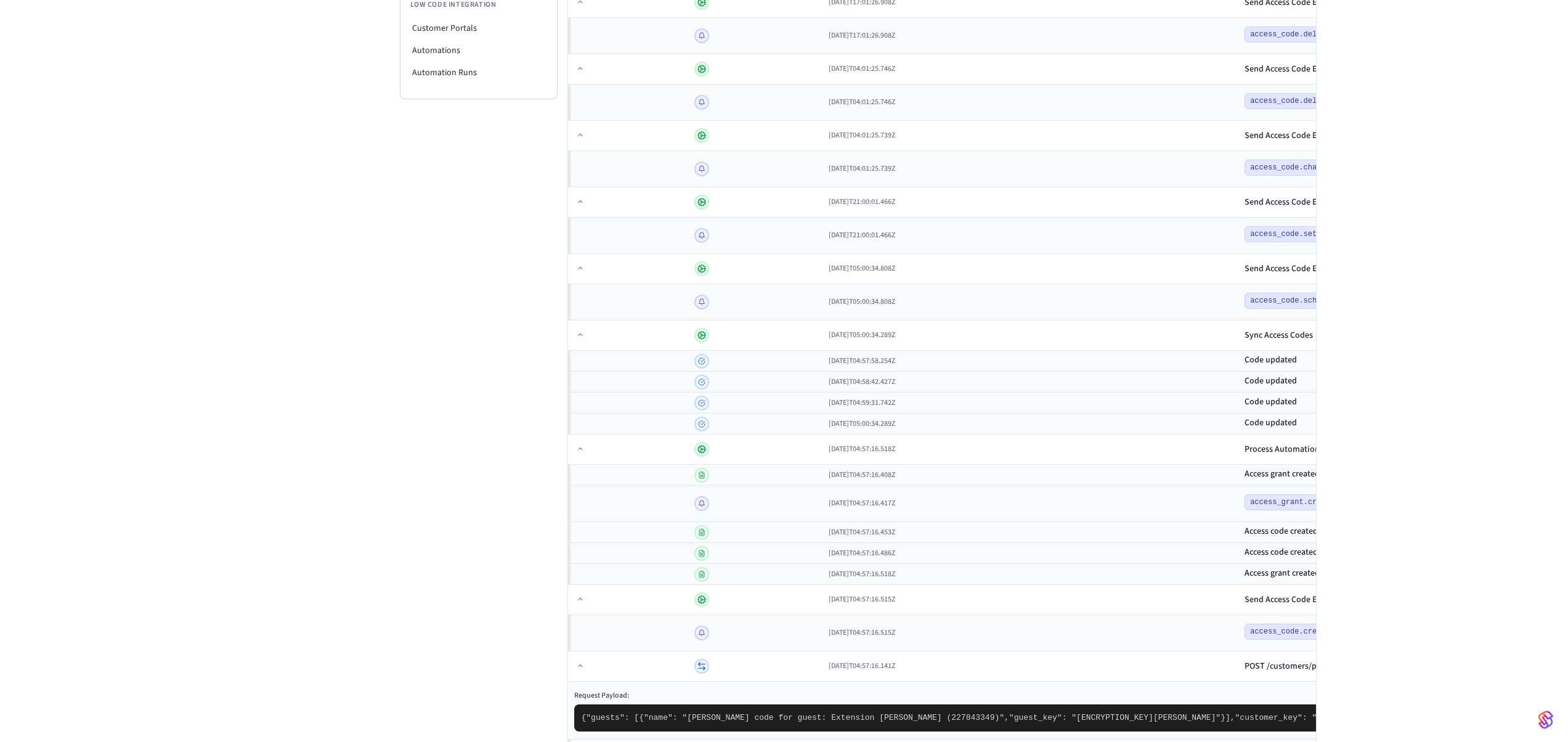
scroll to position [459, 0]
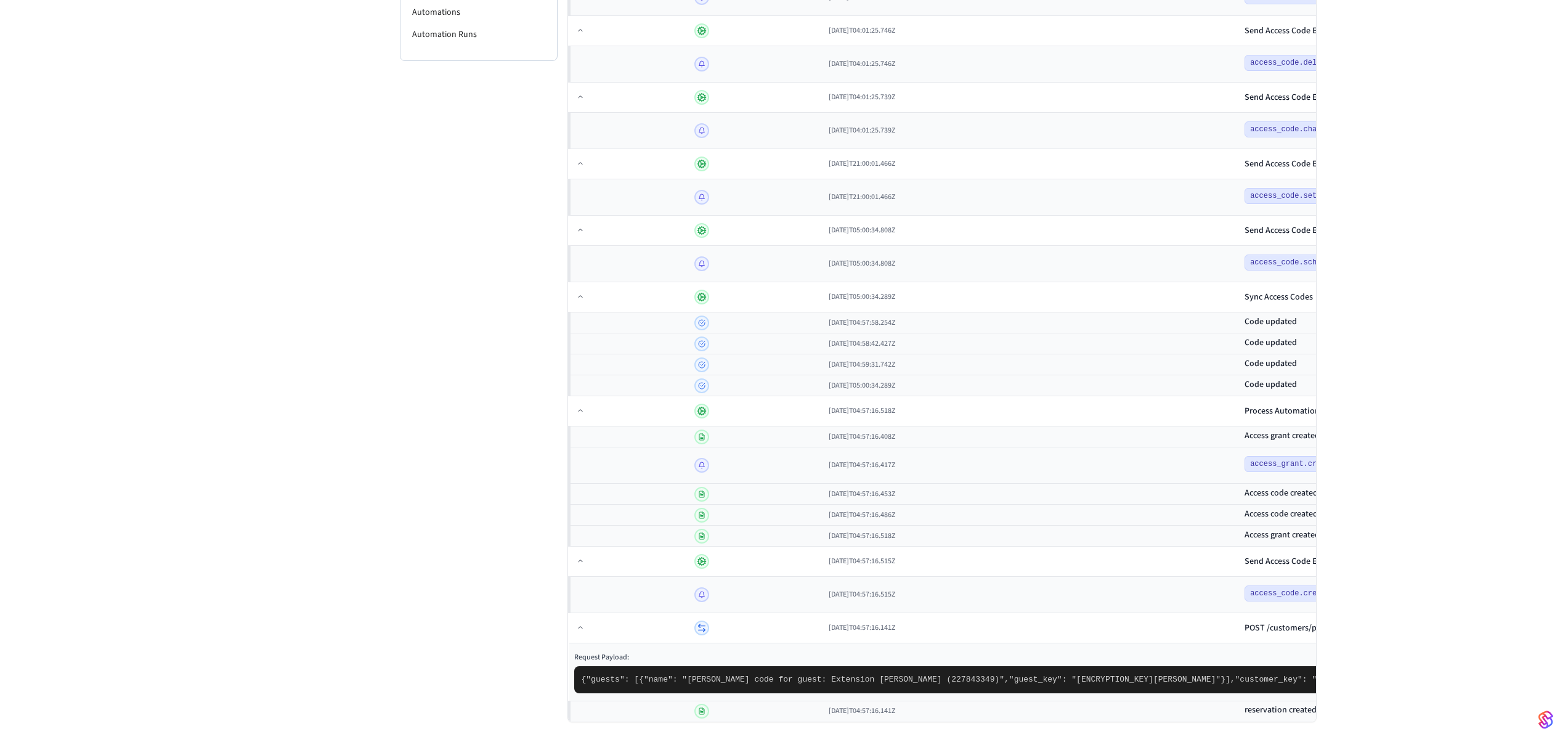
click at [1276, 492] on div "Developer Connect Webviews API Keys Spaces Personal Access Tokens Client Sessio…" at bounding box center [784, 223] width 1568 height 1038
